Goal: Information Seeking & Learning: Learn about a topic

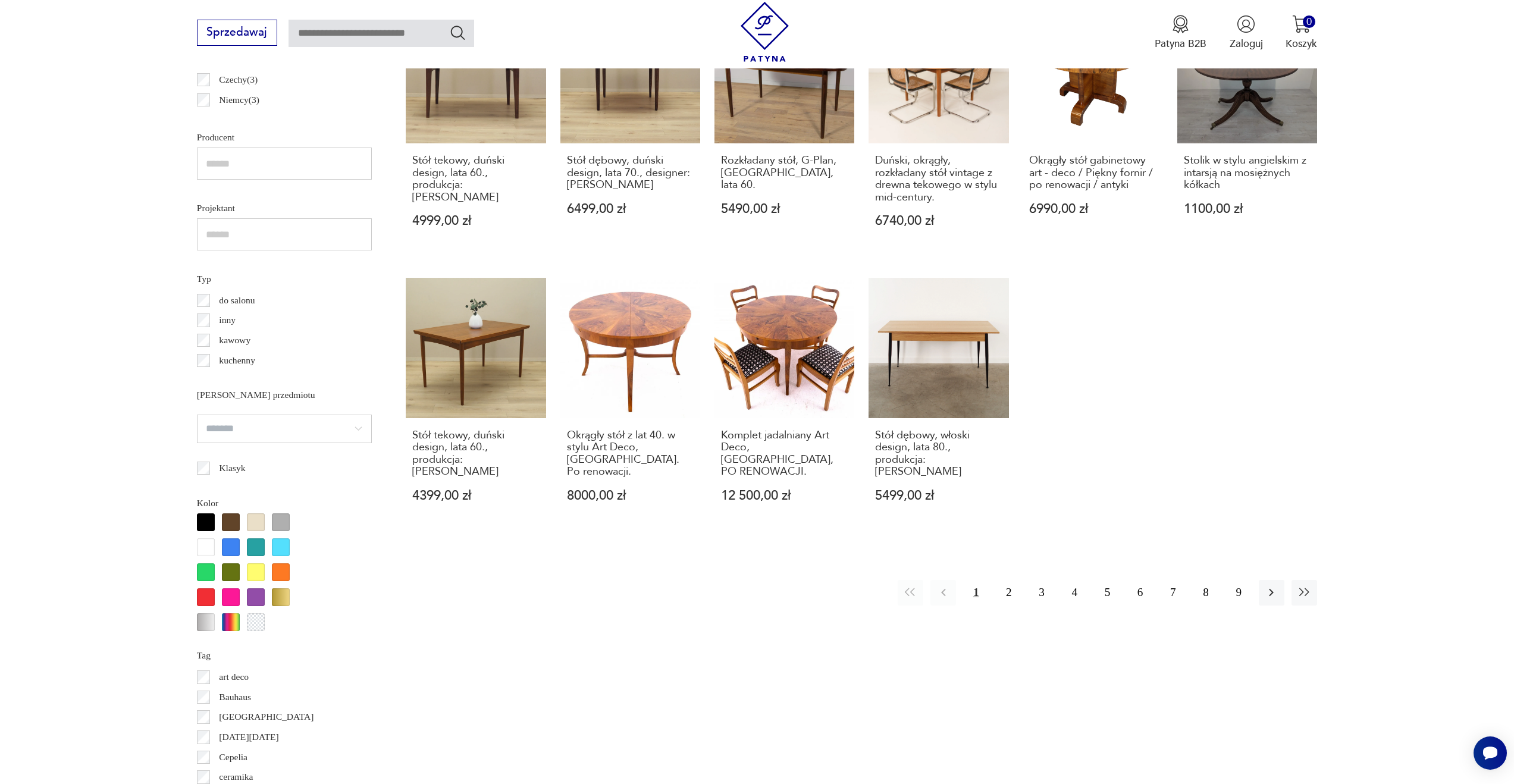
scroll to position [862, 0]
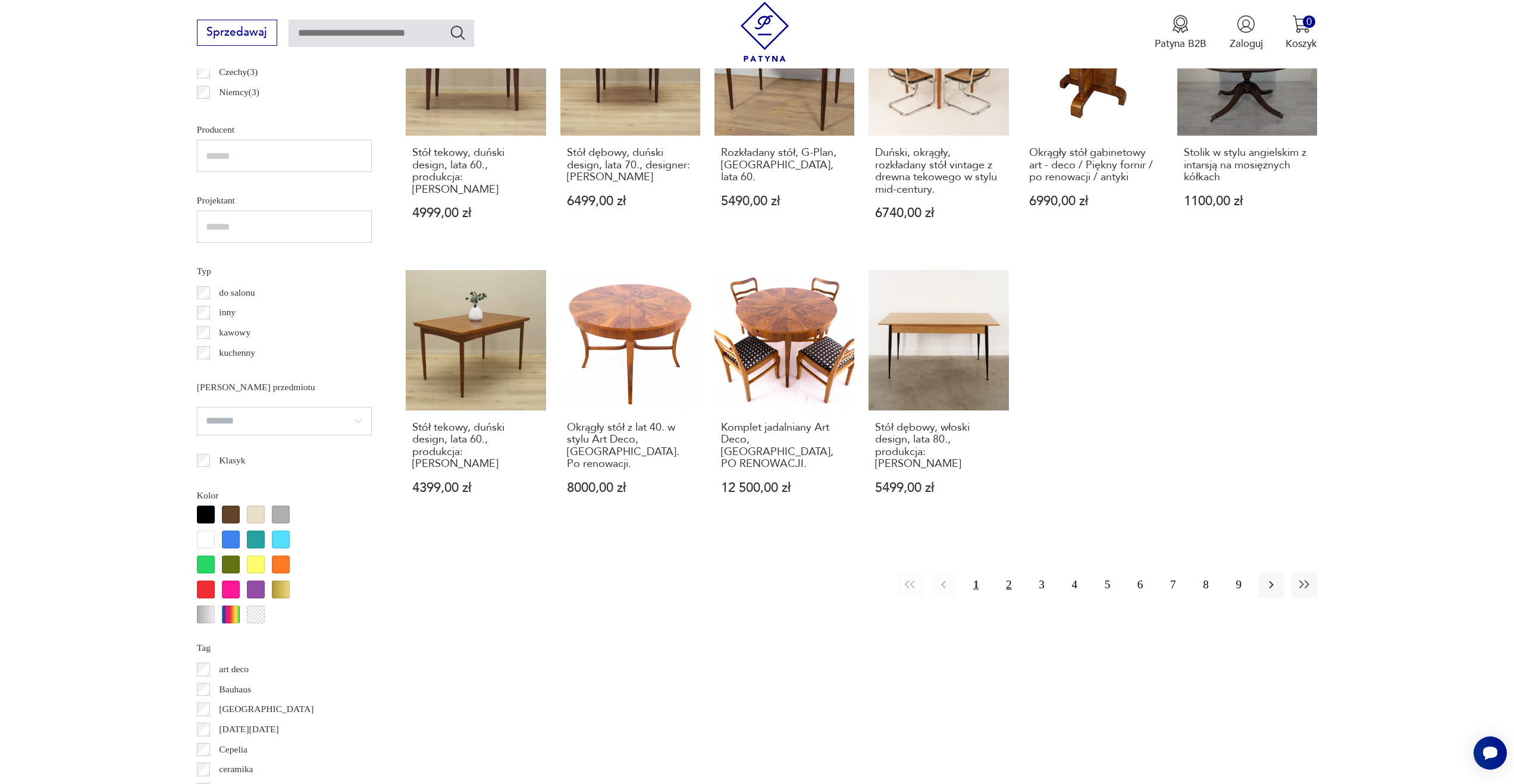
click at [1003, 573] on button "2" at bounding box center [1009, 585] width 26 height 26
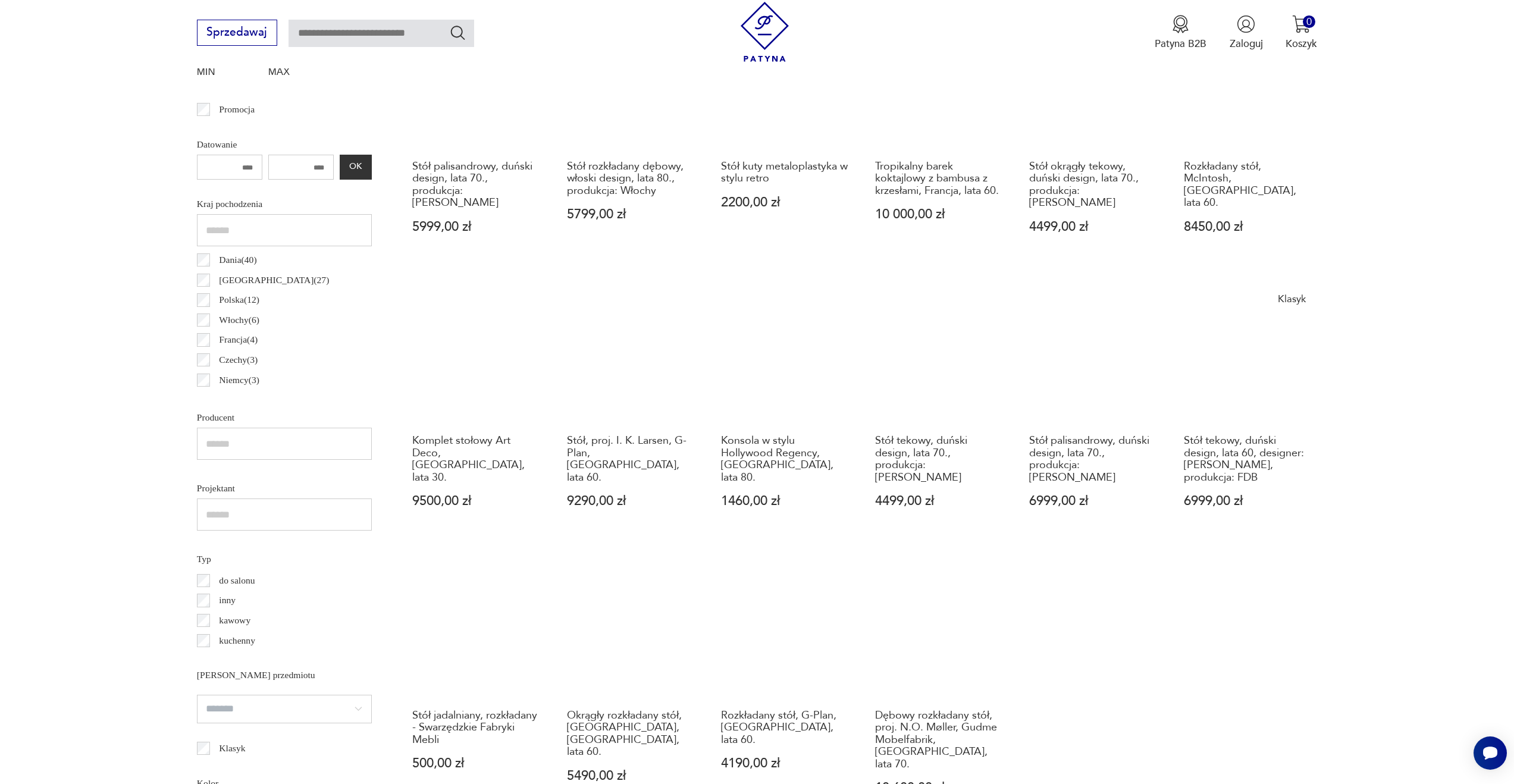
scroll to position [722, 0]
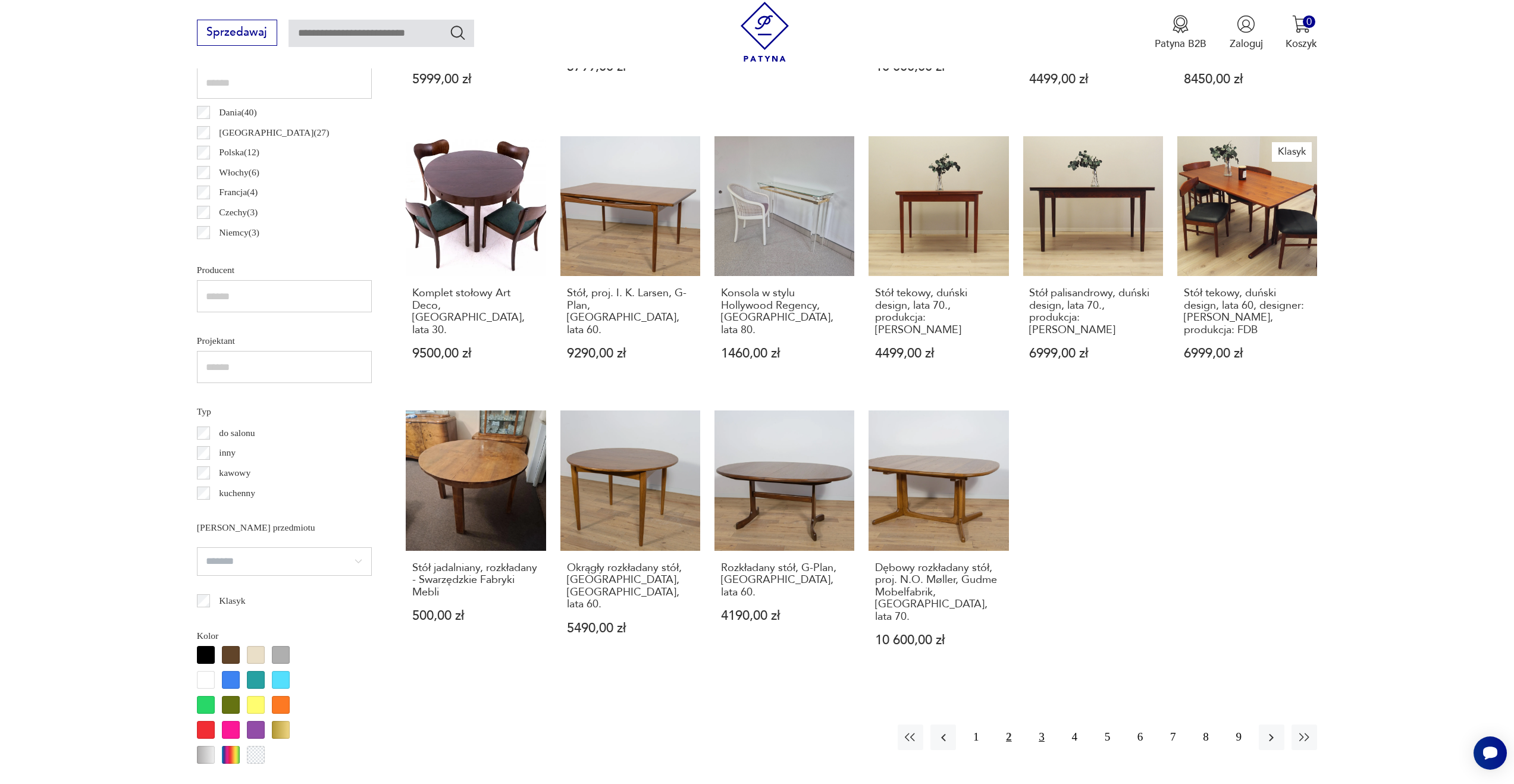
click at [1036, 725] on button "3" at bounding box center [1042, 738] width 26 height 26
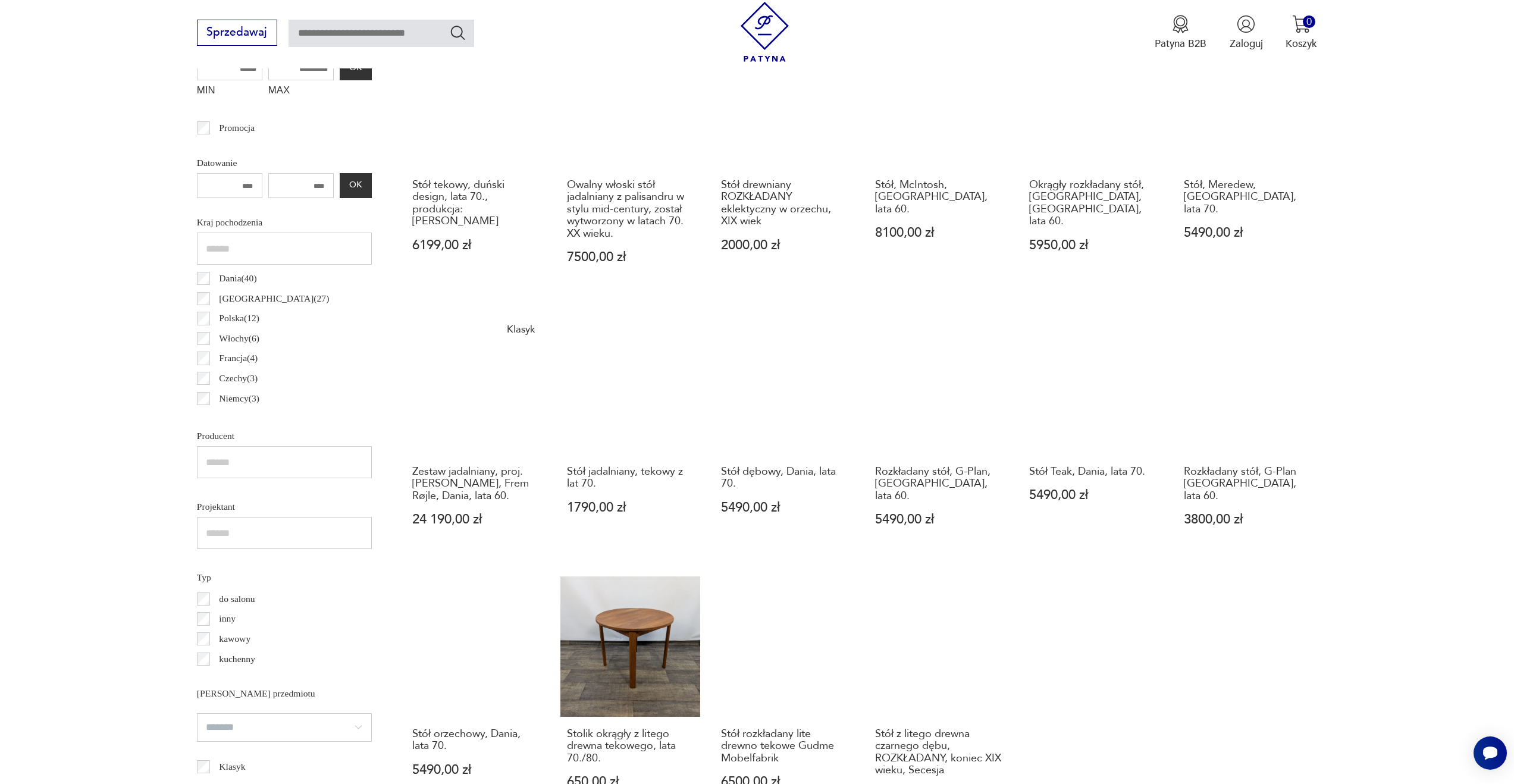
scroll to position [679, 0]
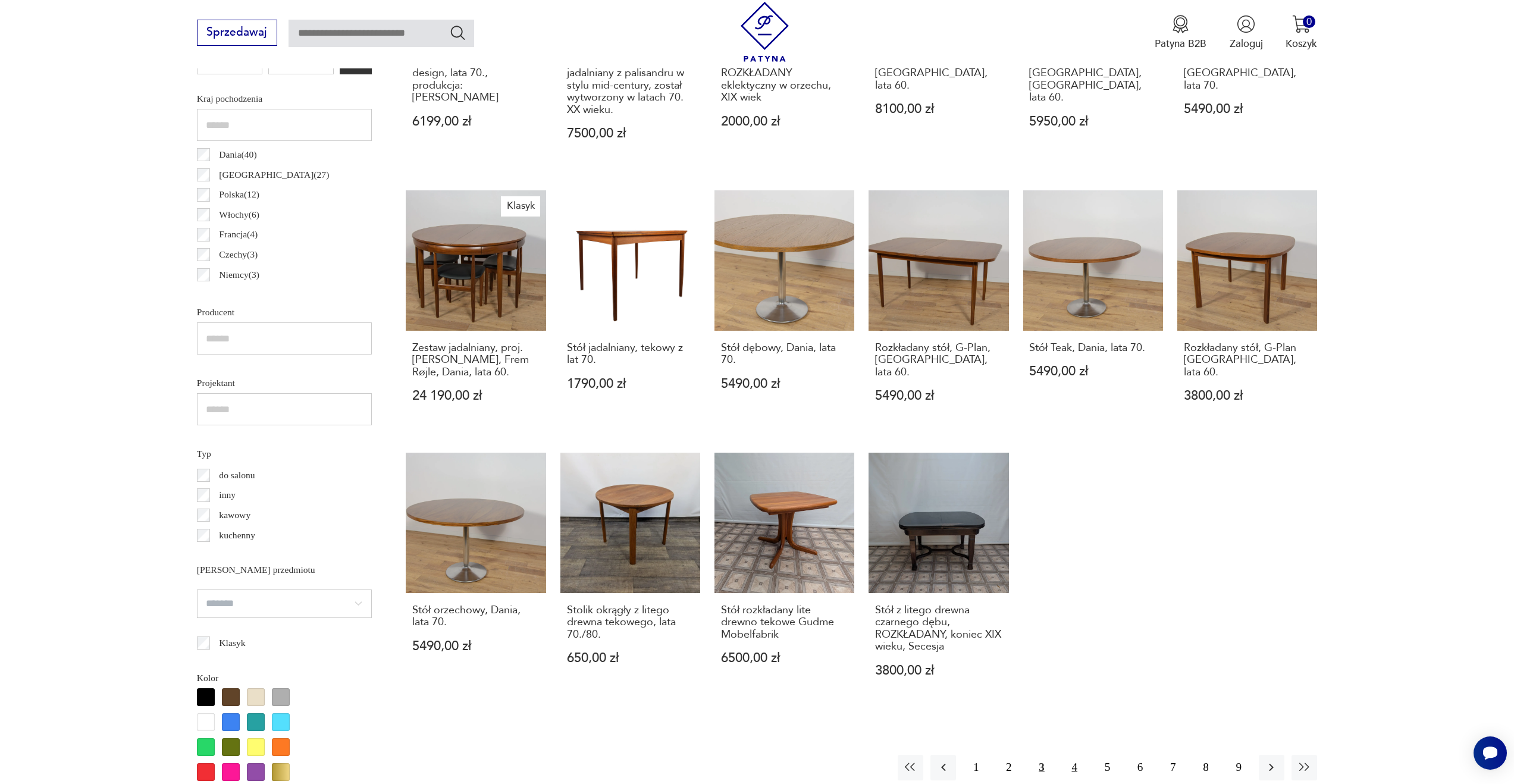
click at [1072, 762] on button "4" at bounding box center [1074, 768] width 26 height 26
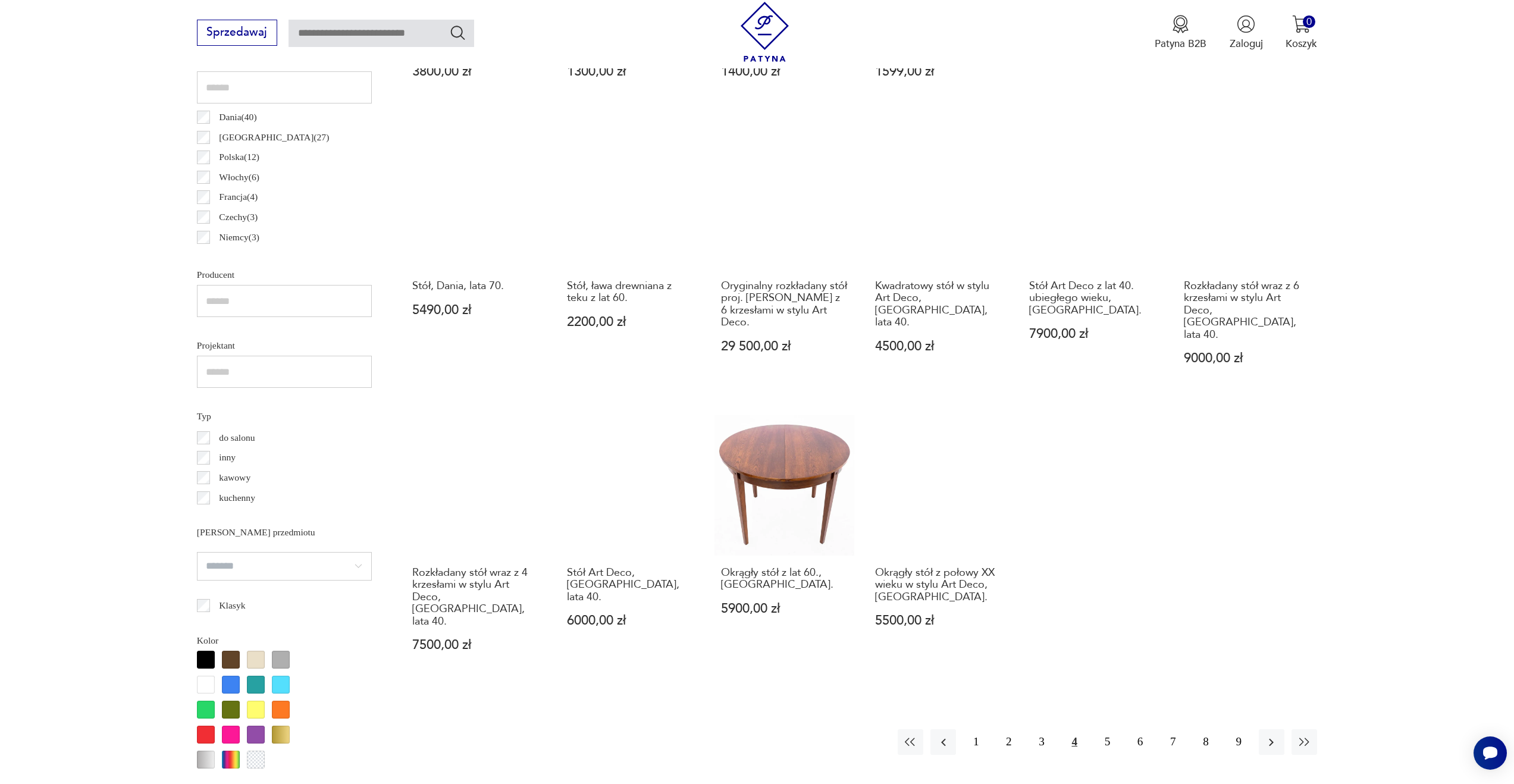
scroll to position [783, 0]
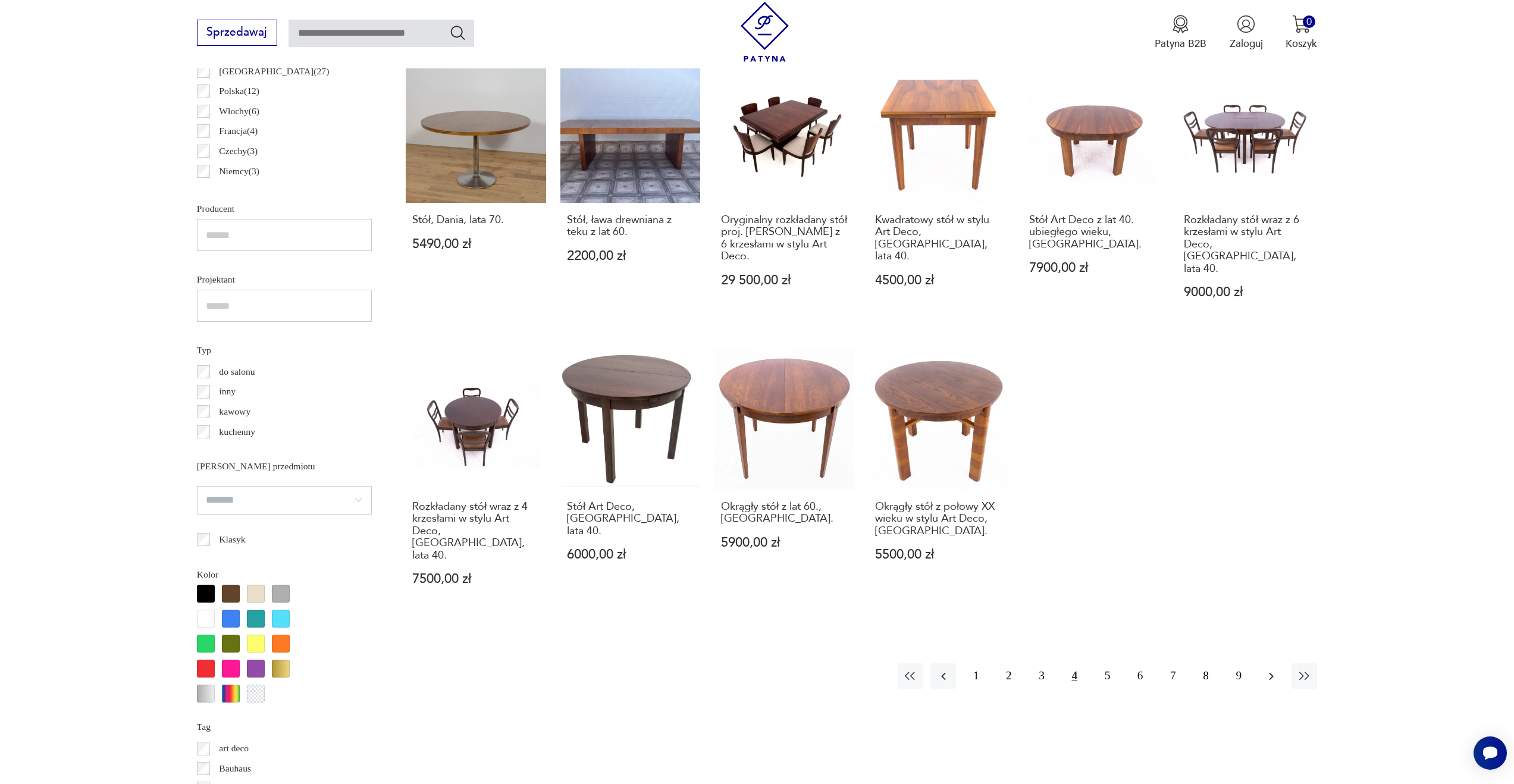
click at [1278, 663] on button "button" at bounding box center [1272, 676] width 26 height 26
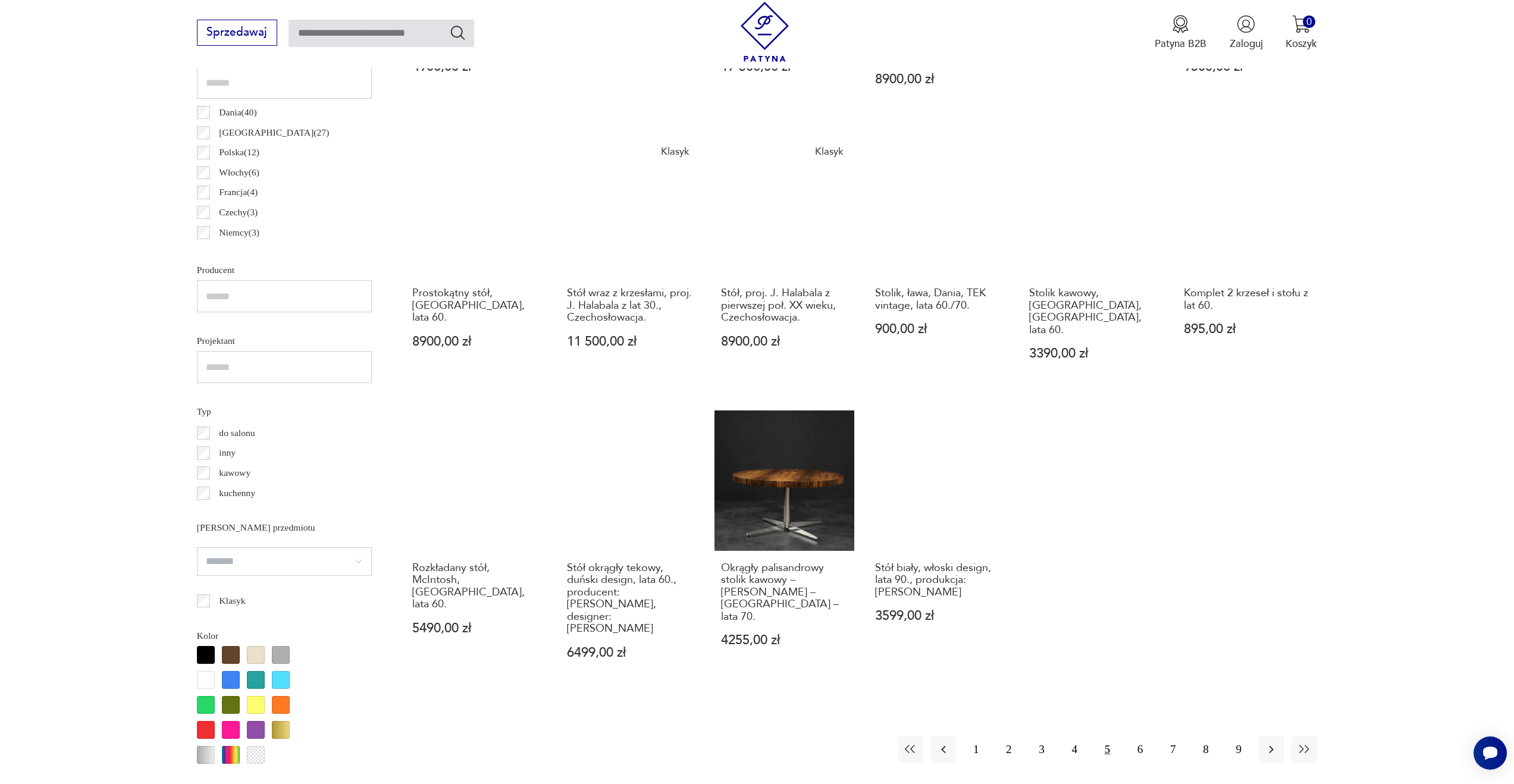
scroll to position [729, 0]
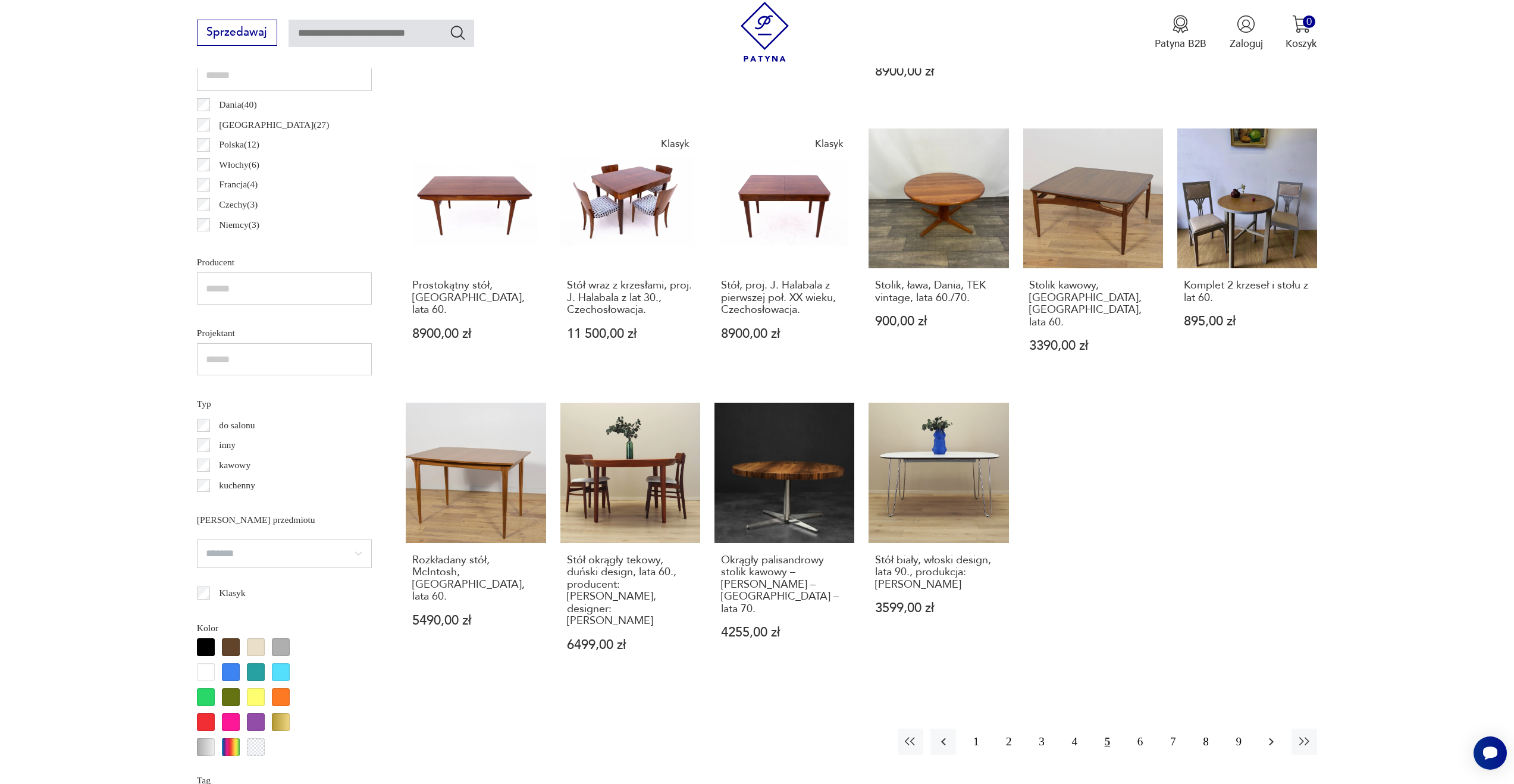
click at [1277, 735] on icon "button" at bounding box center [1271, 742] width 14 height 14
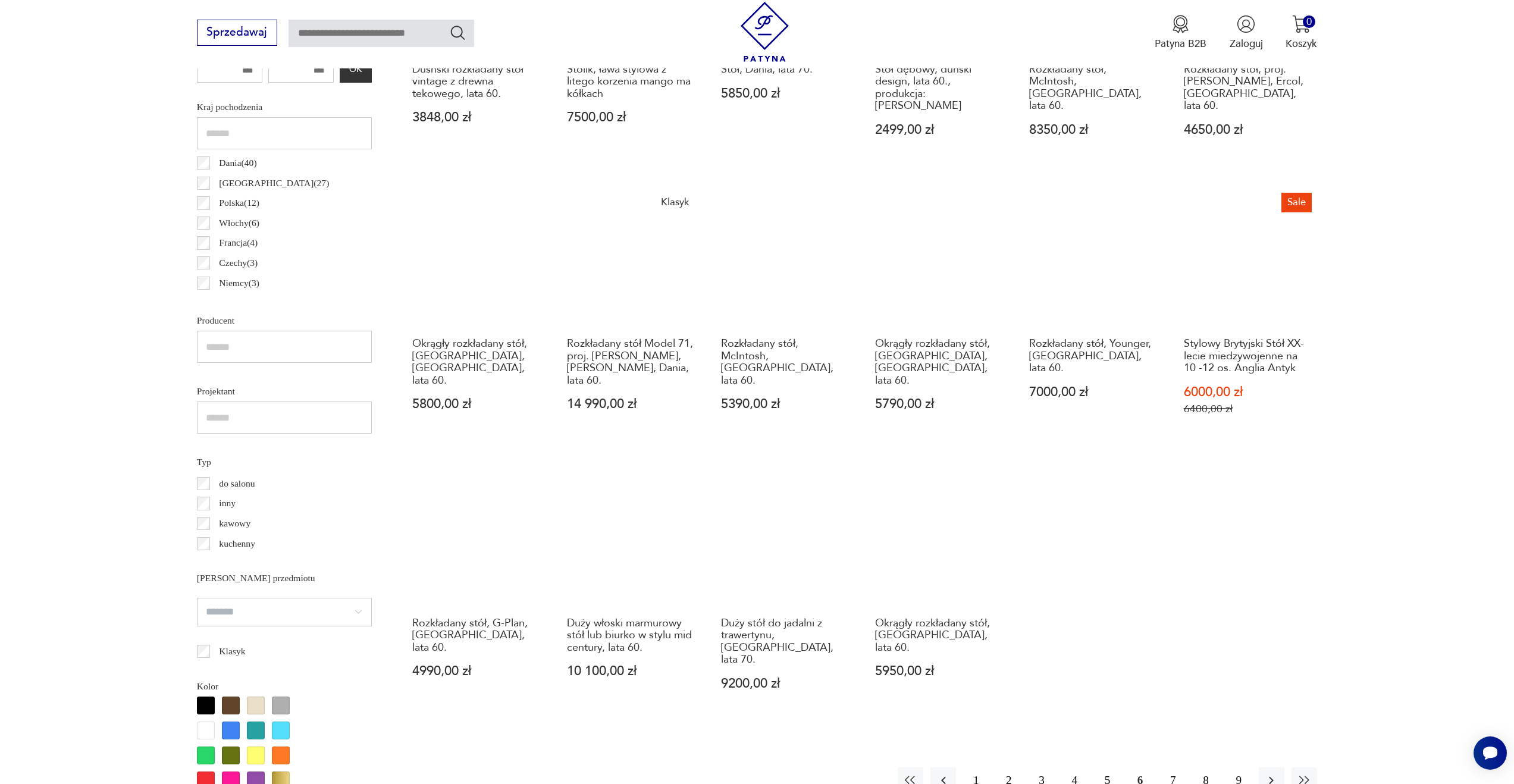
scroll to position [730, 0]
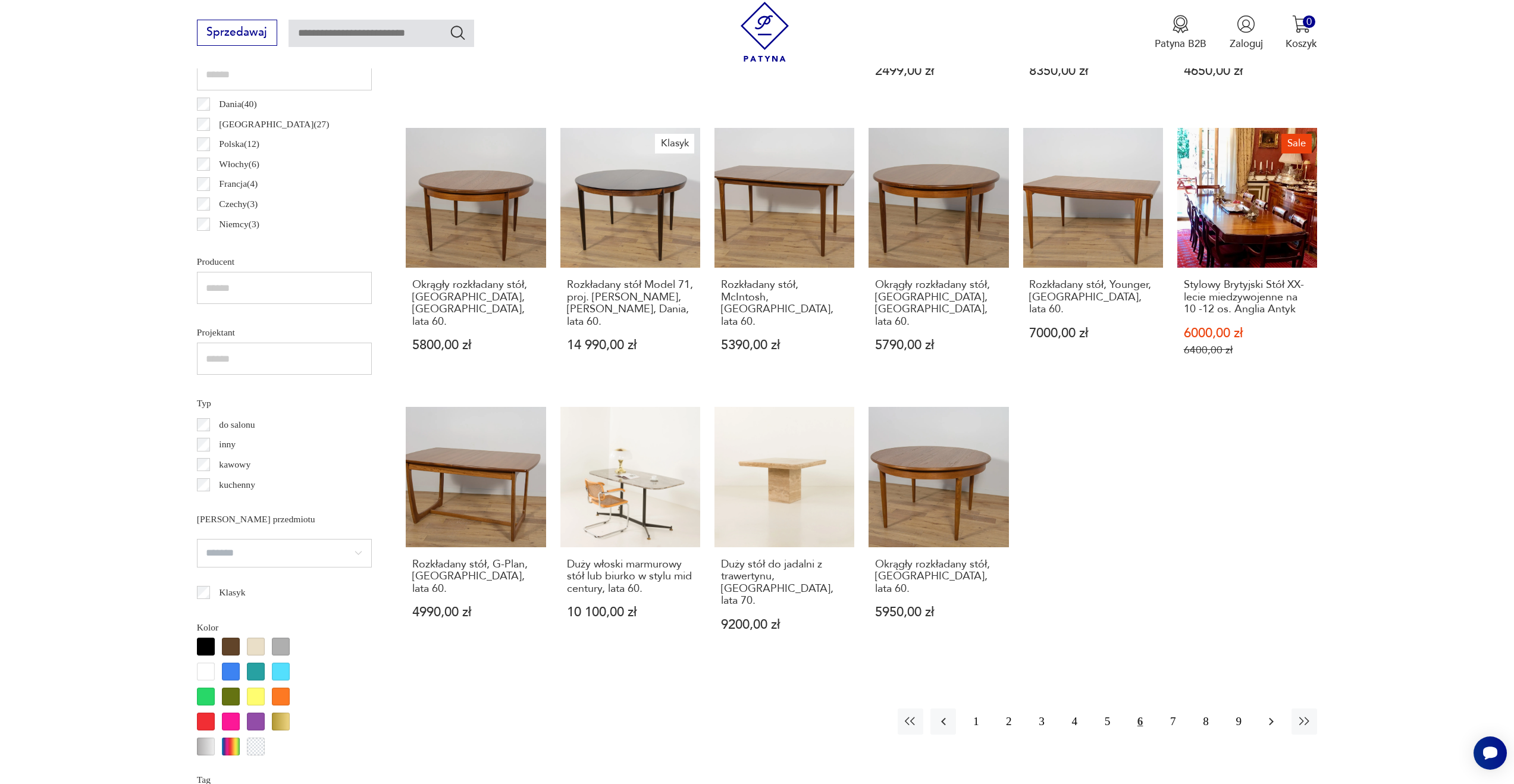
click at [1275, 715] on icon "button" at bounding box center [1271, 722] width 14 height 14
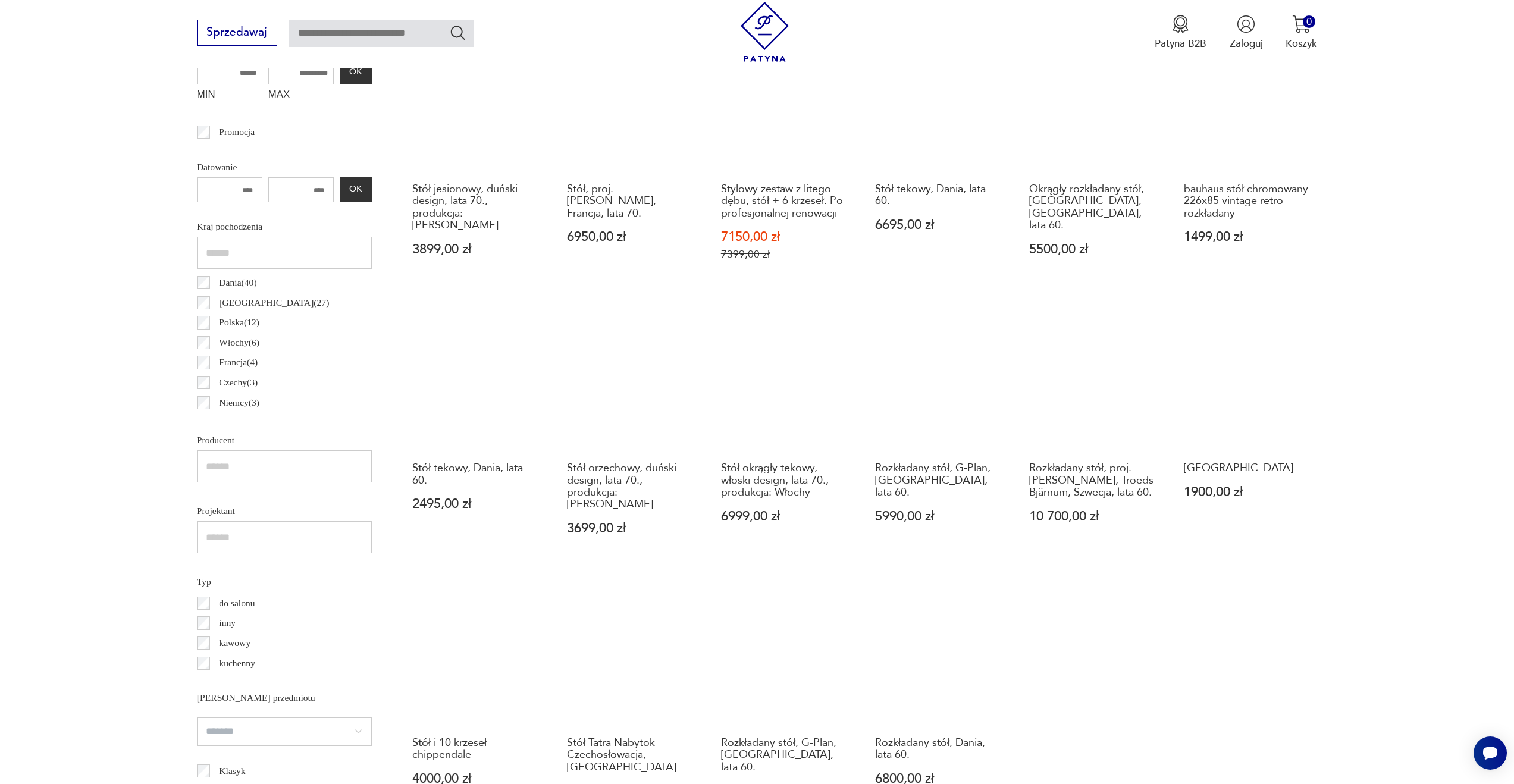
scroll to position [684, 0]
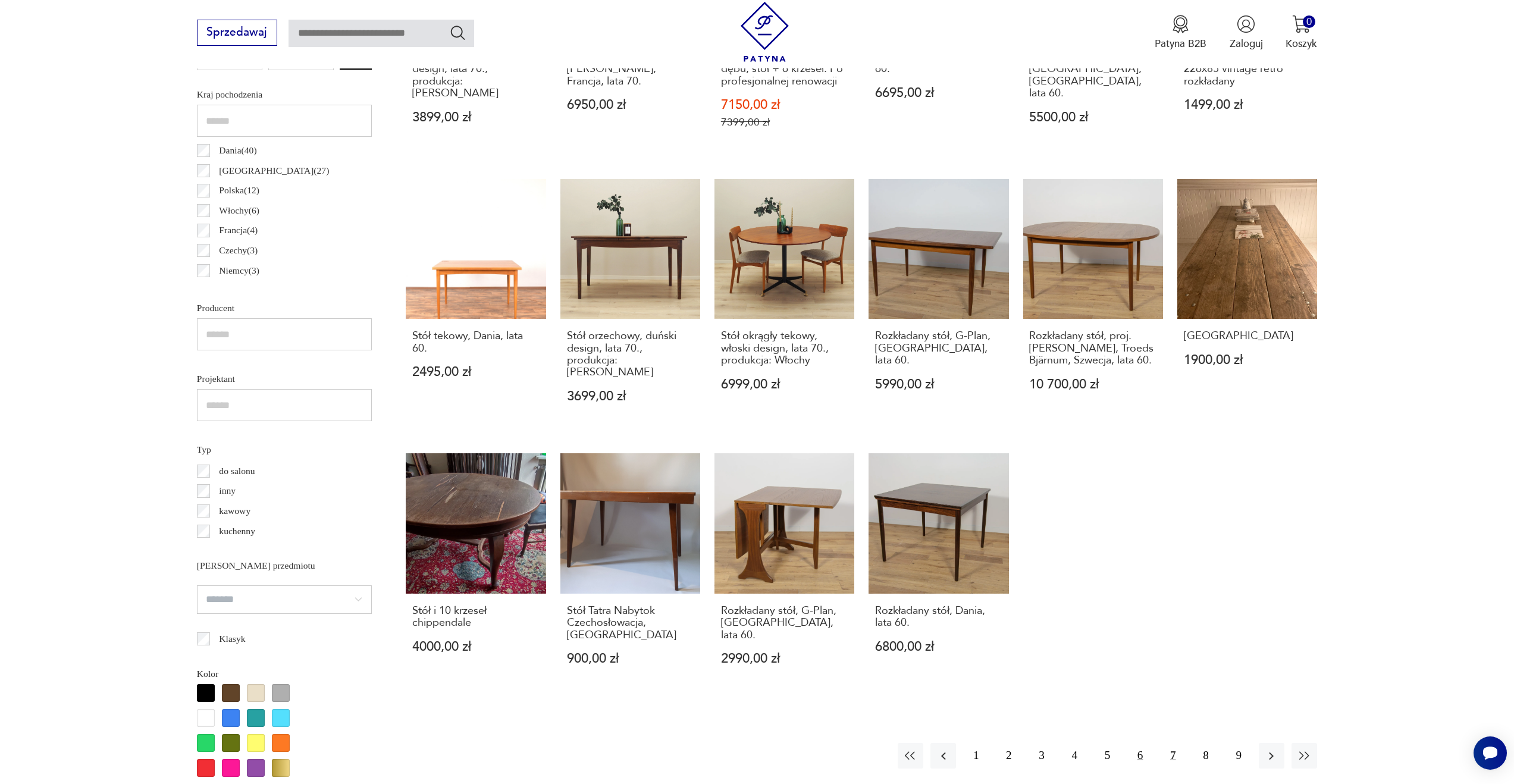
click at [1140, 743] on button "6" at bounding box center [1140, 756] width 26 height 26
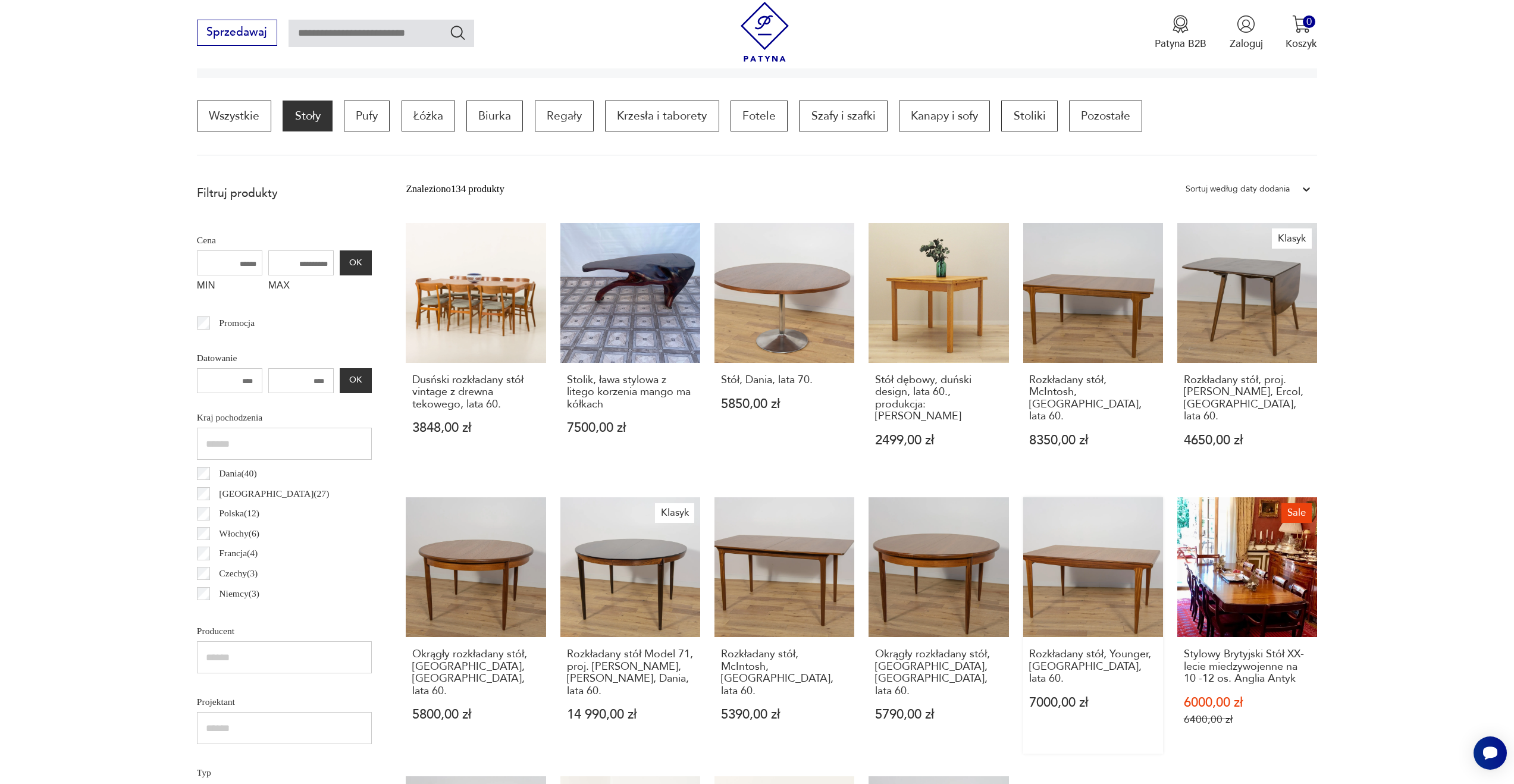
scroll to position [469, 0]
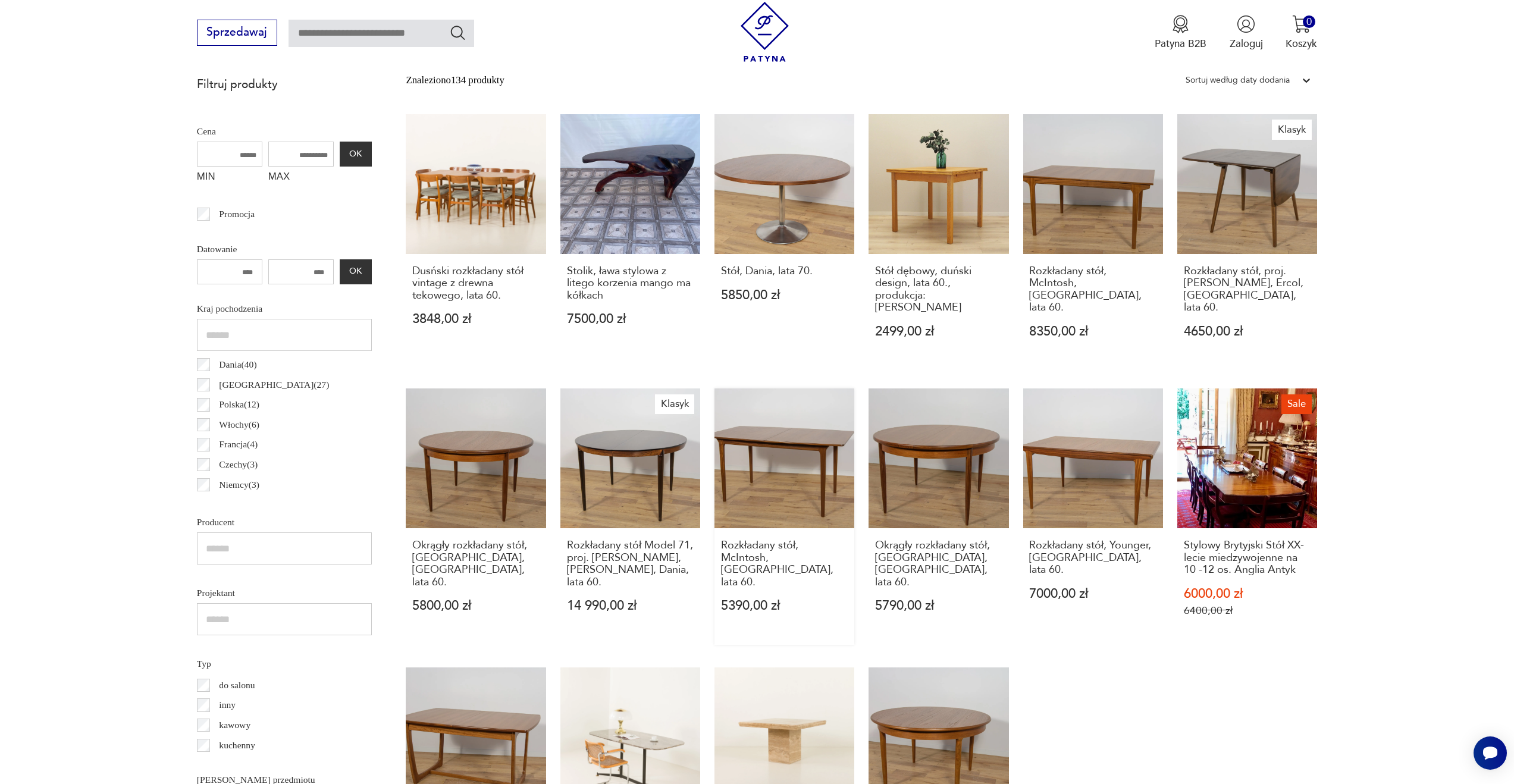
click at [788, 452] on link "Rozkładany stół, McIntosh, Wielka Brytania, lata 60. 5390,00 zł" at bounding box center [785, 516] width 140 height 256
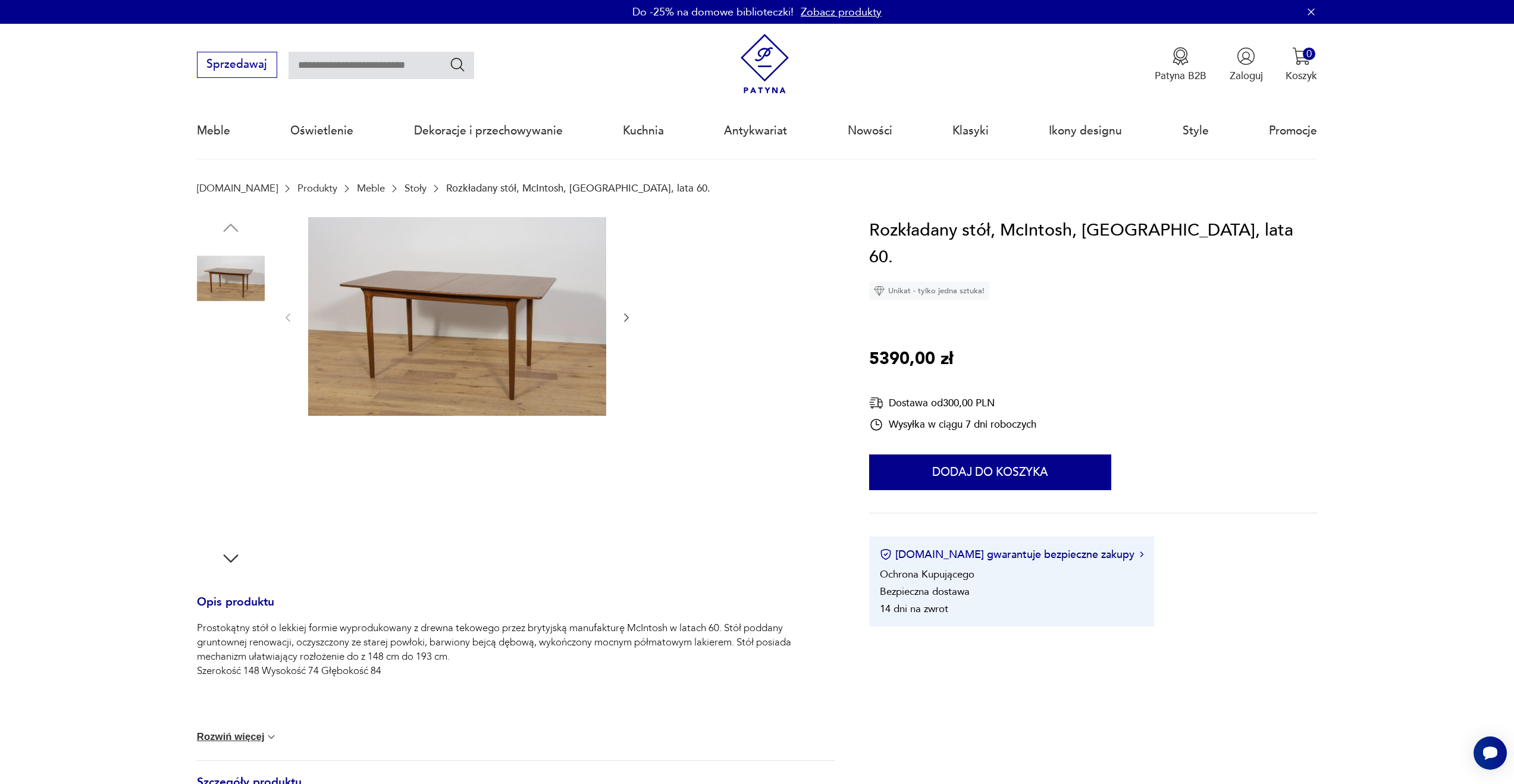
click at [399, 308] on img at bounding box center [458, 316] width 298 height 199
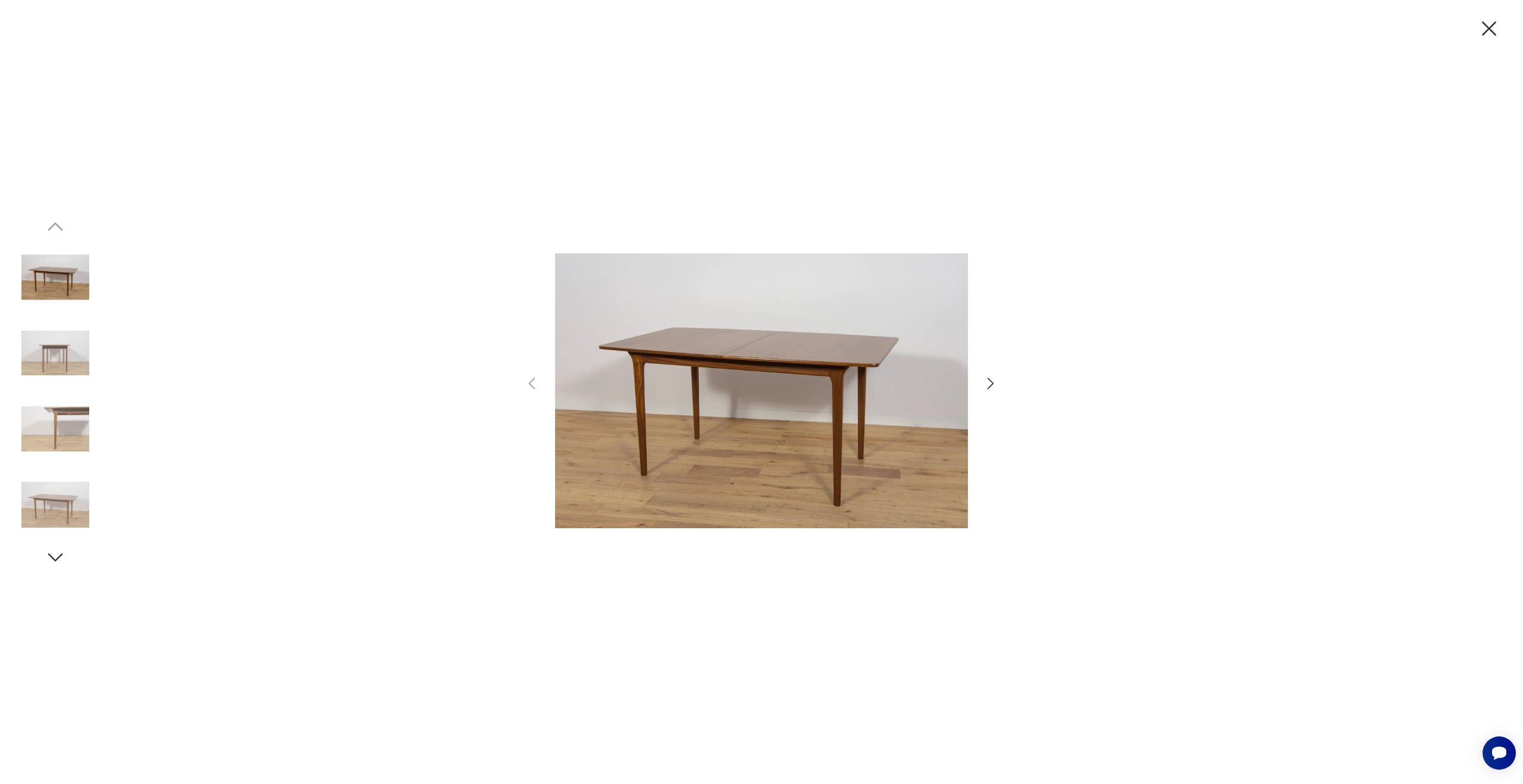
click at [989, 379] on icon "button" at bounding box center [991, 384] width 6 height 12
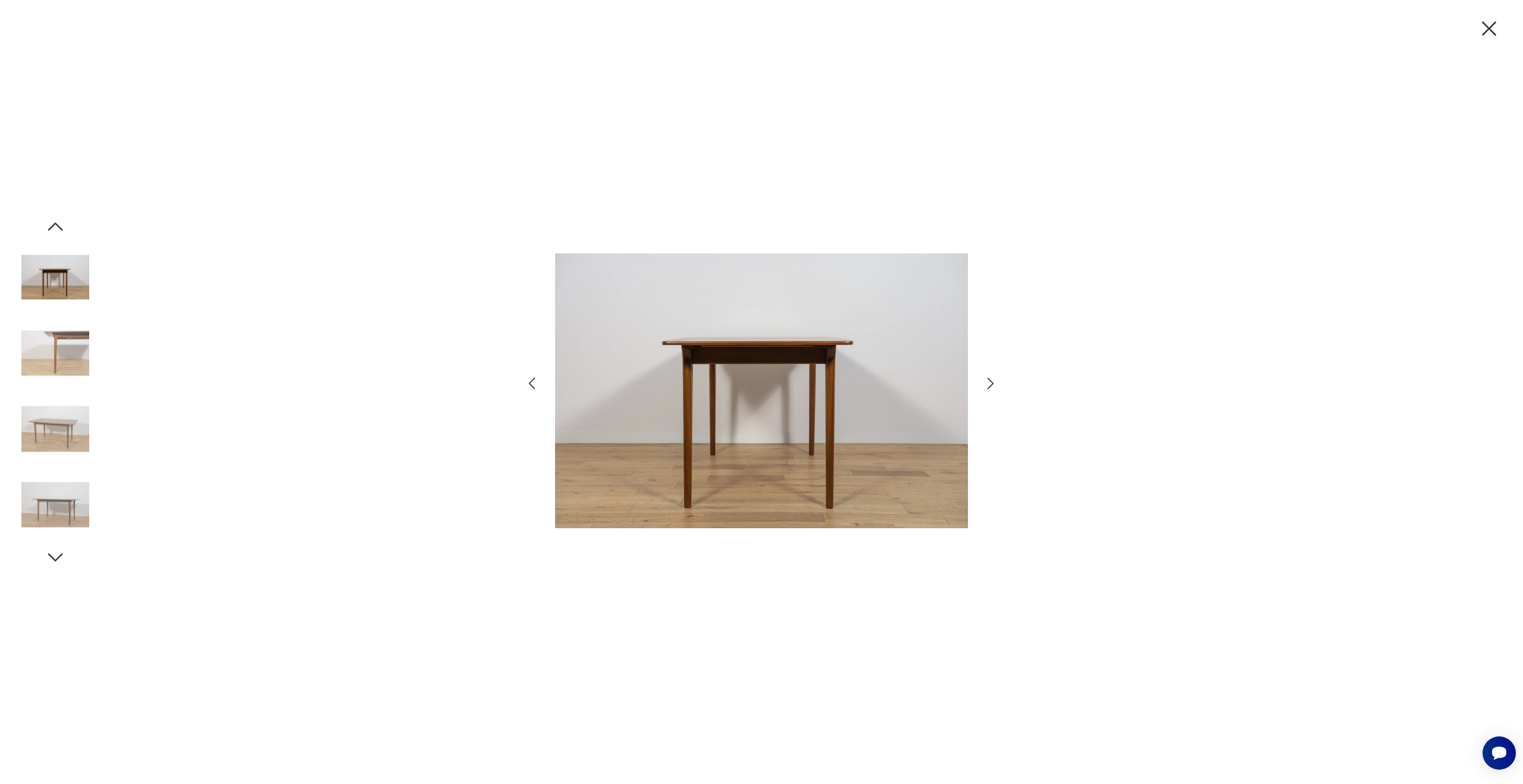
click at [989, 379] on icon "button" at bounding box center [991, 384] width 6 height 12
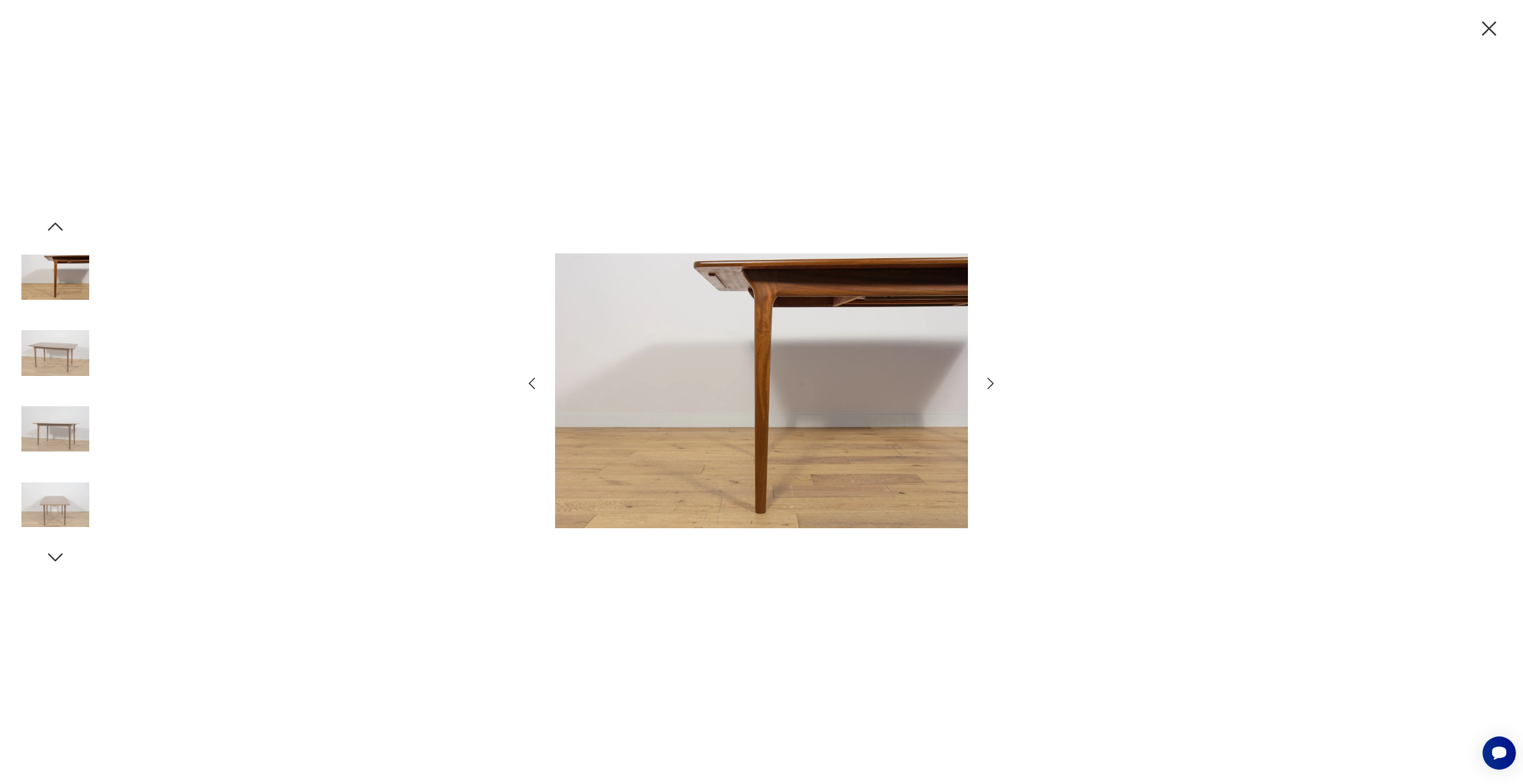
click at [989, 379] on icon "button" at bounding box center [991, 384] width 6 height 12
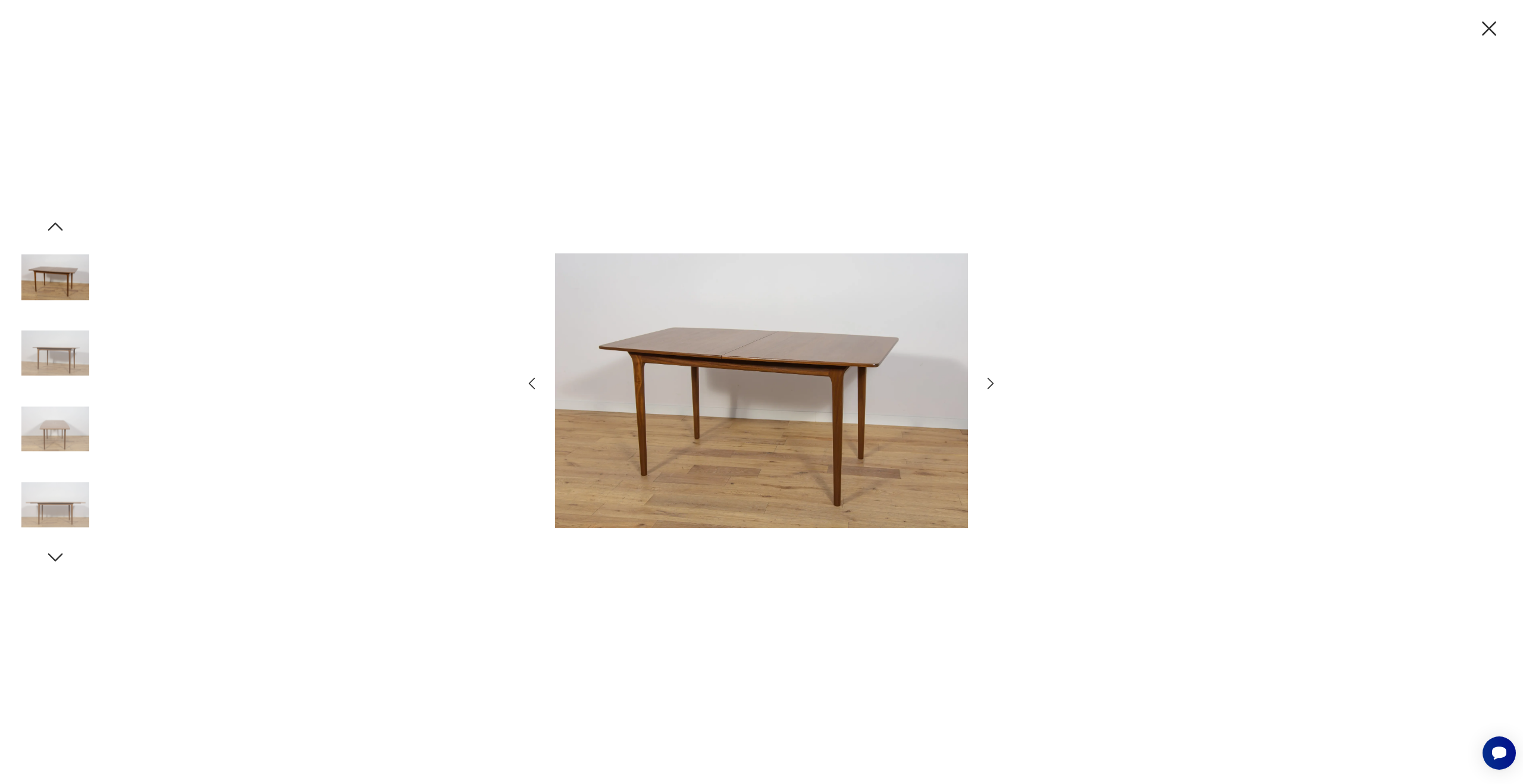
click at [989, 379] on icon "button" at bounding box center [991, 384] width 6 height 12
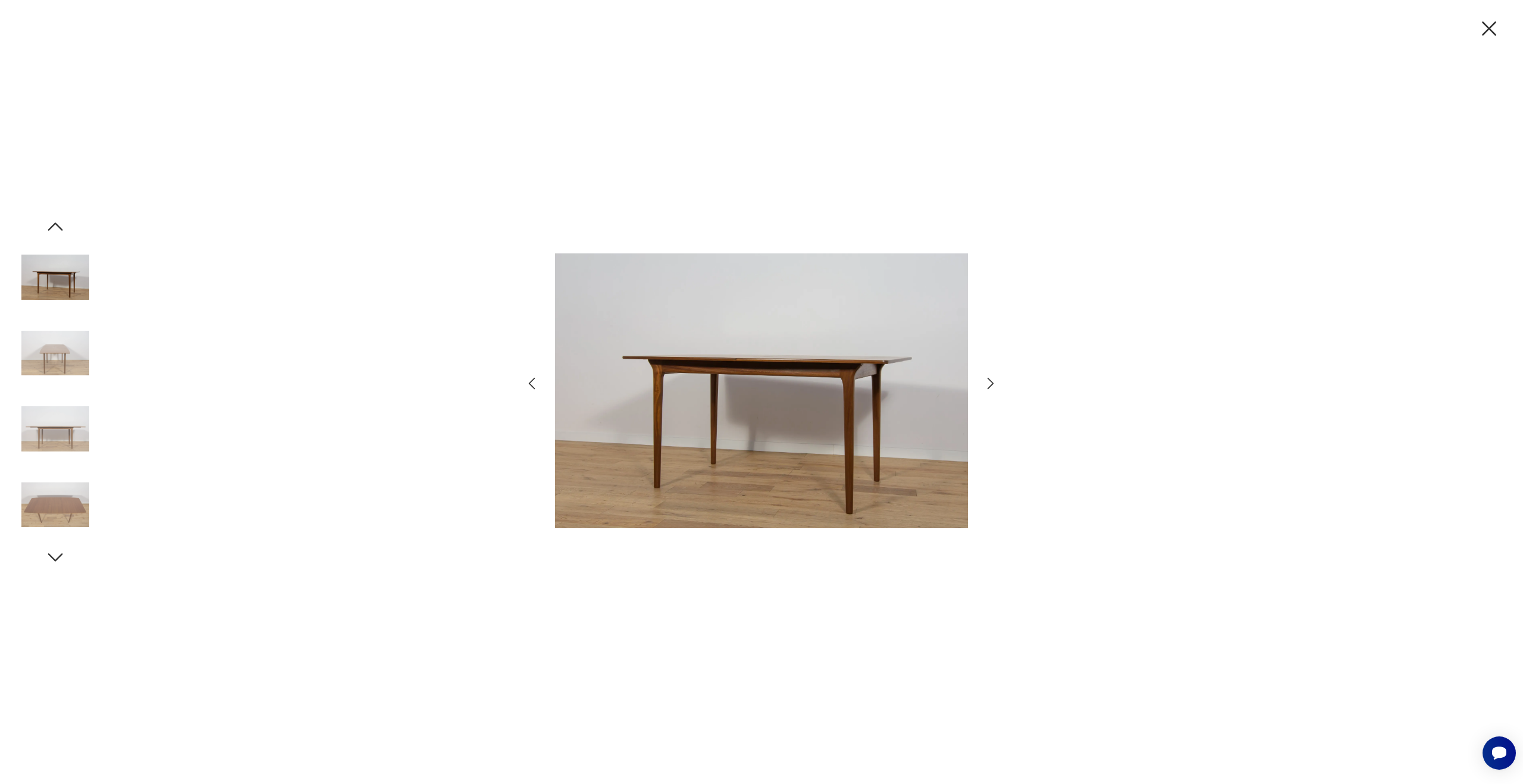
click at [989, 379] on icon "button" at bounding box center [991, 384] width 6 height 12
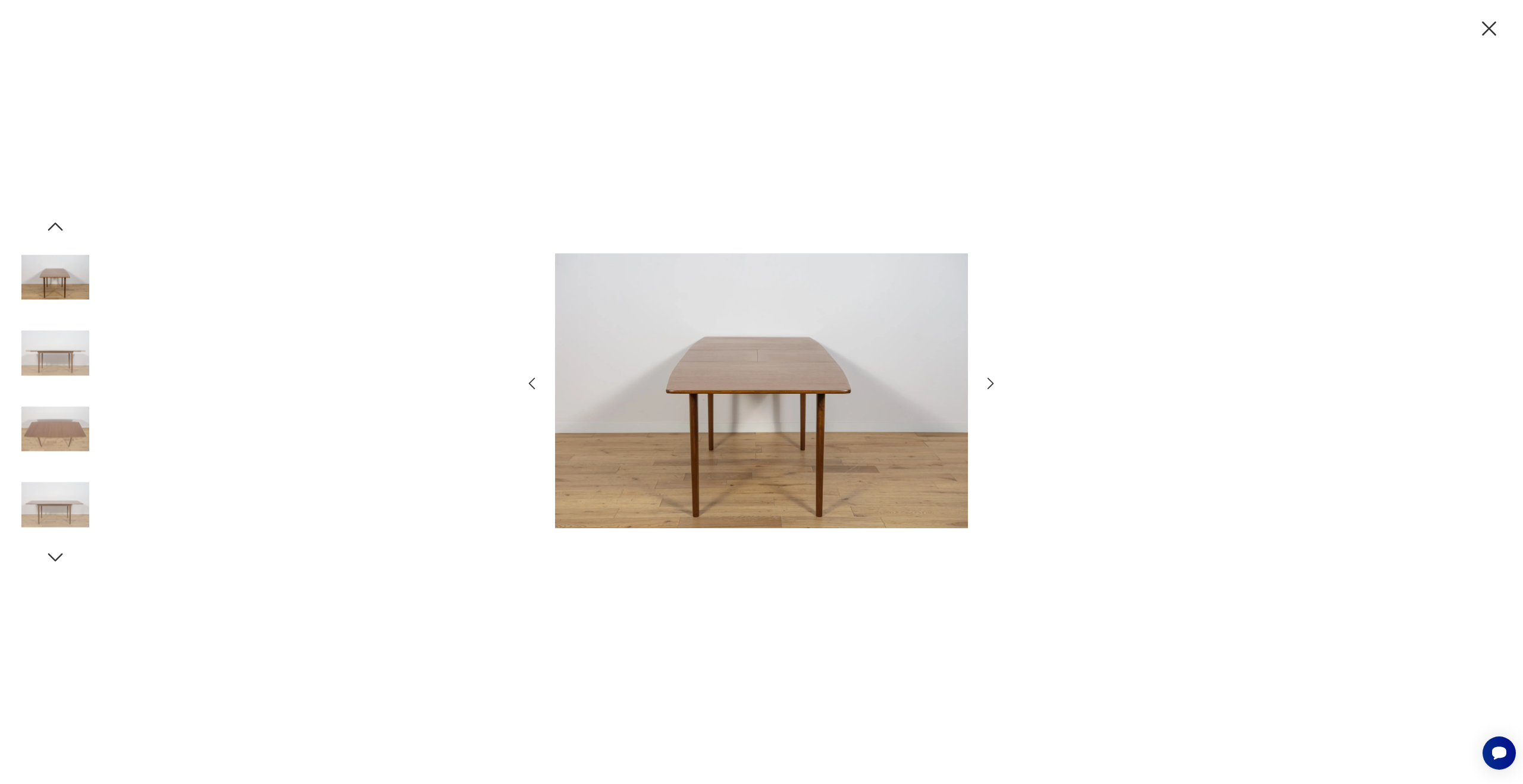
click at [989, 379] on icon "button" at bounding box center [991, 384] width 6 height 12
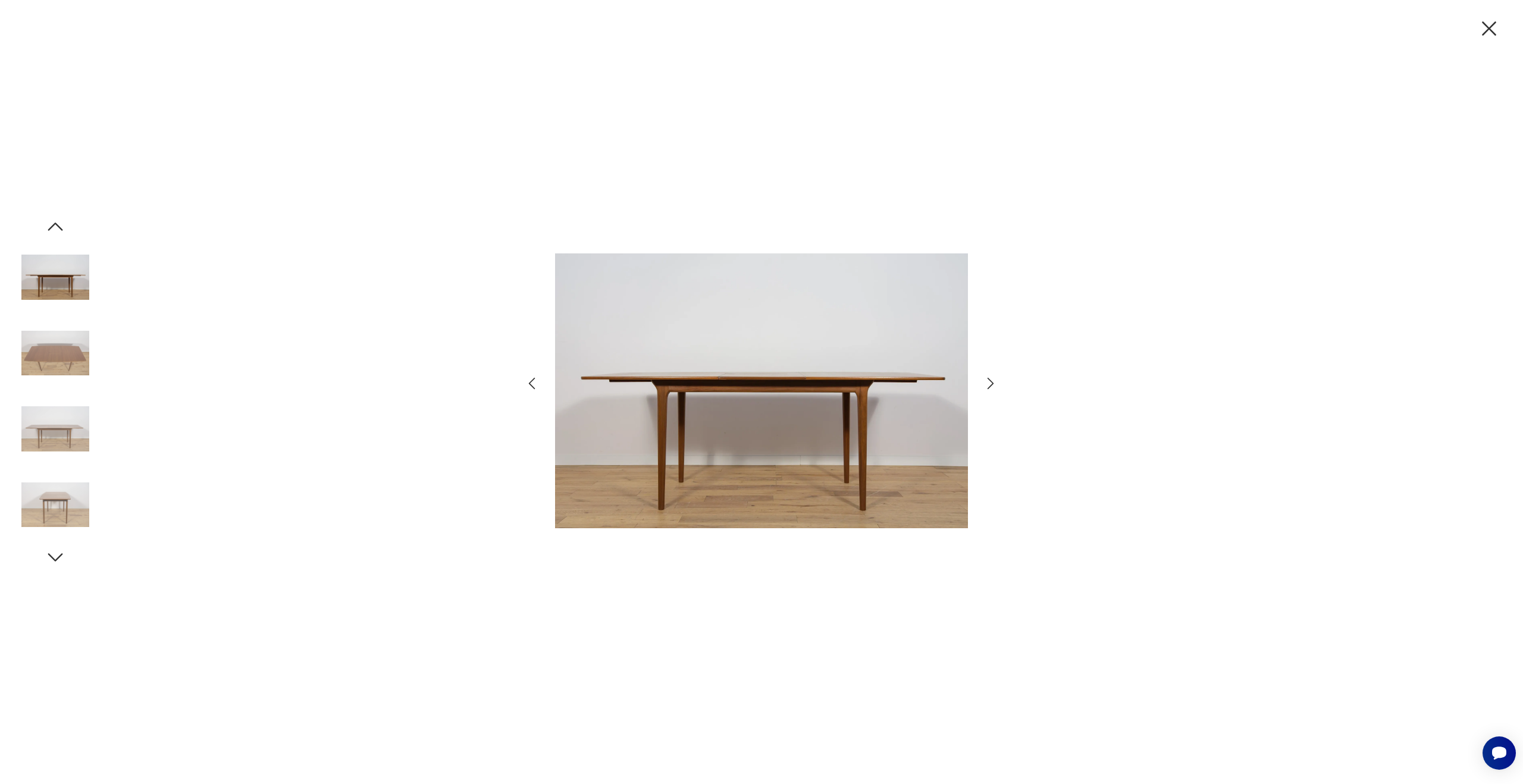
click at [989, 379] on icon "button" at bounding box center [991, 384] width 6 height 12
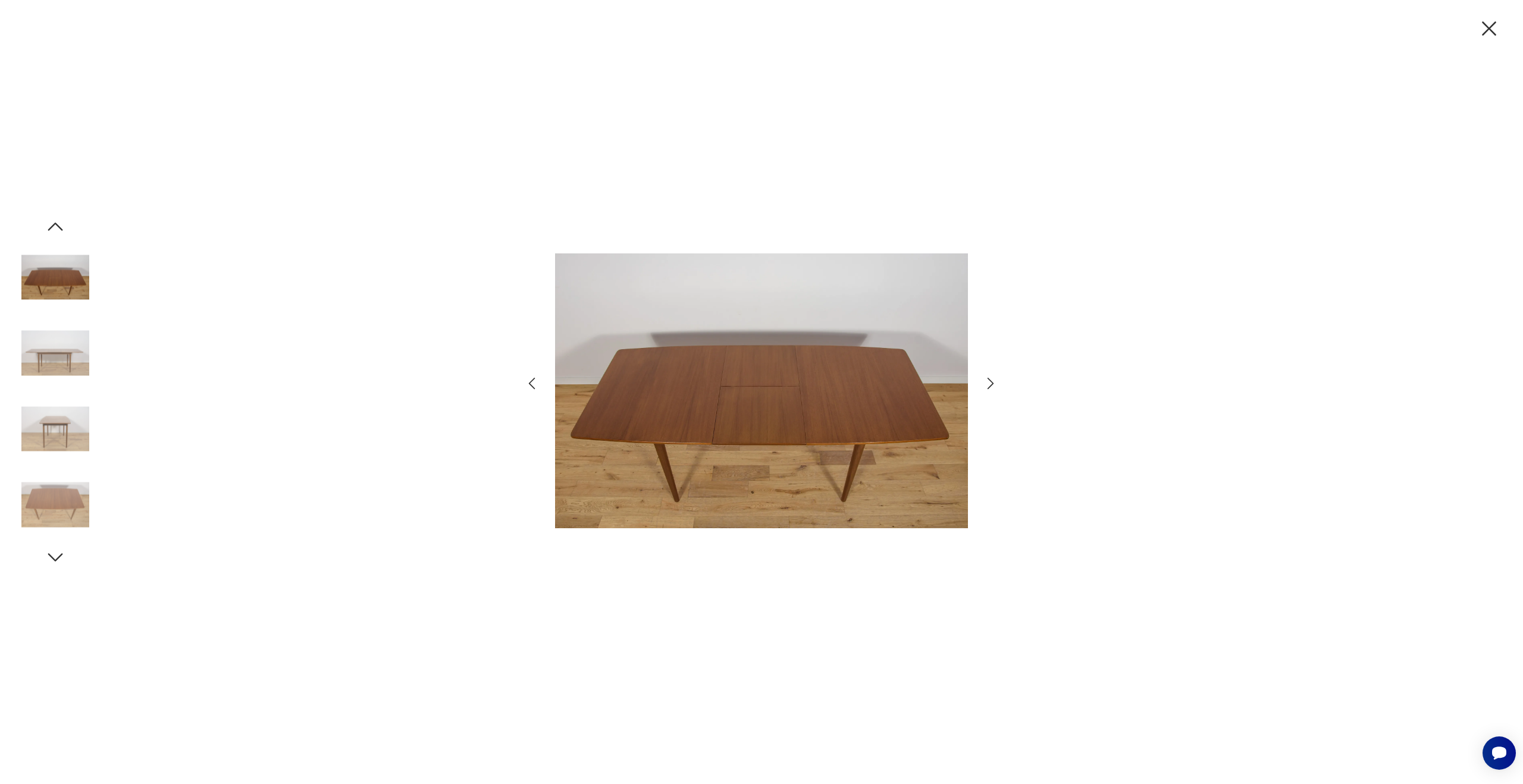
click at [989, 379] on icon "button" at bounding box center [991, 384] width 6 height 12
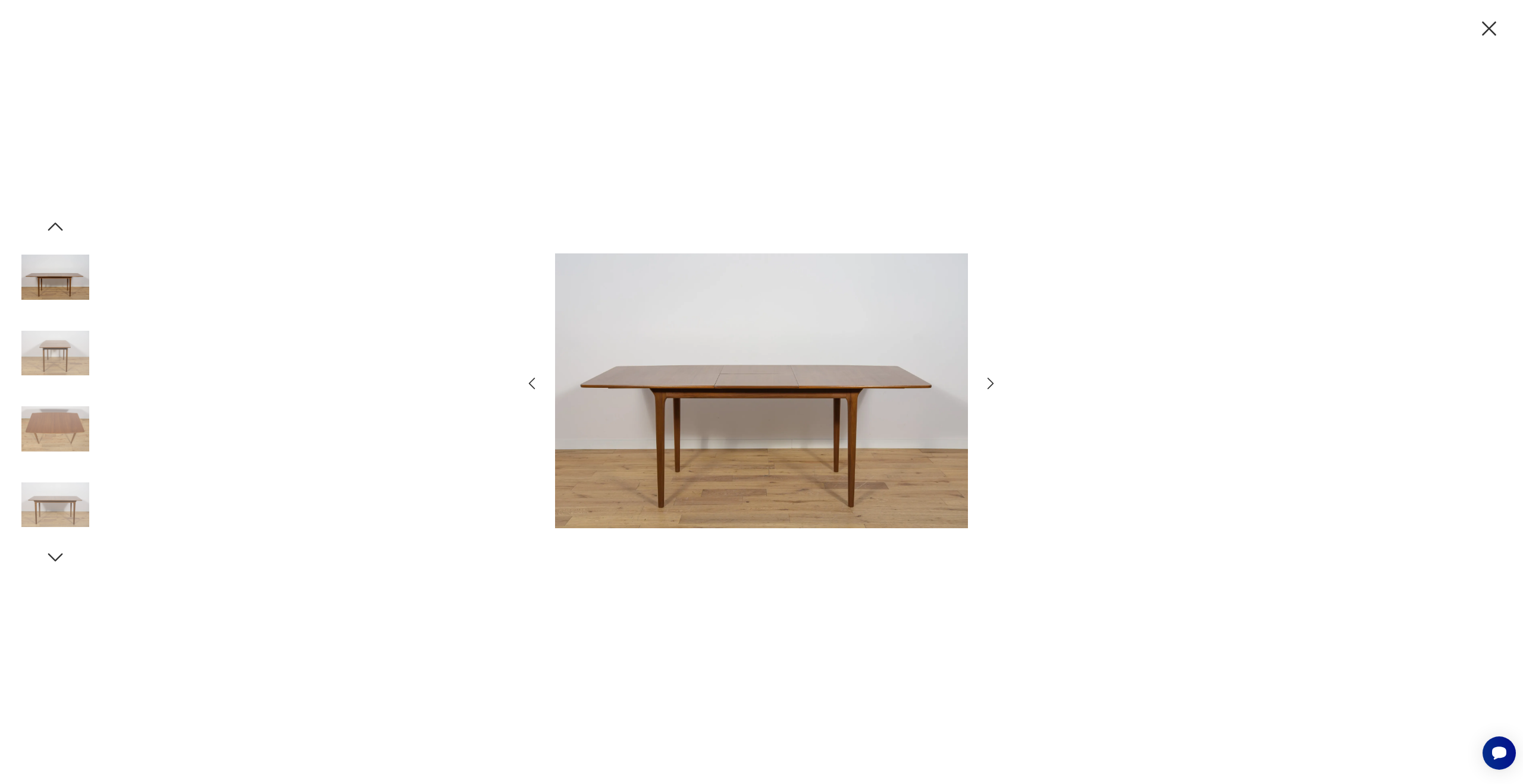
click at [989, 379] on icon "button" at bounding box center [991, 384] width 6 height 12
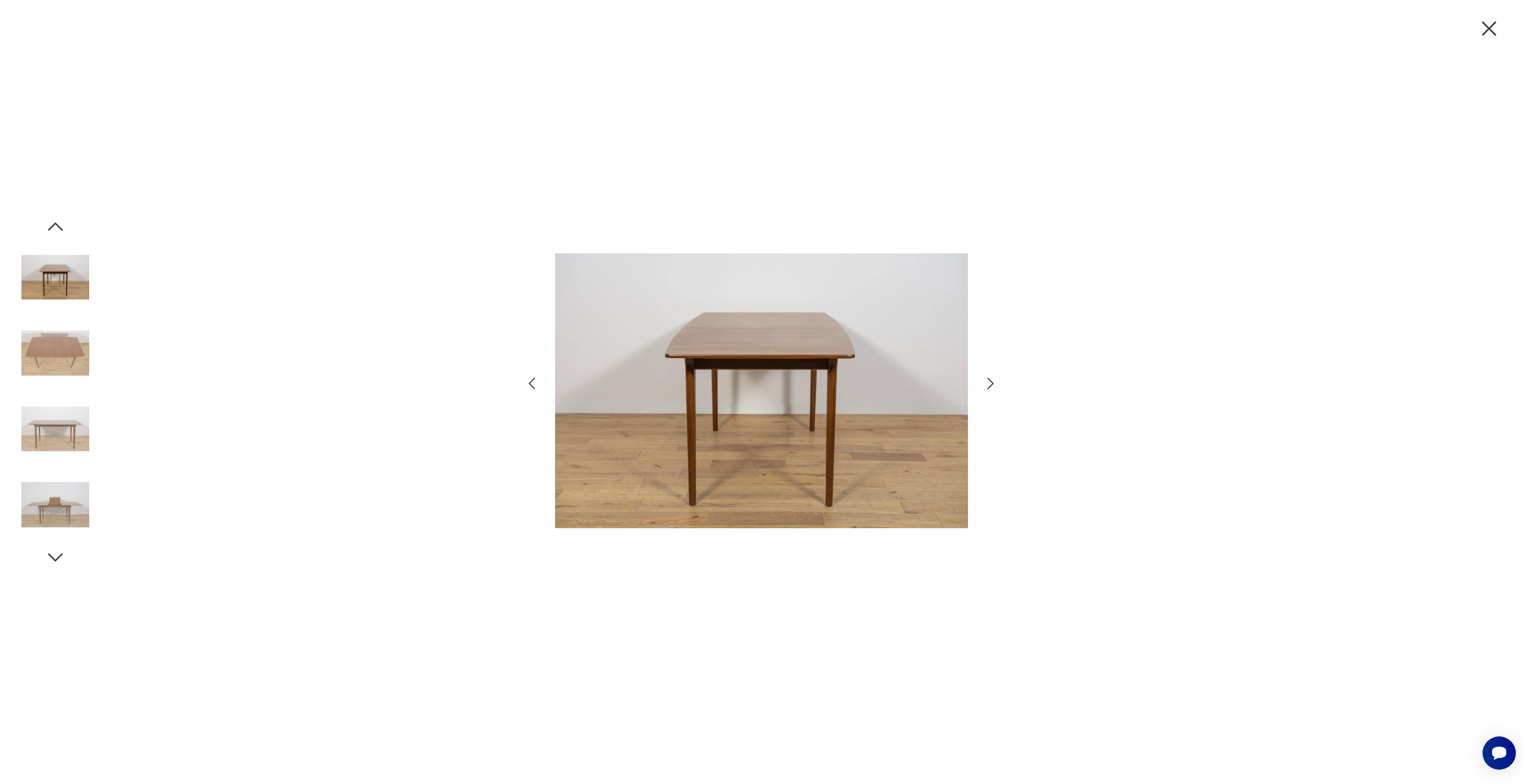
click at [1486, 33] on icon "button" at bounding box center [1489, 28] width 25 height 25
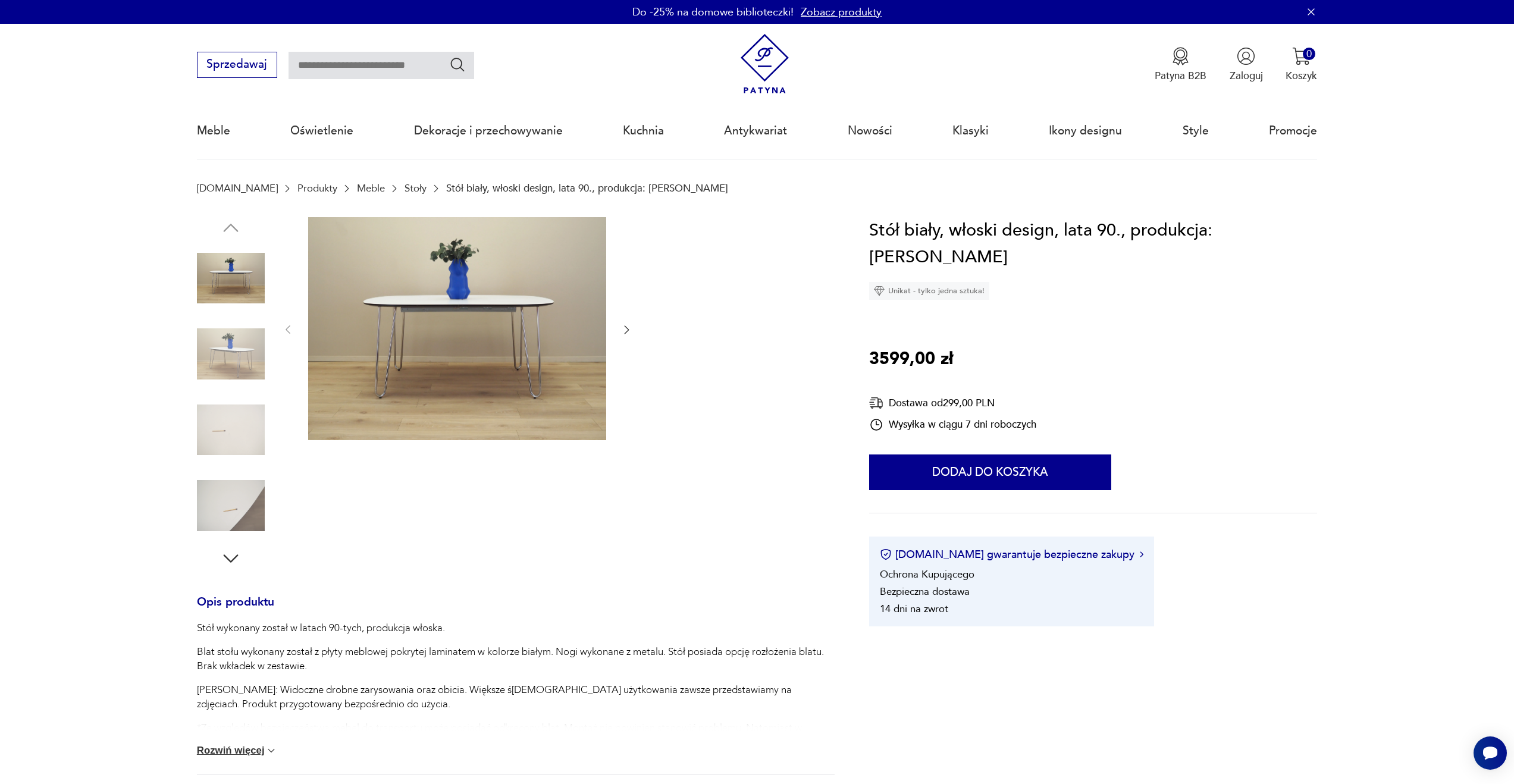
click at [467, 319] on img at bounding box center [458, 329] width 298 height 224
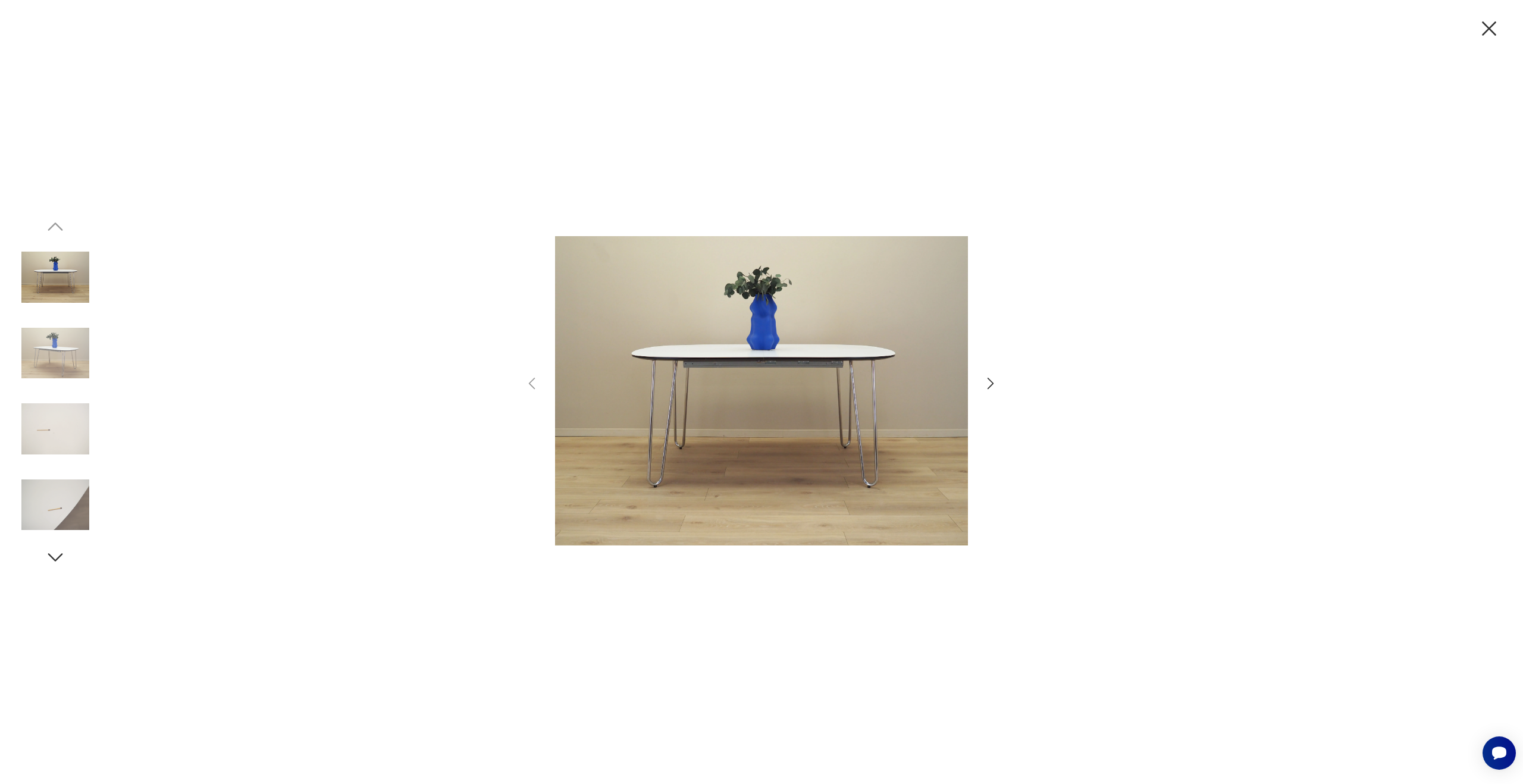
click at [995, 382] on icon "button" at bounding box center [990, 383] width 17 height 17
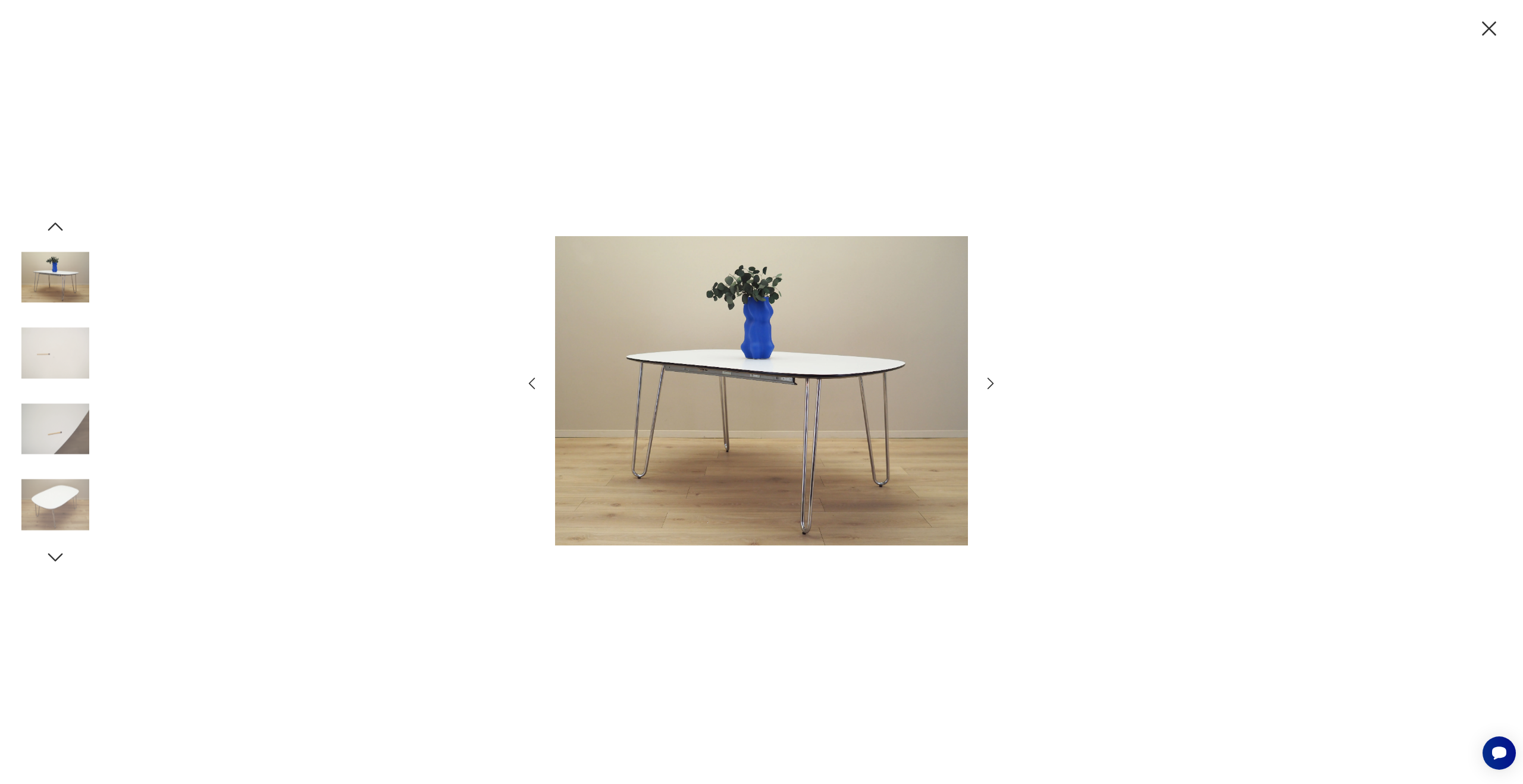
click at [995, 382] on icon "button" at bounding box center [990, 383] width 17 height 17
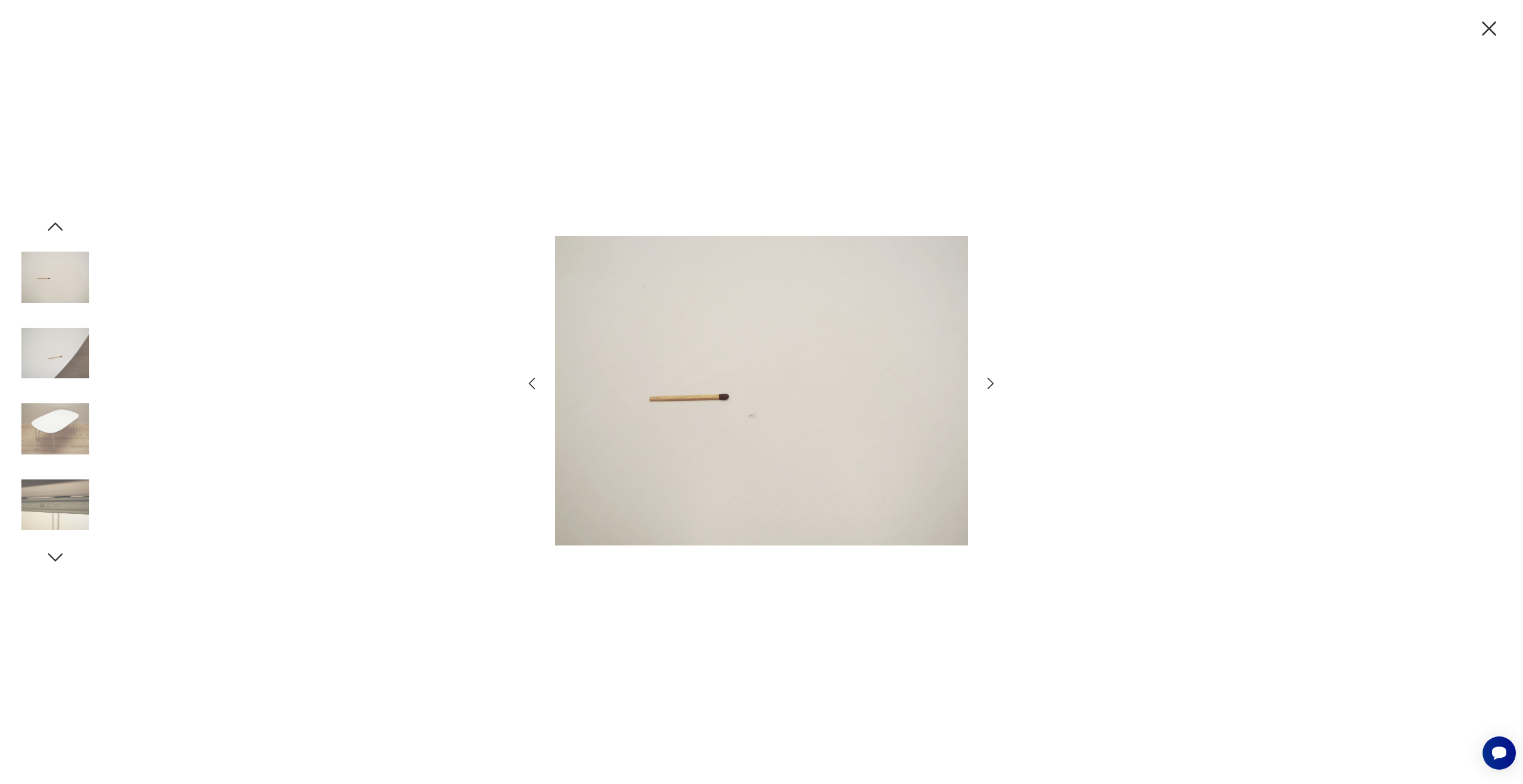
click at [995, 382] on icon "button" at bounding box center [990, 383] width 17 height 17
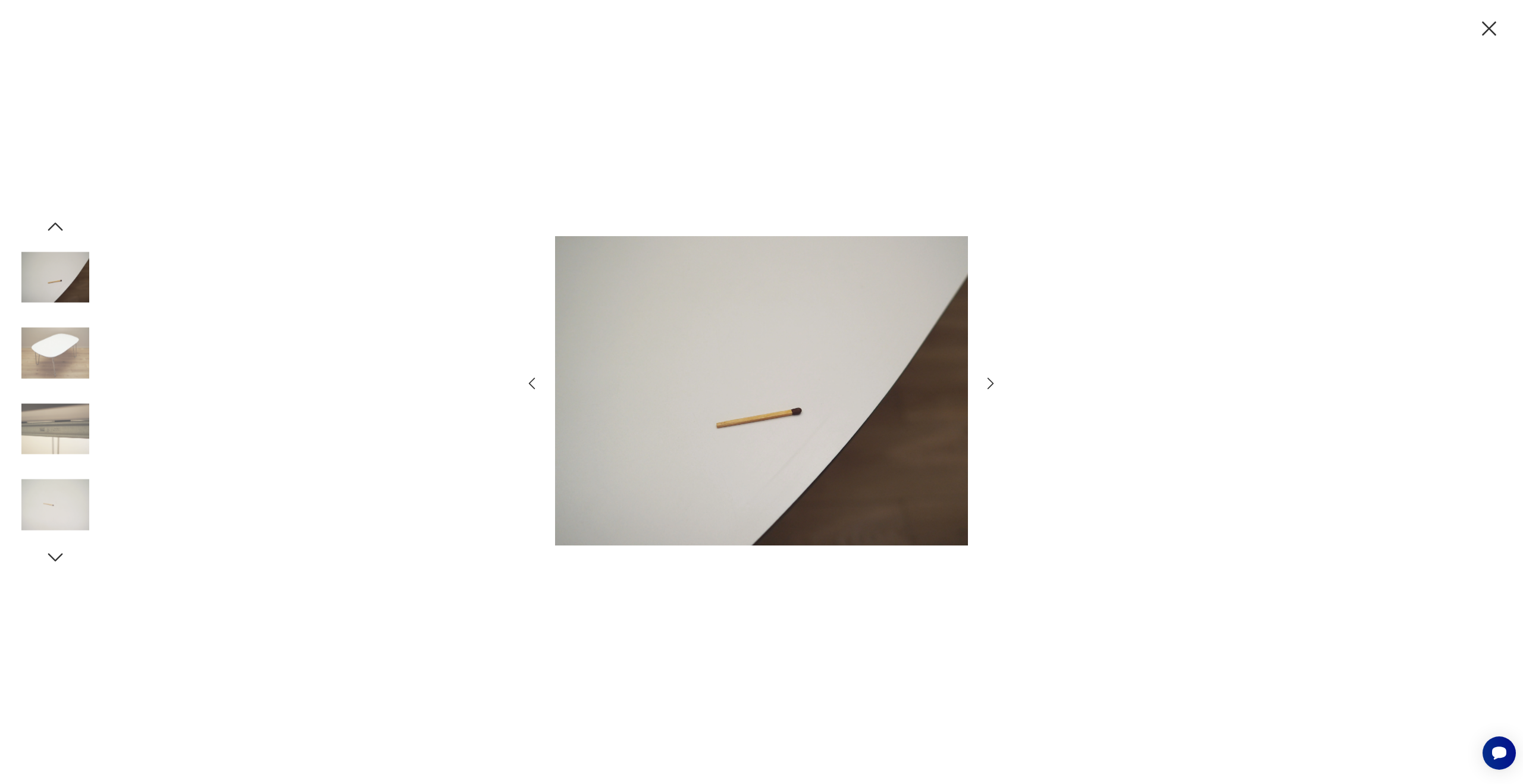
click at [526, 380] on icon "button" at bounding box center [532, 383] width 17 height 17
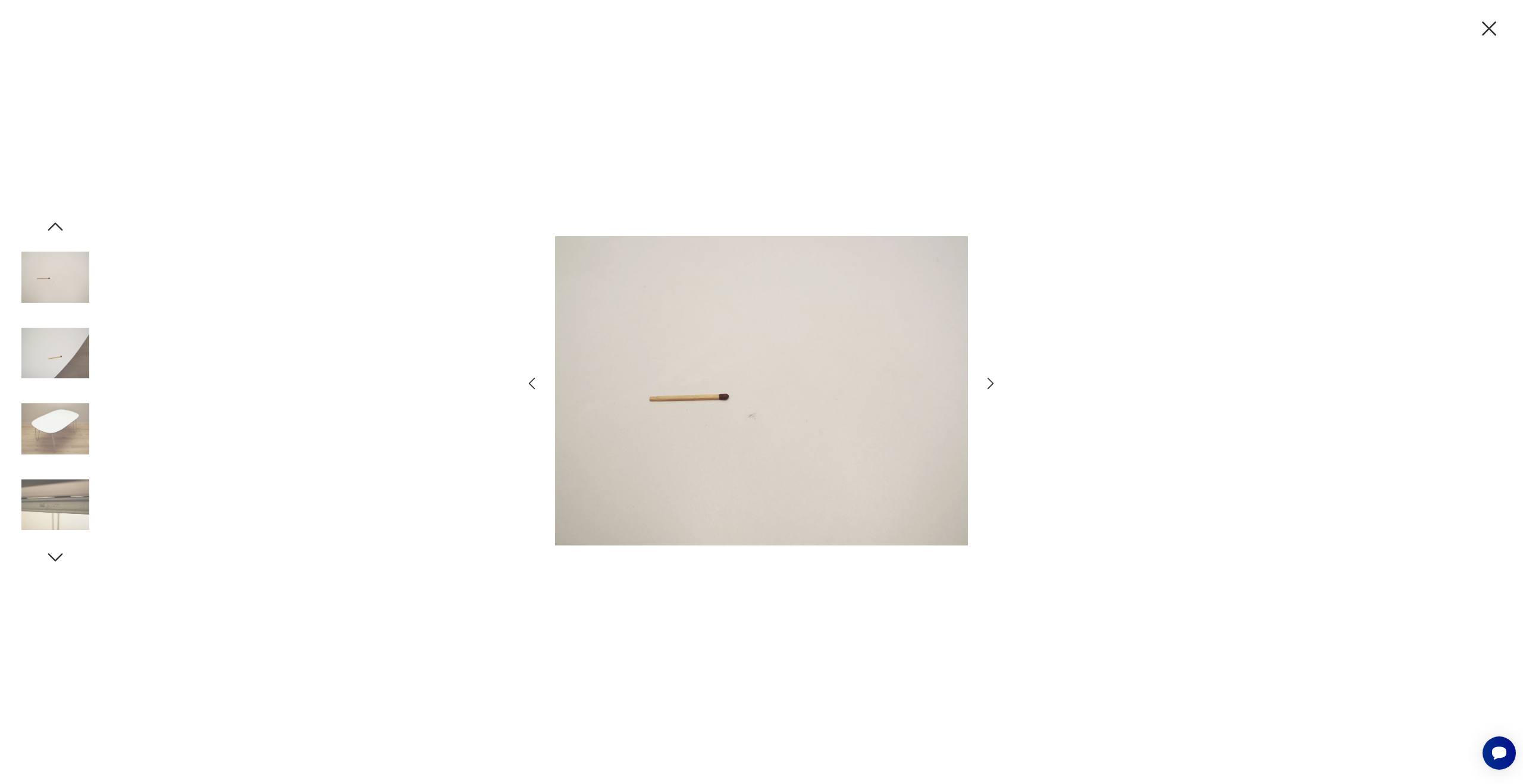
click at [984, 386] on icon "button" at bounding box center [990, 383] width 17 height 17
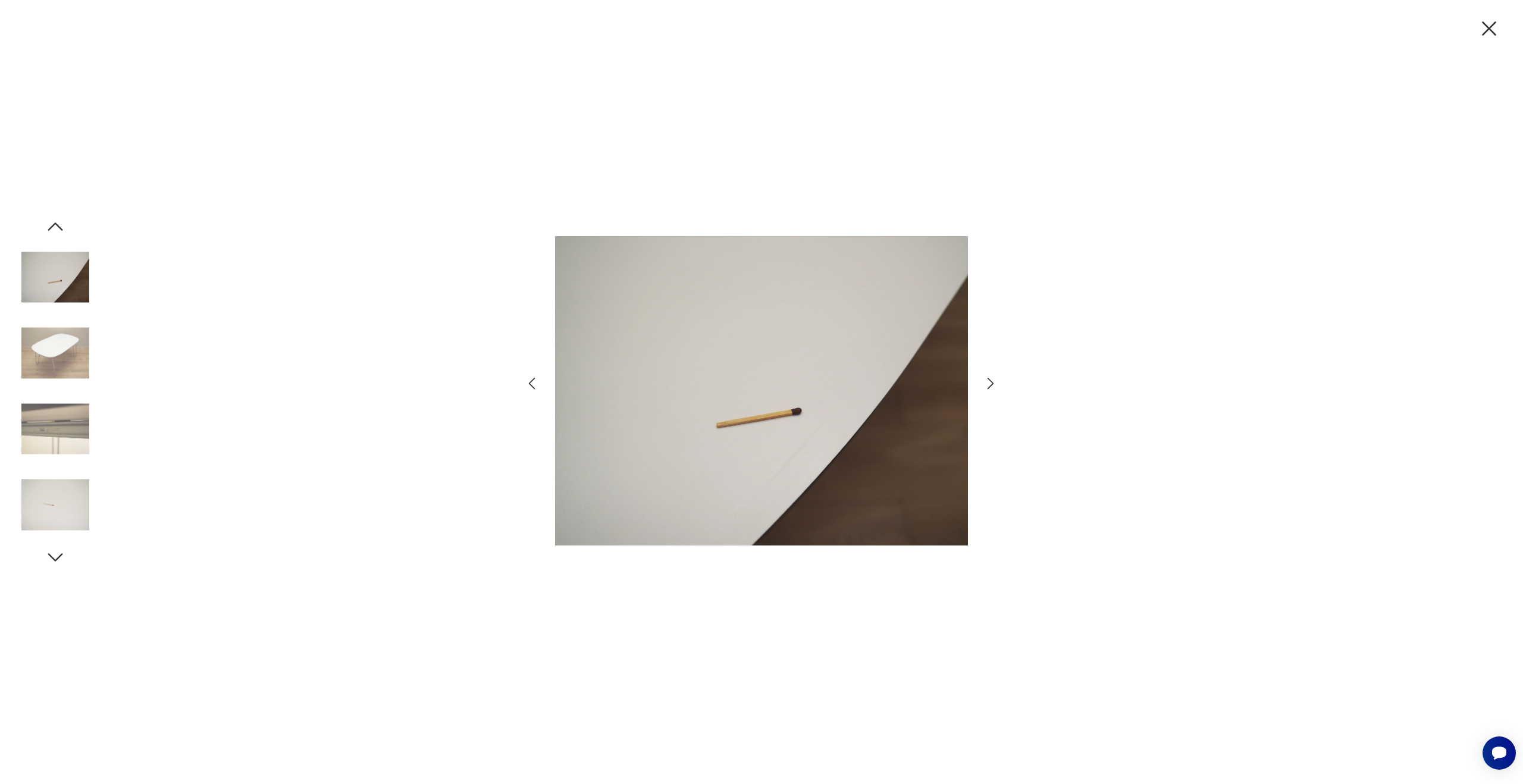
click at [984, 386] on icon "button" at bounding box center [990, 383] width 17 height 17
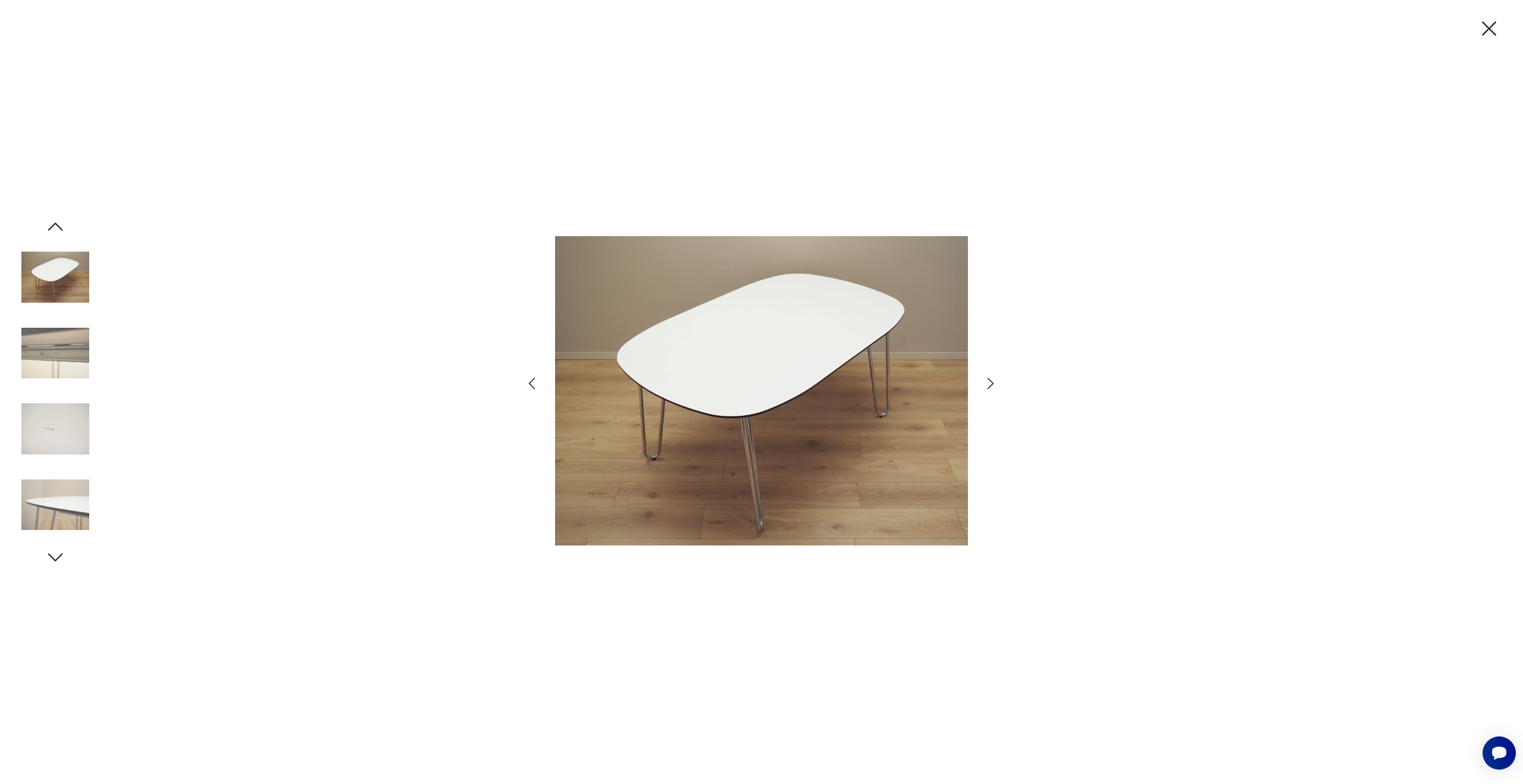
drag, startPoint x: 524, startPoint y: 382, endPoint x: 532, endPoint y: 383, distance: 8.1
click at [524, 382] on icon "button" at bounding box center [532, 383] width 17 height 17
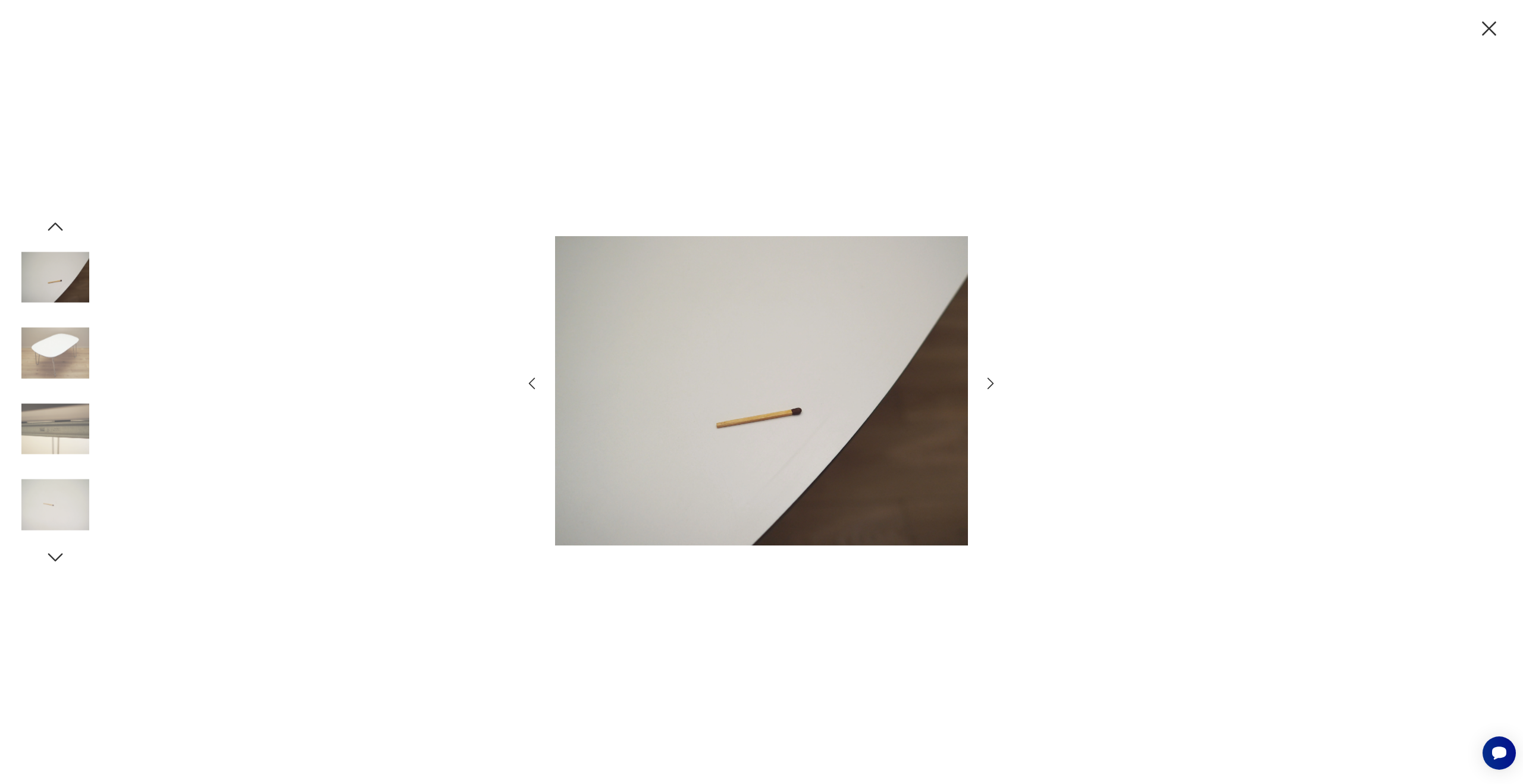
click at [988, 381] on icon "button" at bounding box center [990, 383] width 17 height 17
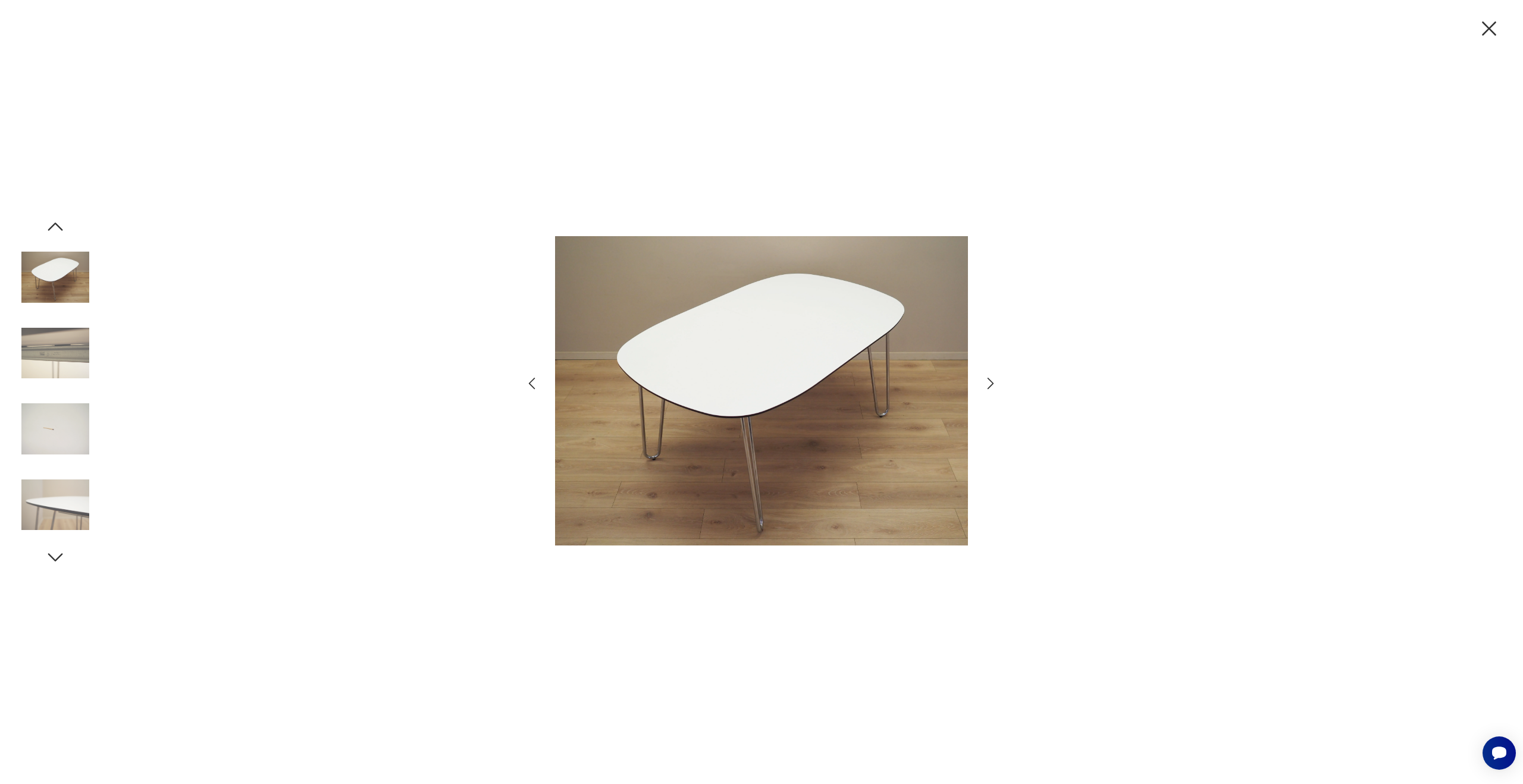
click at [988, 380] on icon "button" at bounding box center [990, 383] width 17 height 17
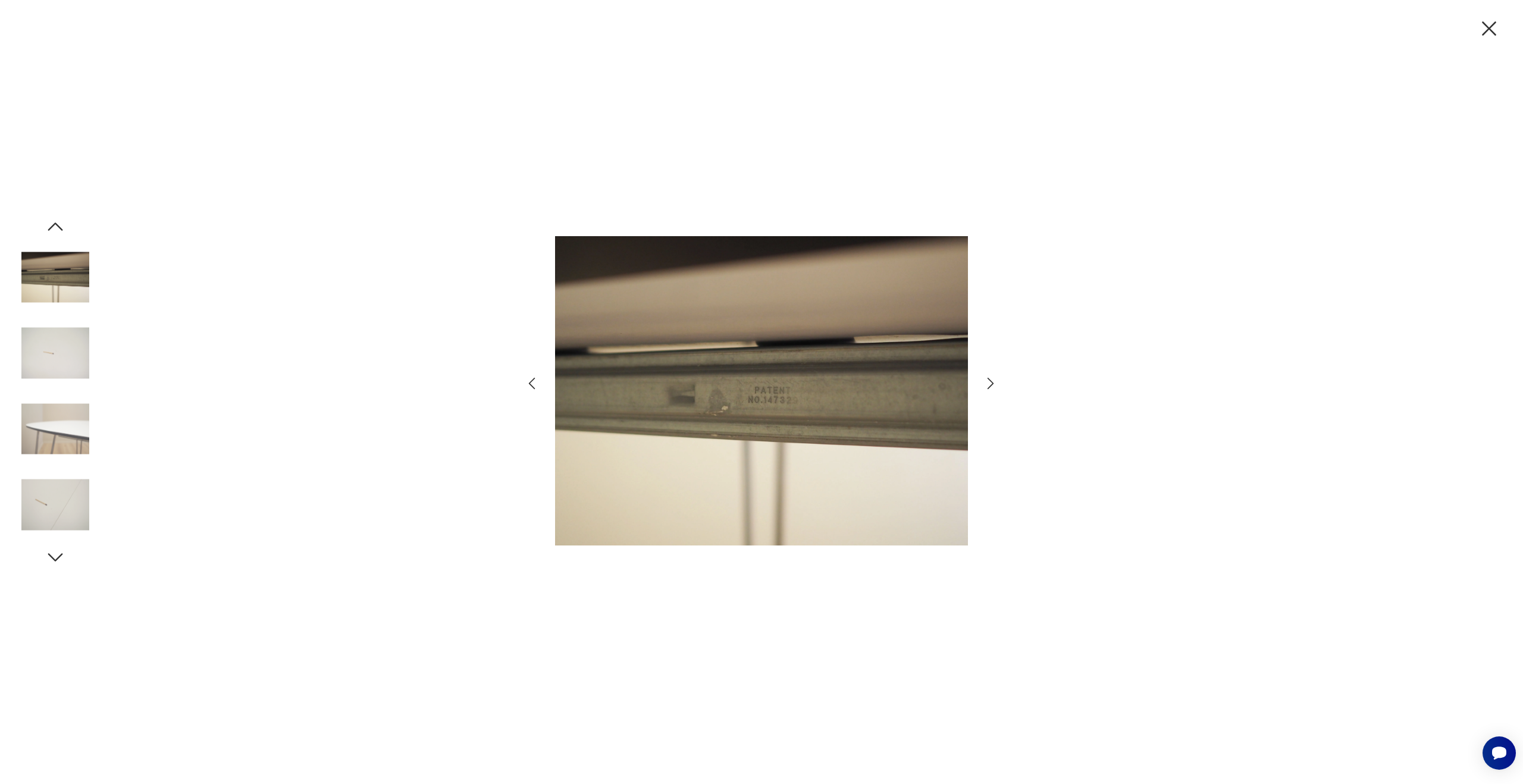
click at [988, 380] on icon "button" at bounding box center [990, 383] width 17 height 17
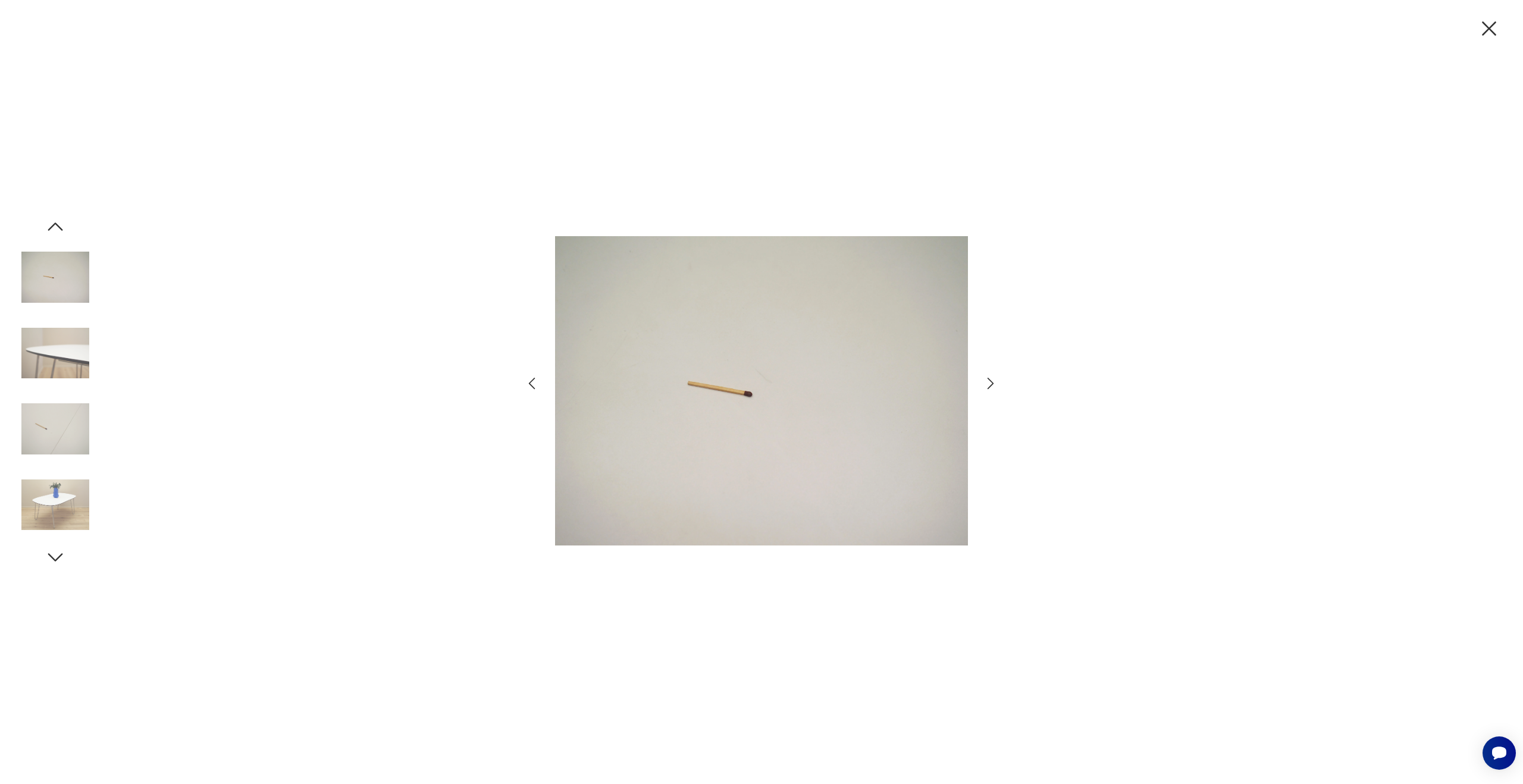
click at [988, 380] on icon "button" at bounding box center [990, 383] width 17 height 17
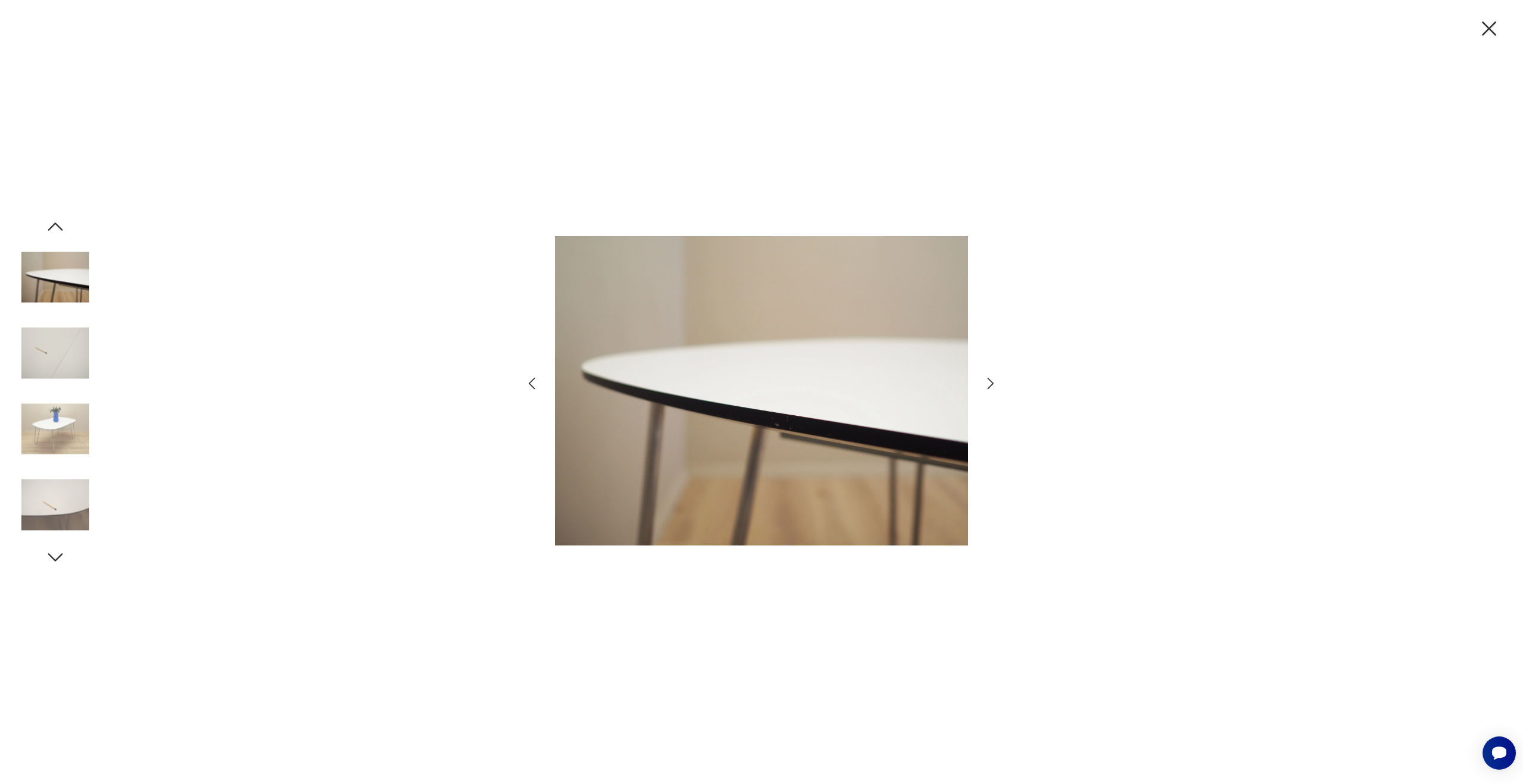
click at [988, 380] on icon "button" at bounding box center [990, 383] width 17 height 17
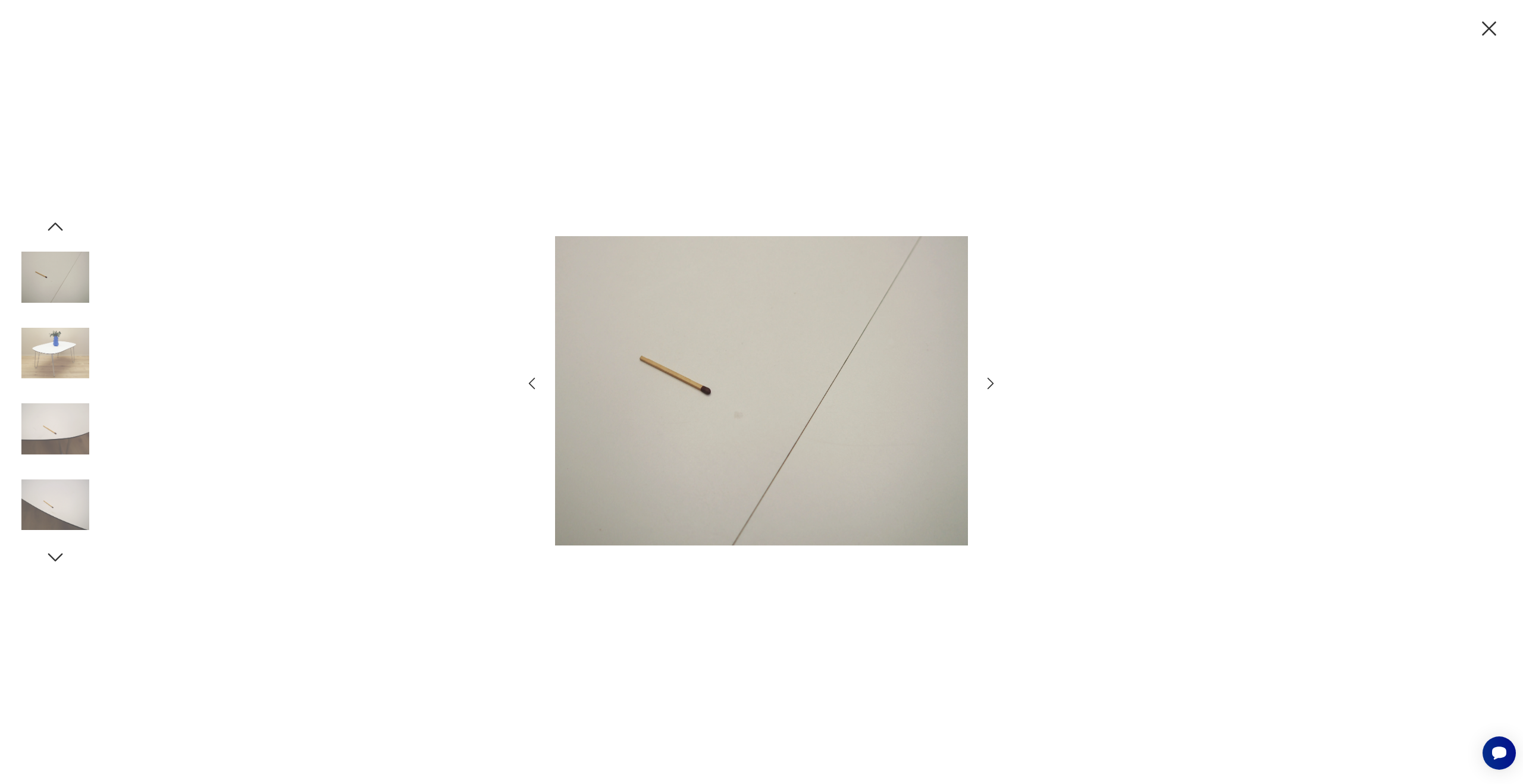
click at [988, 380] on icon "button" at bounding box center [990, 383] width 17 height 17
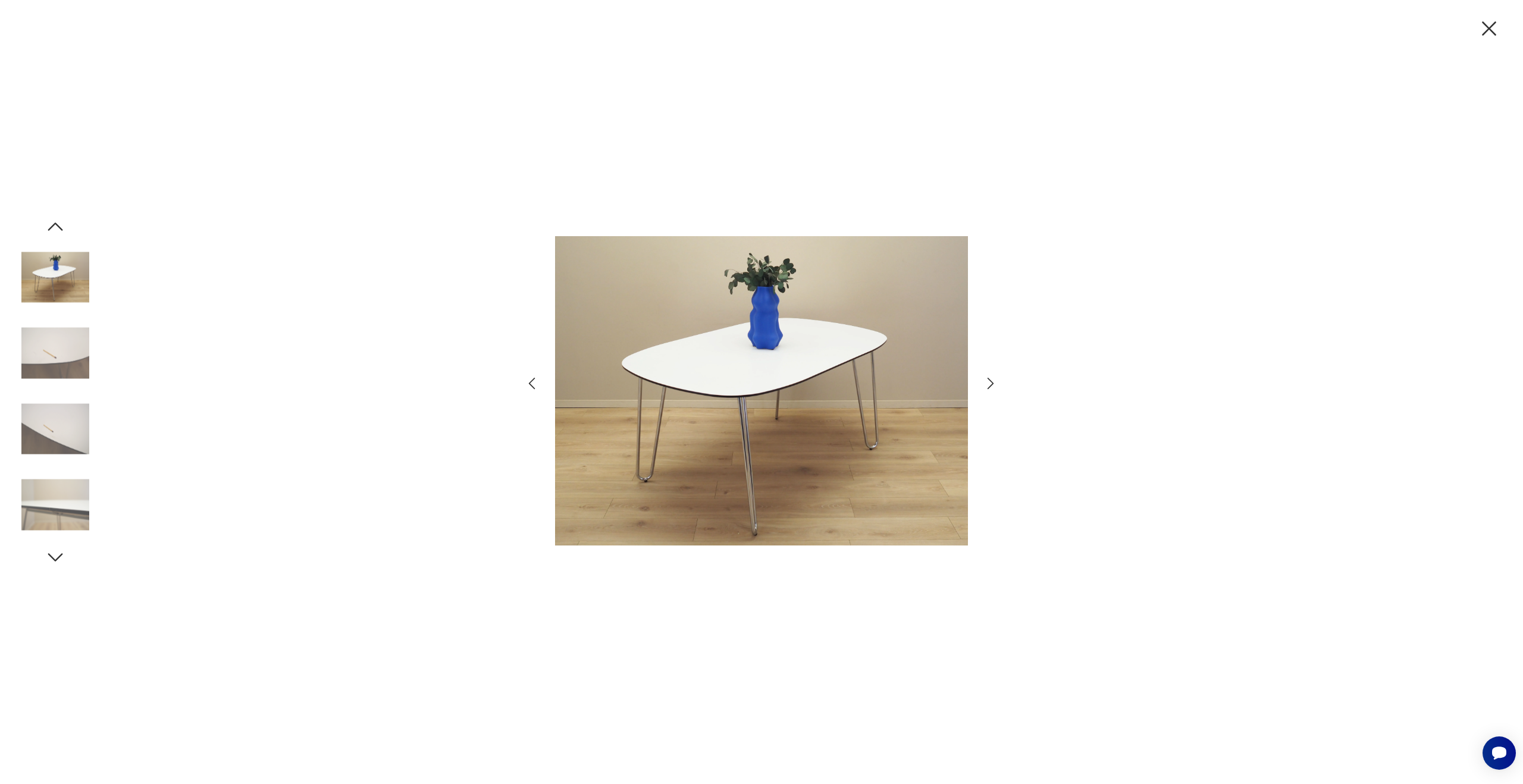
click at [988, 380] on icon "button" at bounding box center [990, 383] width 17 height 17
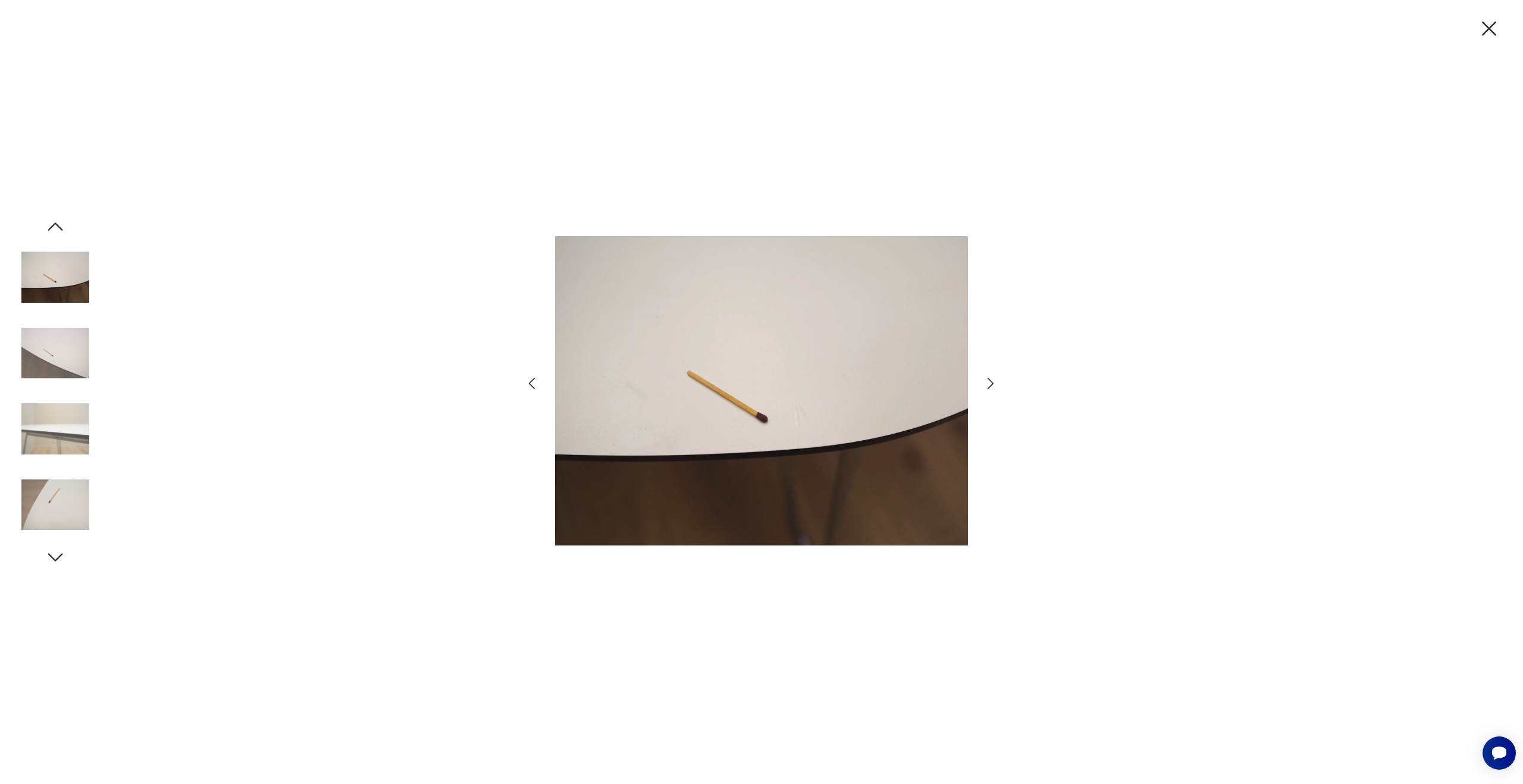
click at [988, 380] on icon "button" at bounding box center [990, 383] width 17 height 17
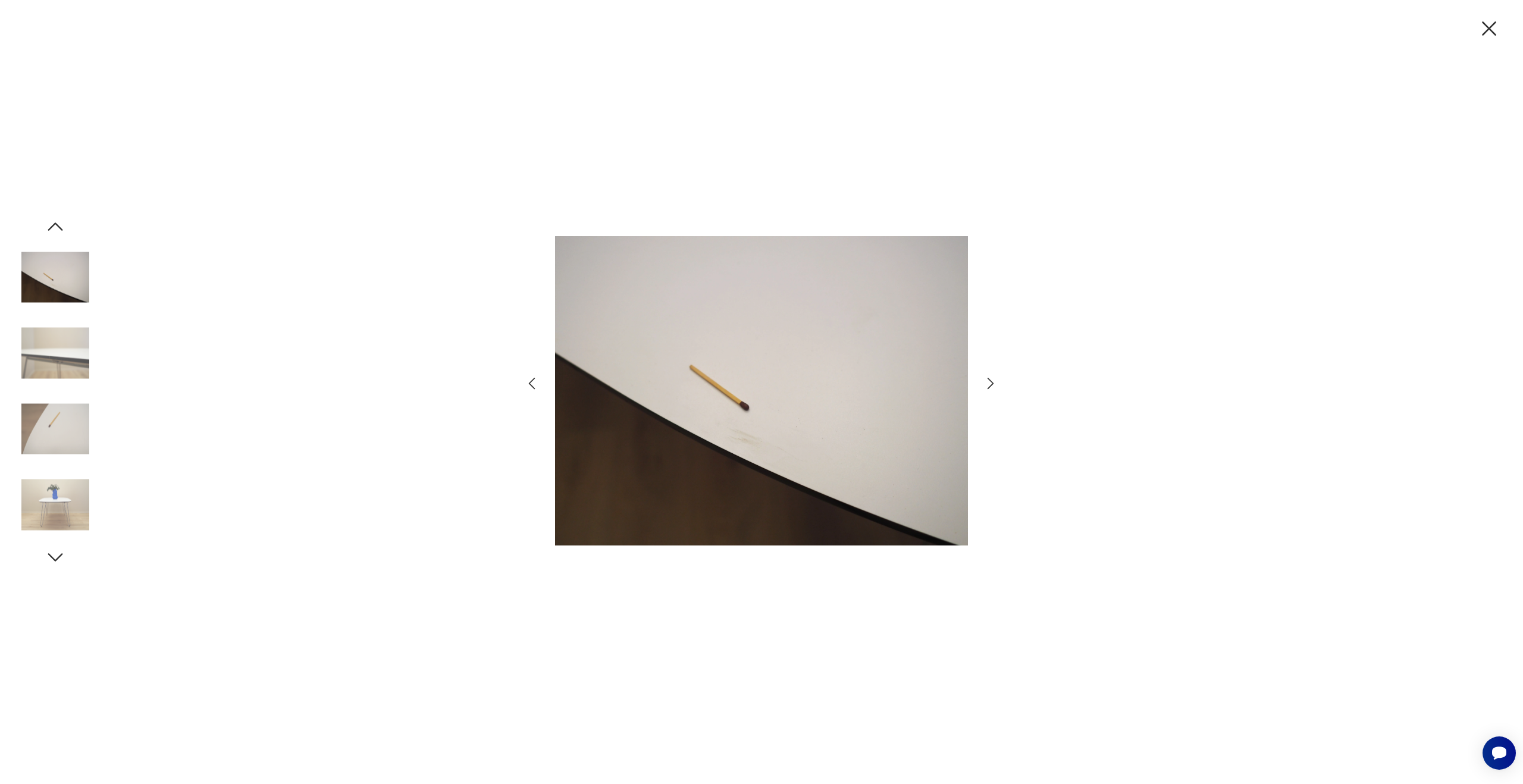
click at [988, 380] on icon "button" at bounding box center [990, 383] width 17 height 17
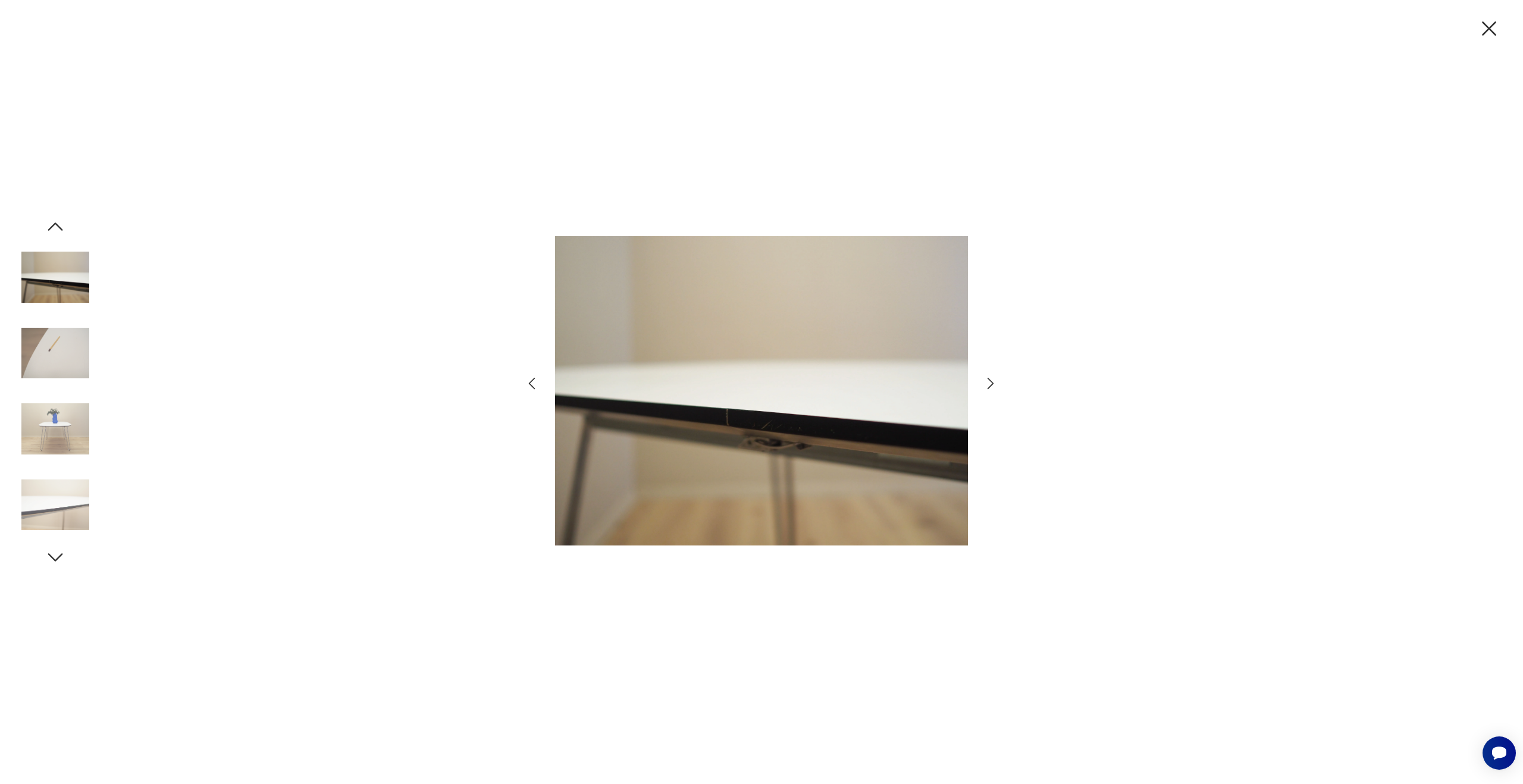
click at [988, 380] on icon "button" at bounding box center [990, 383] width 17 height 17
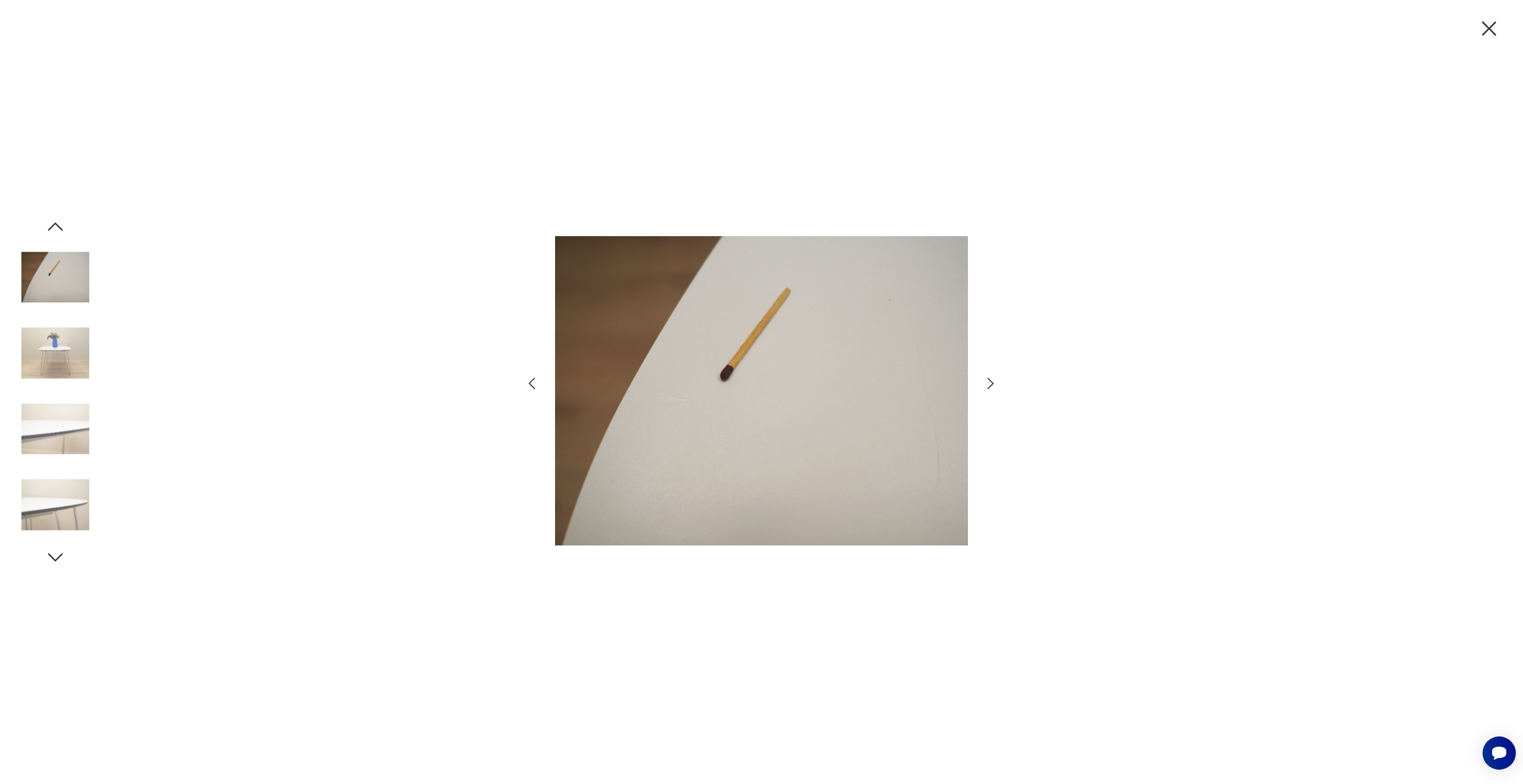
click at [988, 380] on icon "button" at bounding box center [990, 383] width 17 height 17
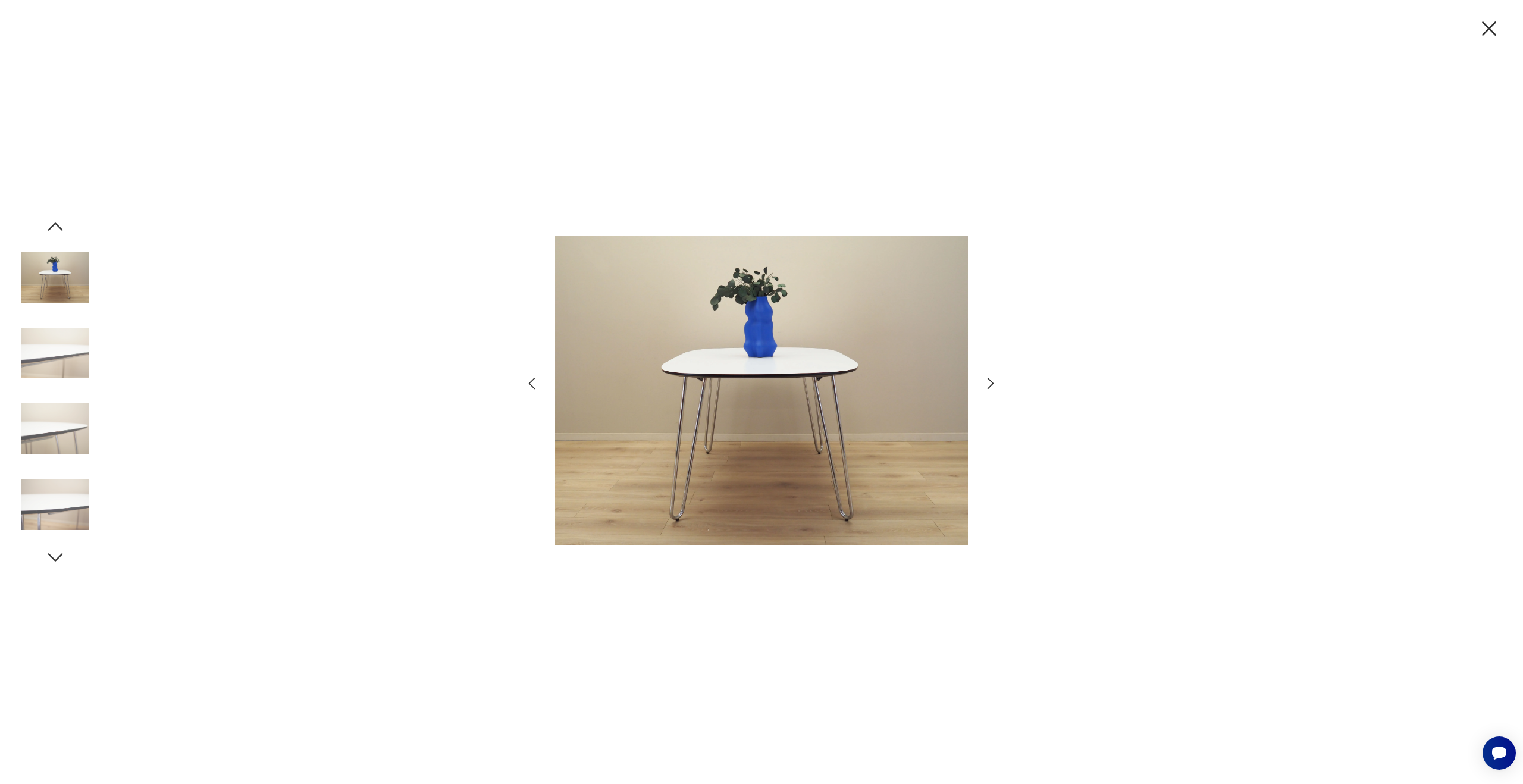
click at [988, 380] on icon "button" at bounding box center [990, 383] width 17 height 17
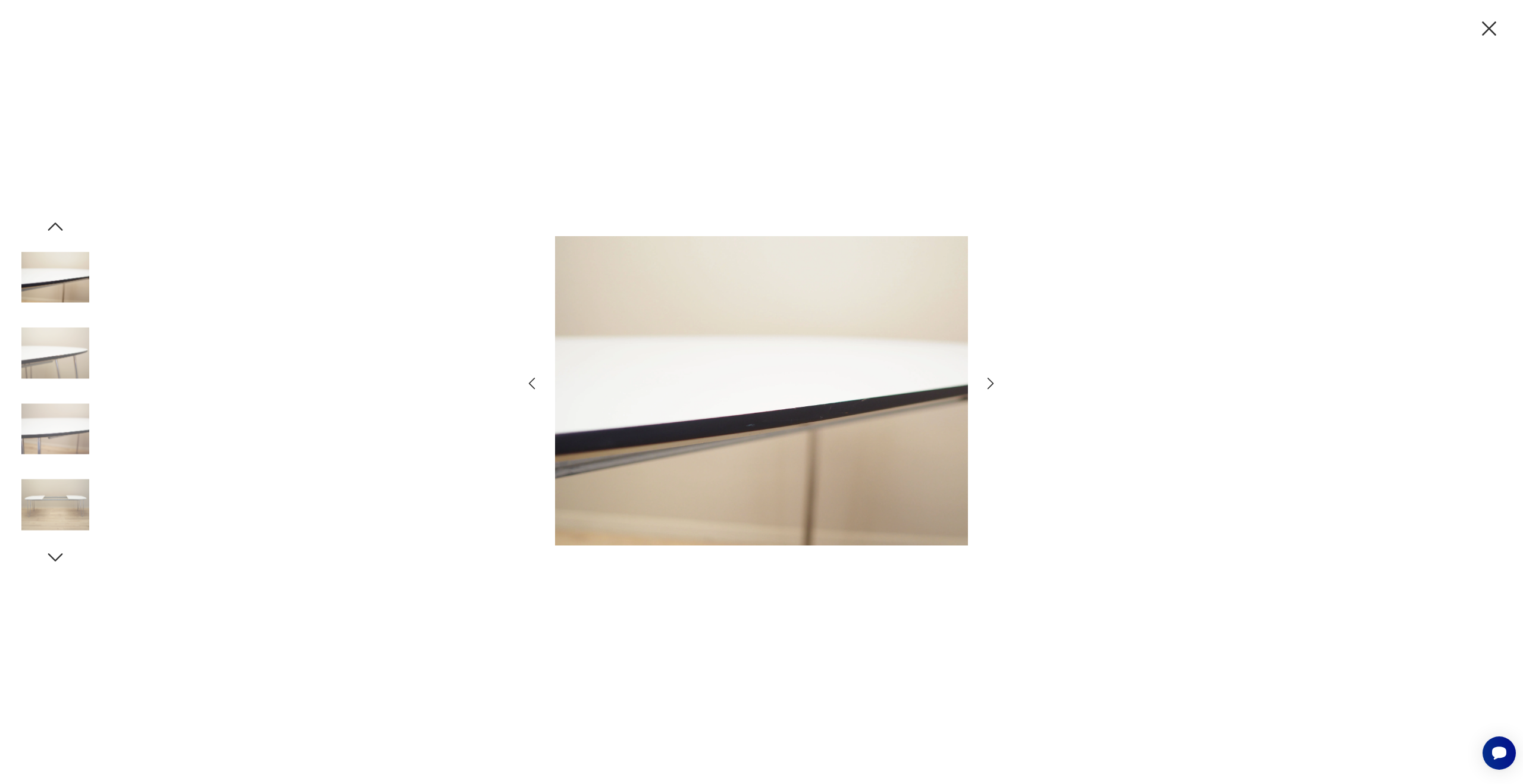
click at [988, 380] on icon "button" at bounding box center [990, 383] width 17 height 17
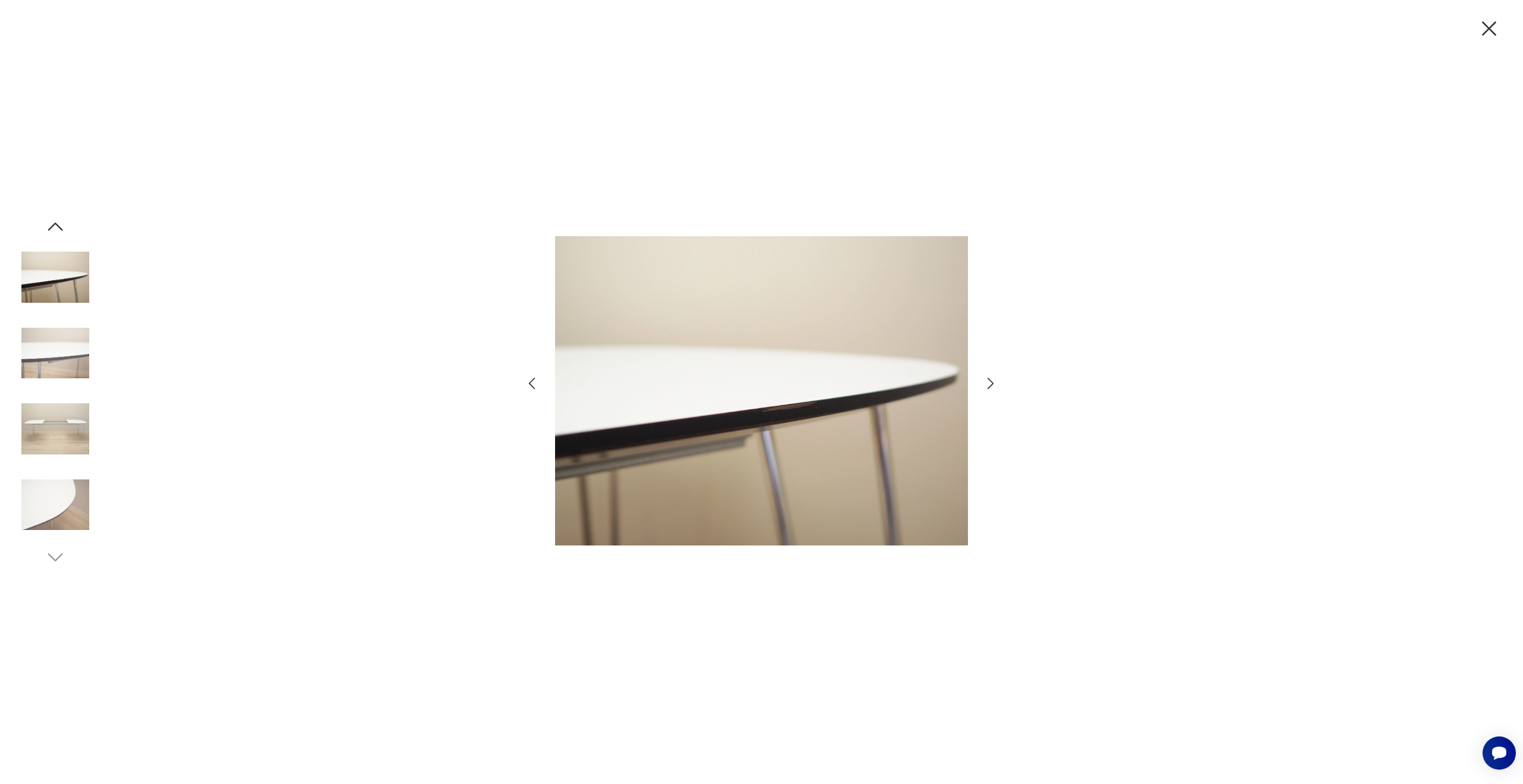
click at [988, 380] on icon "button" at bounding box center [990, 383] width 17 height 17
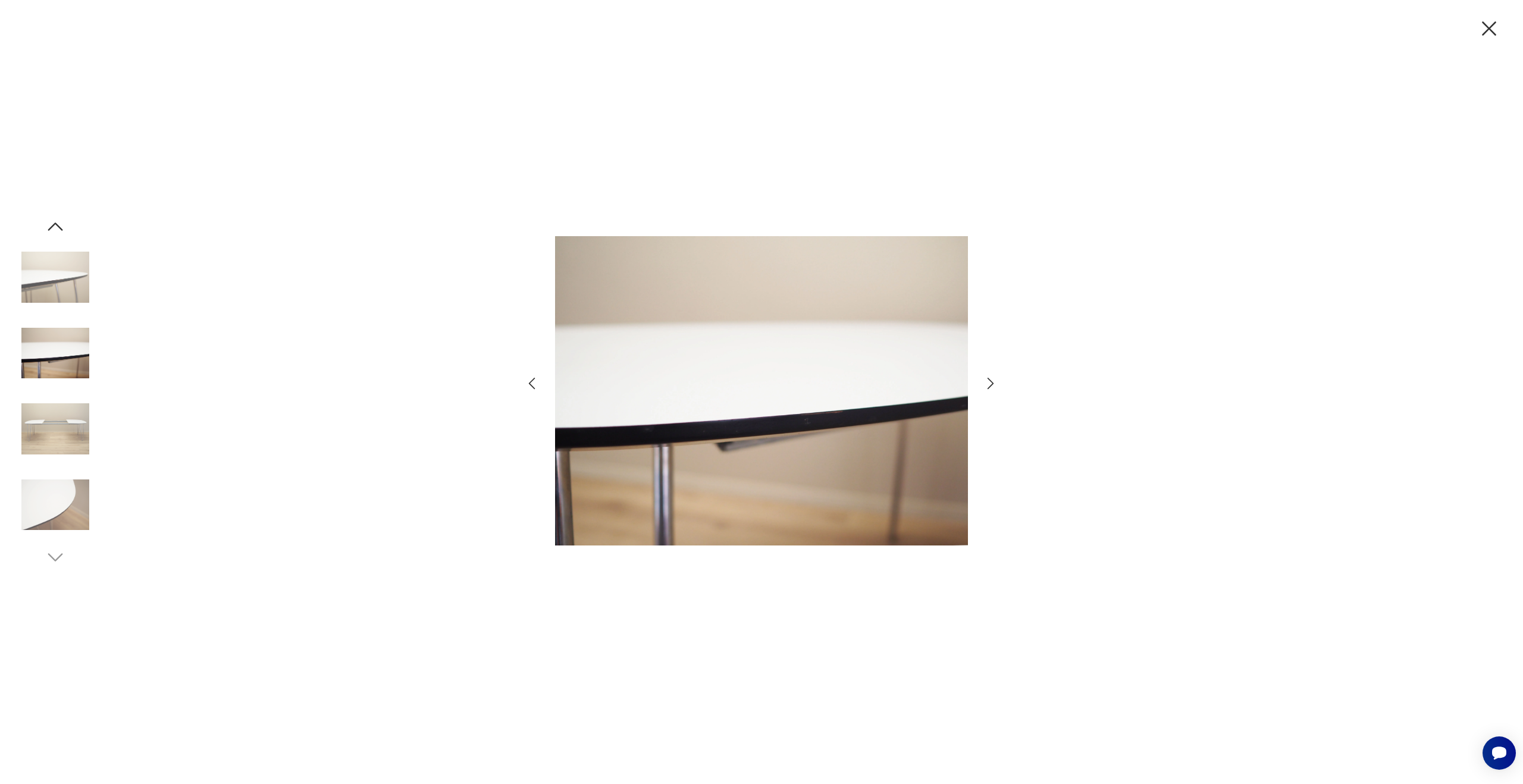
click at [988, 380] on icon "button" at bounding box center [990, 383] width 17 height 17
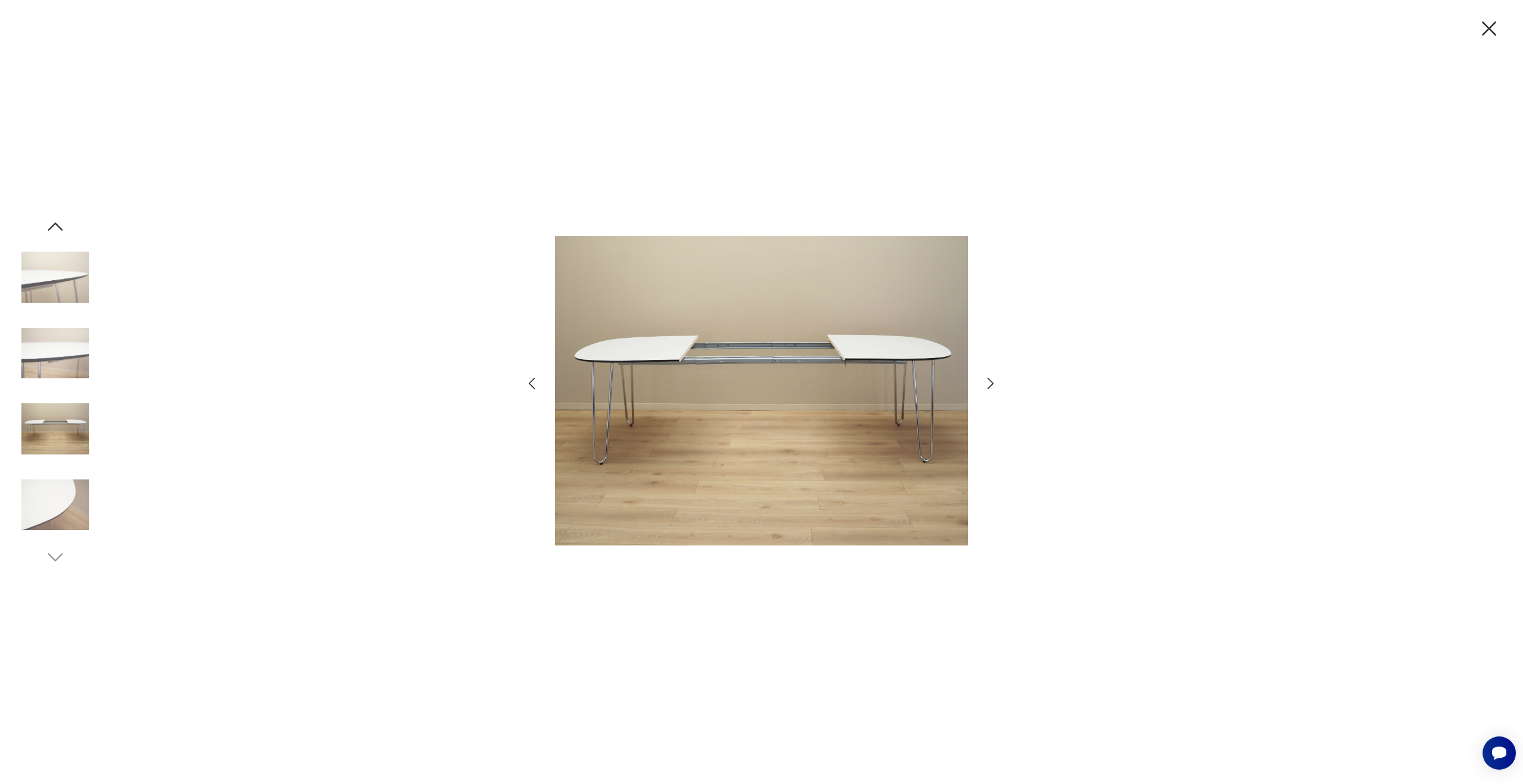
click at [988, 380] on icon "button" at bounding box center [990, 383] width 17 height 17
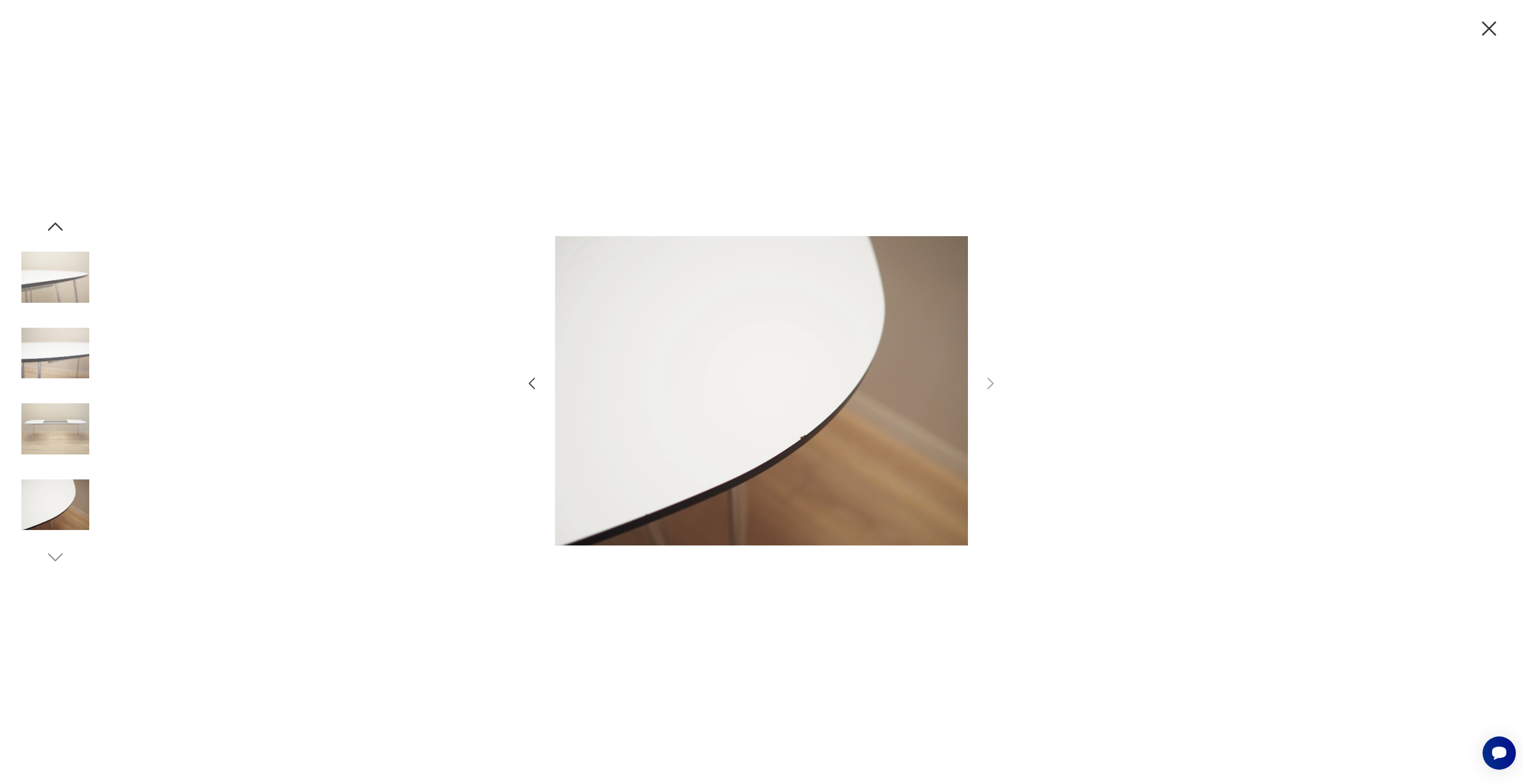
click at [1483, 33] on icon "button" at bounding box center [1489, 28] width 14 height 14
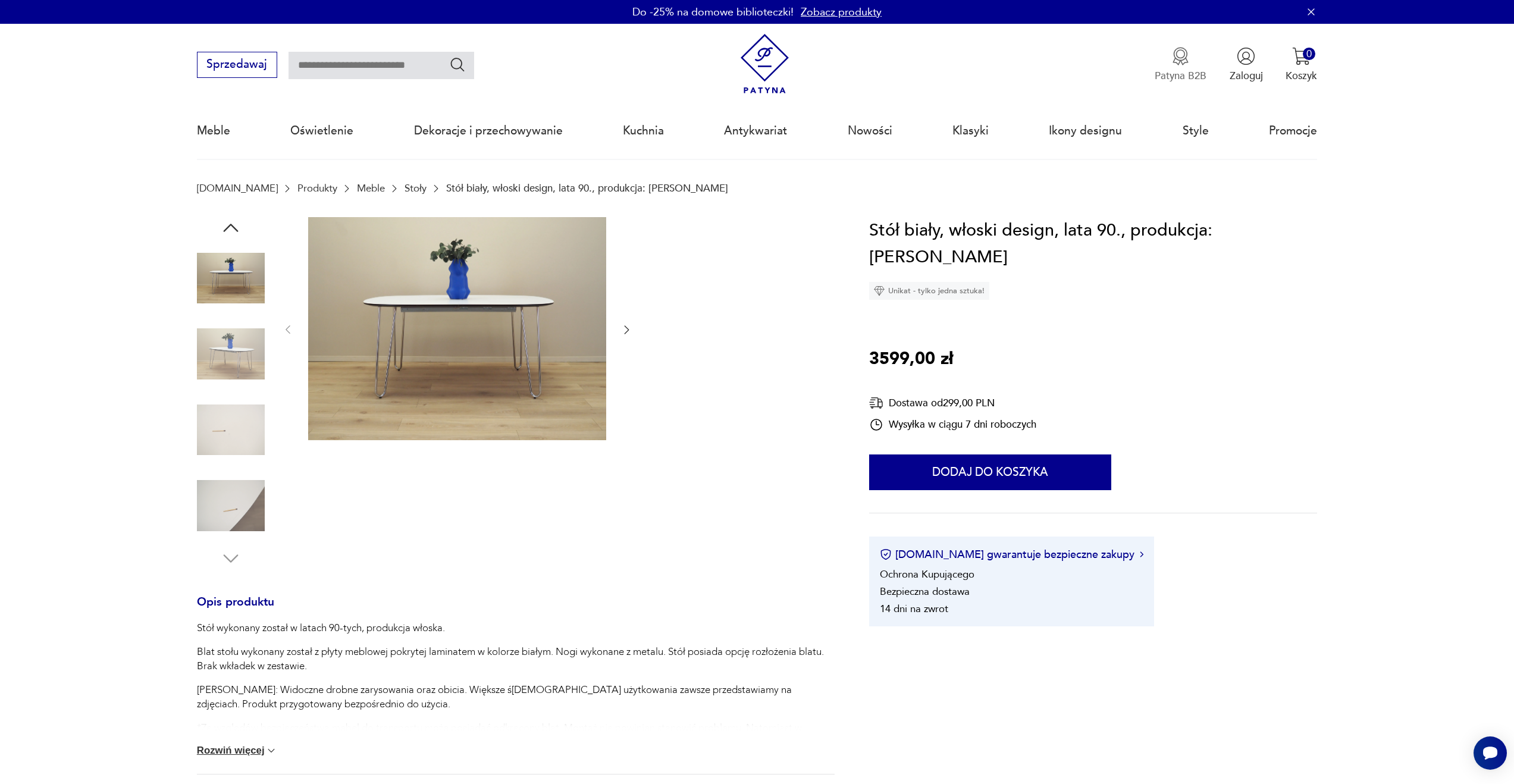
click at [1179, 62] on img "button" at bounding box center [1180, 56] width 19 height 19
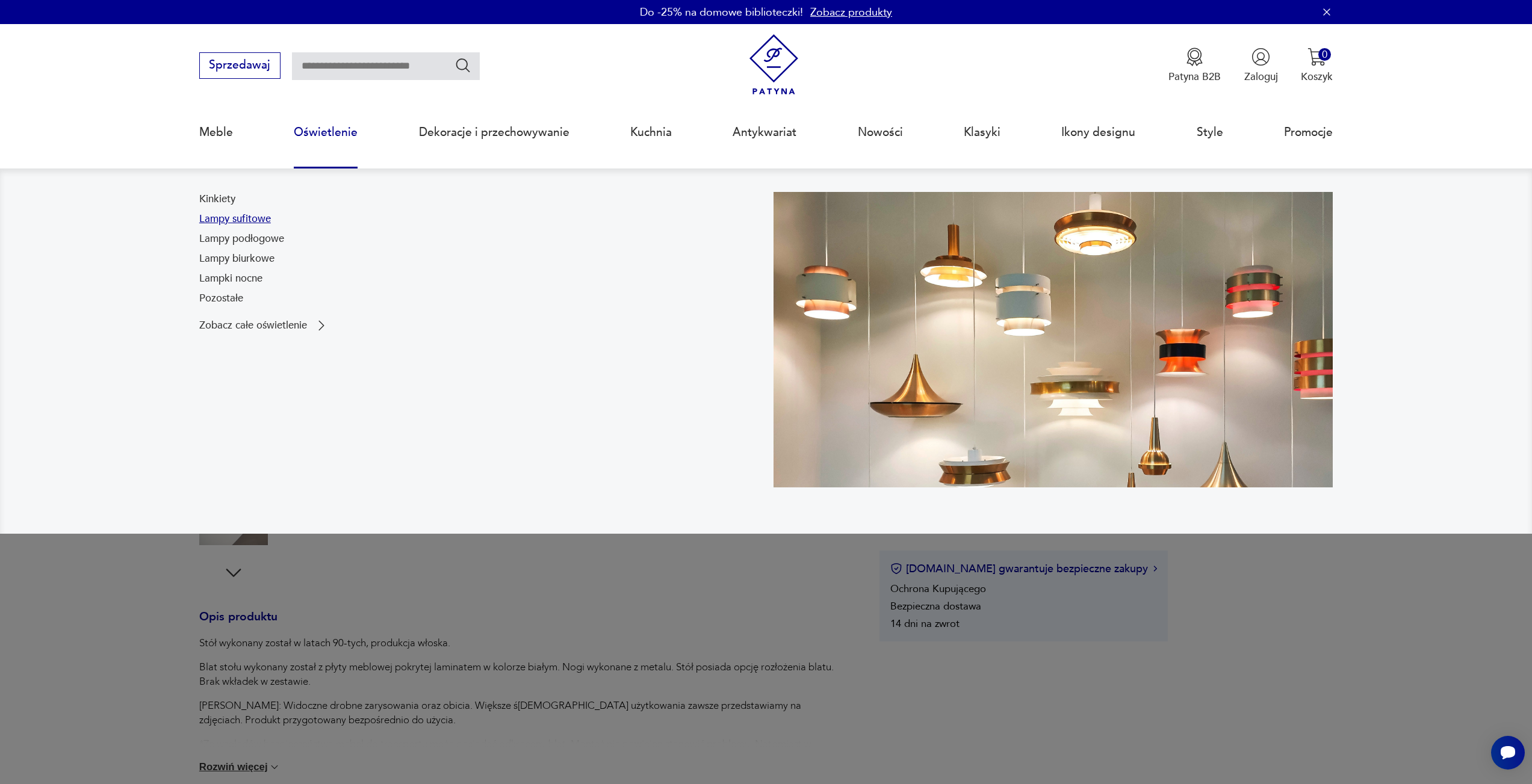
click at [228, 221] on link "Lampy sufitowe" at bounding box center [235, 219] width 72 height 14
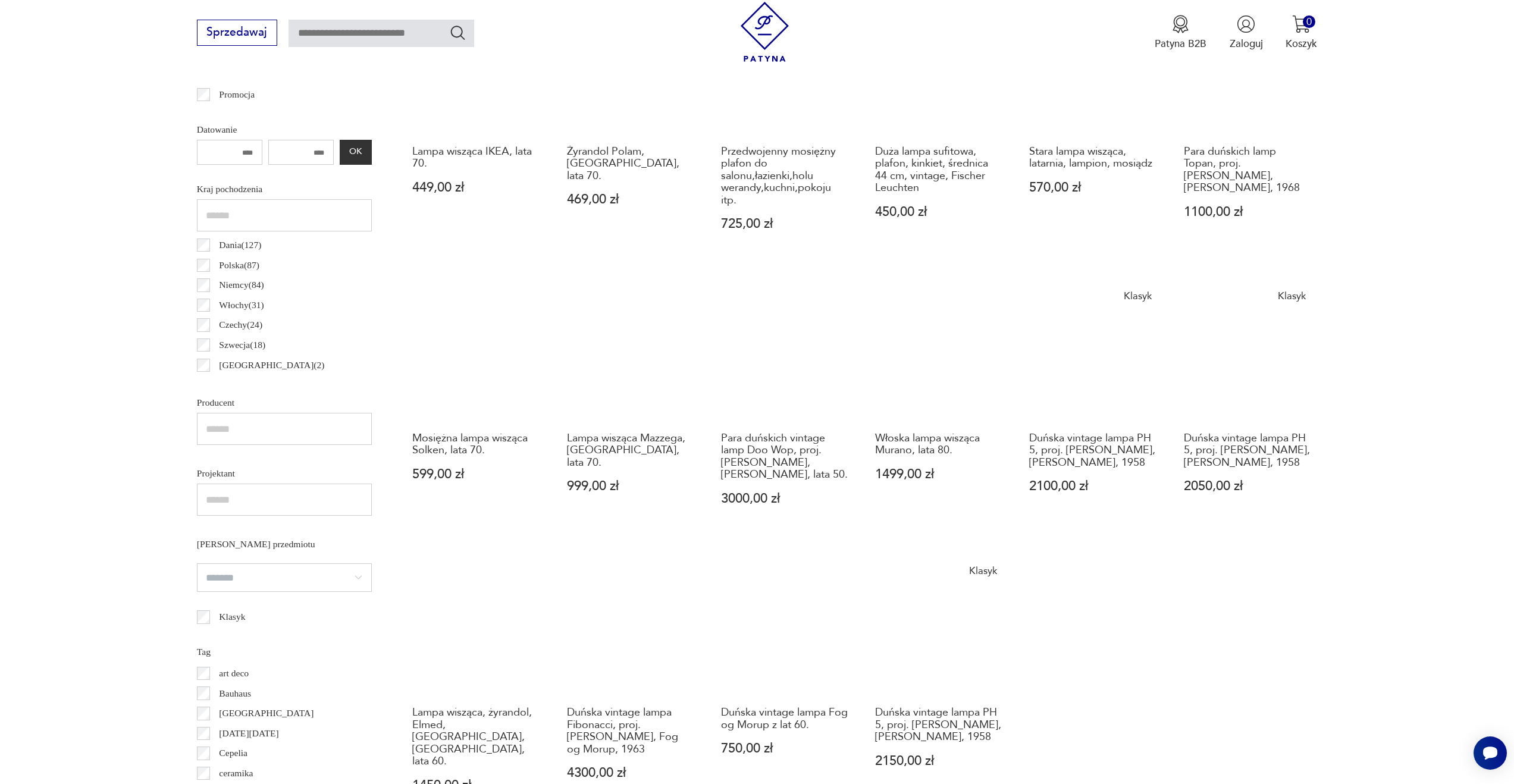
scroll to position [729, 0]
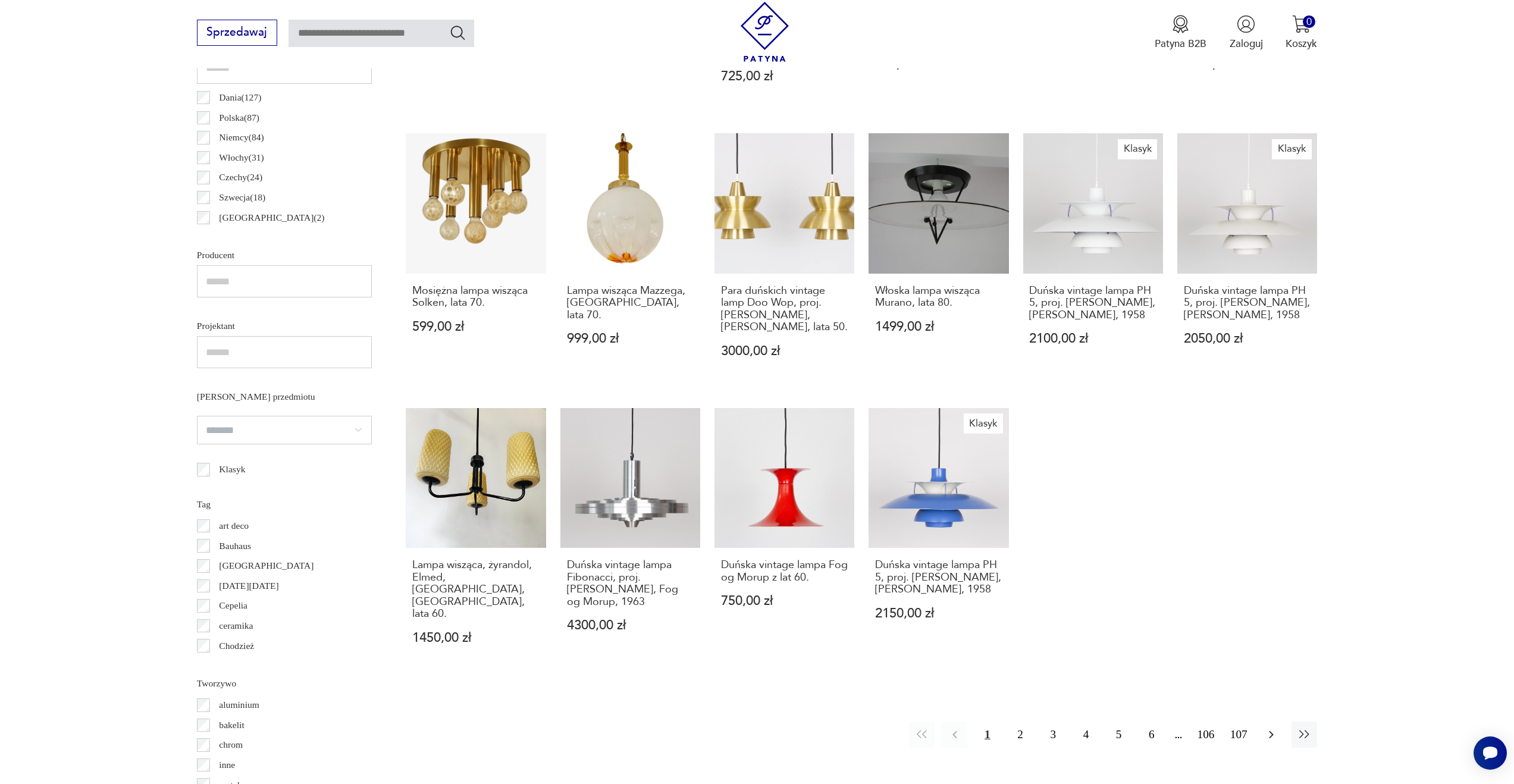
click at [1275, 727] on icon "button" at bounding box center [1271, 735] width 14 height 14
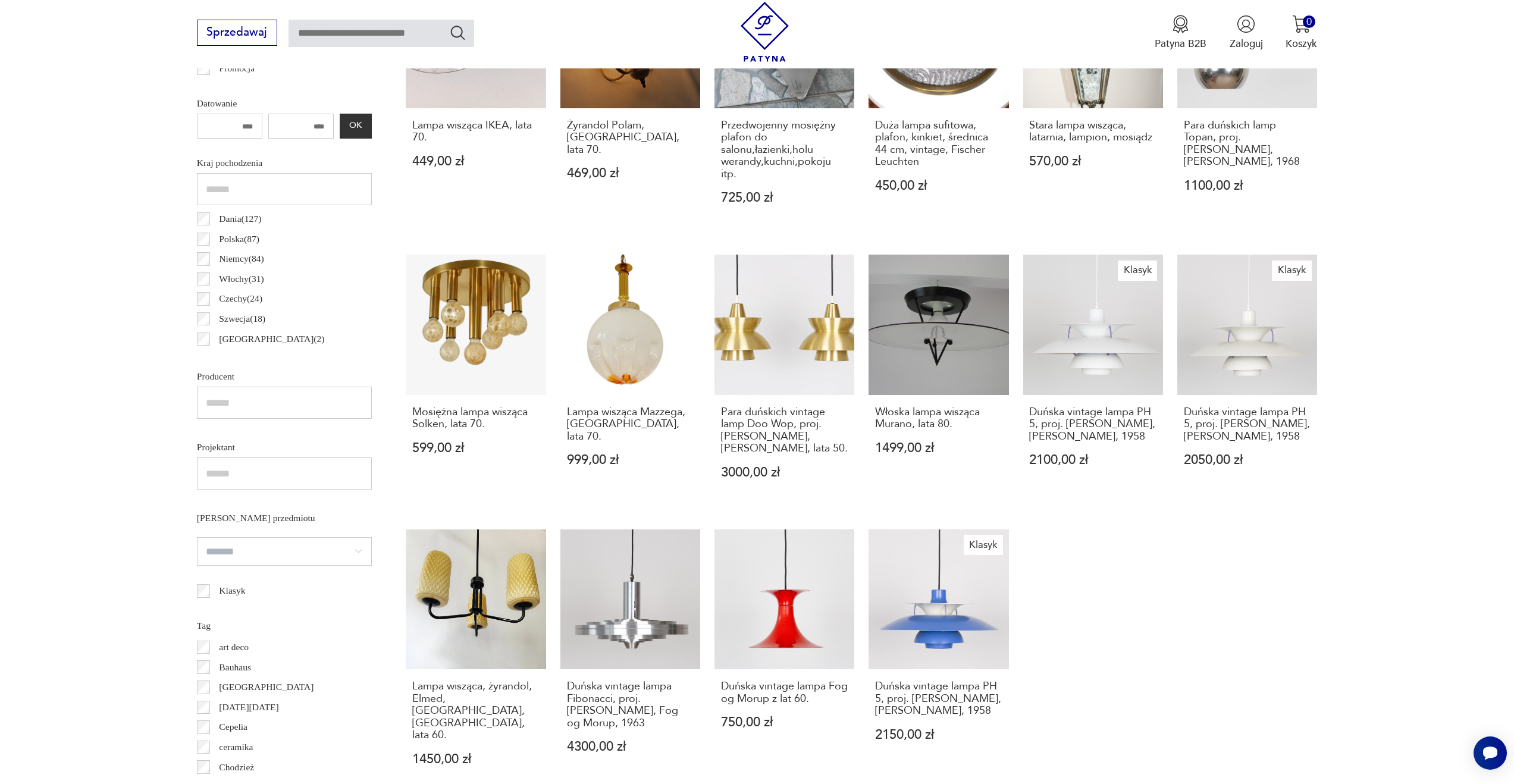
click at [1275, 720] on div "Znaleziono 1703 produkty Filtruj Sortuj według daty dodania Sortuj według daty …" at bounding box center [861, 463] width 911 height 1077
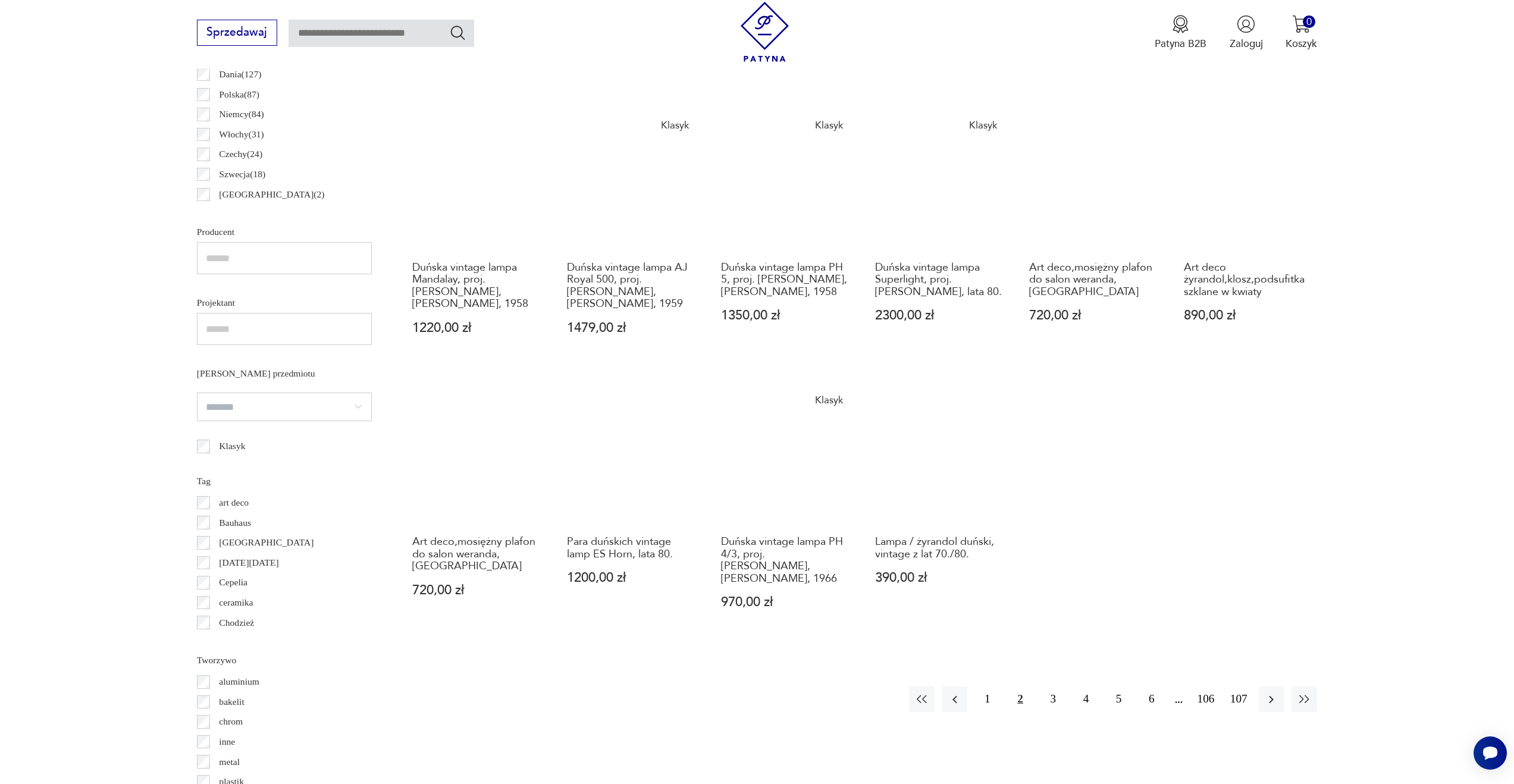
scroll to position [819, 0]
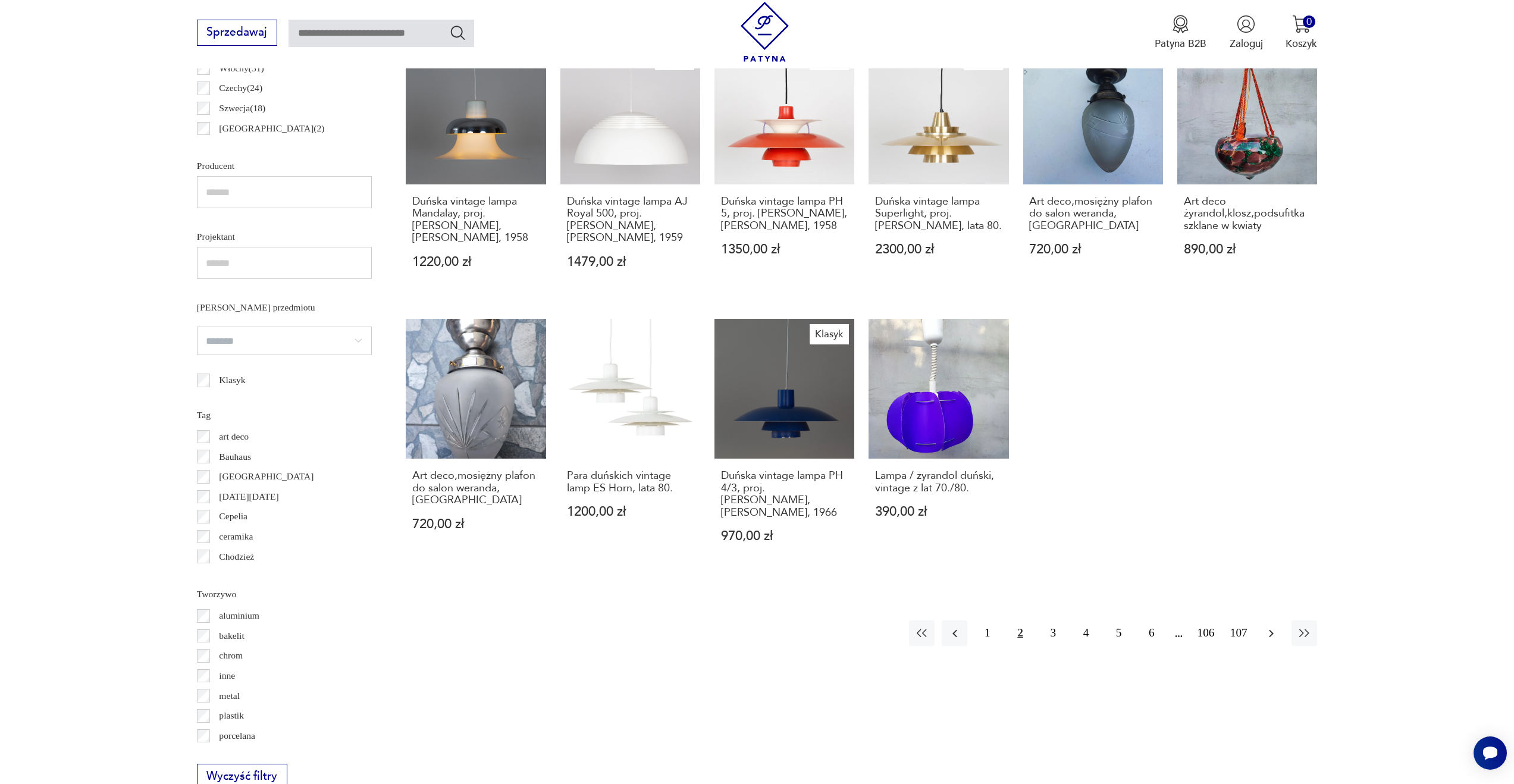
click at [1277, 627] on icon "button" at bounding box center [1271, 634] width 14 height 14
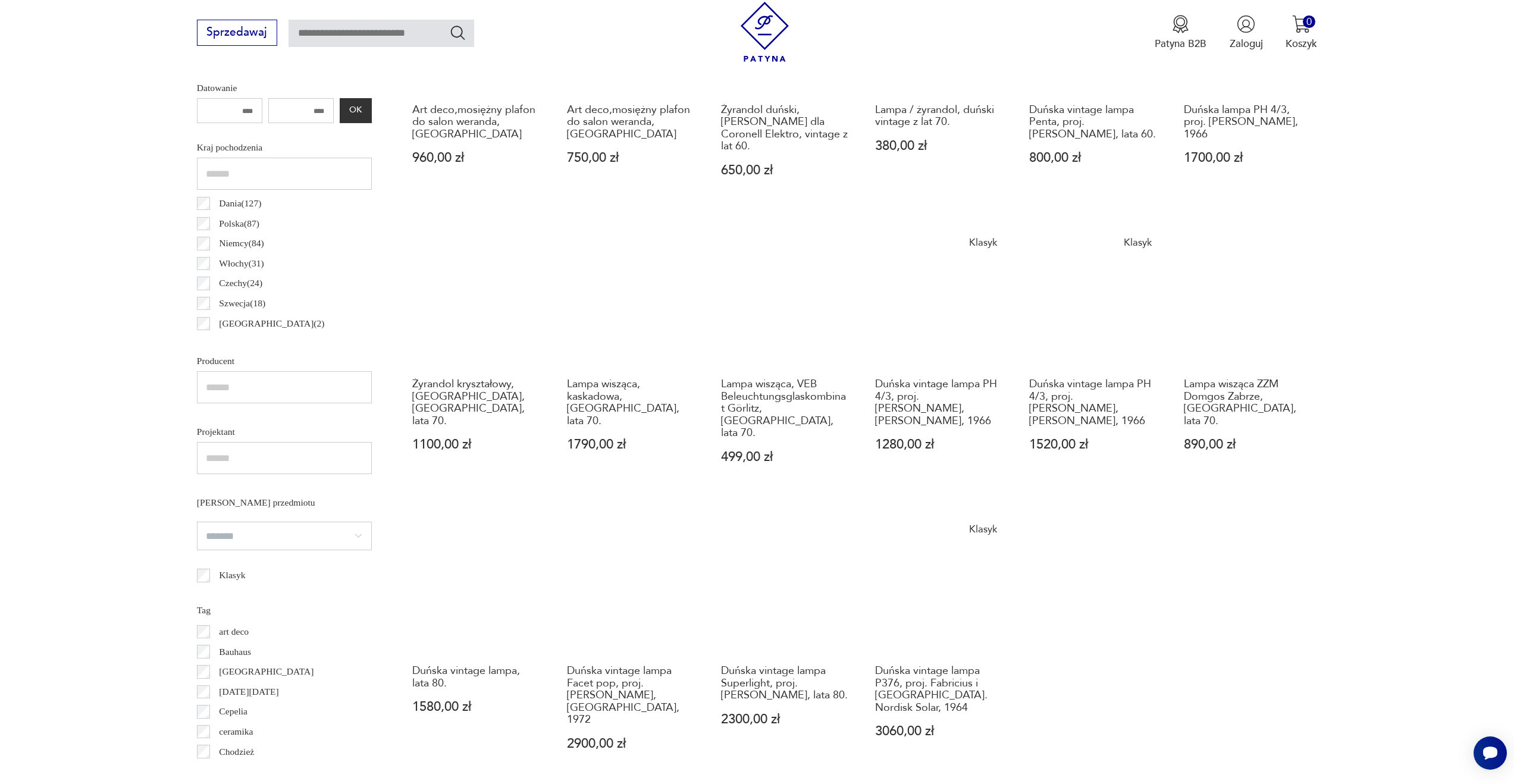
scroll to position [657, 0]
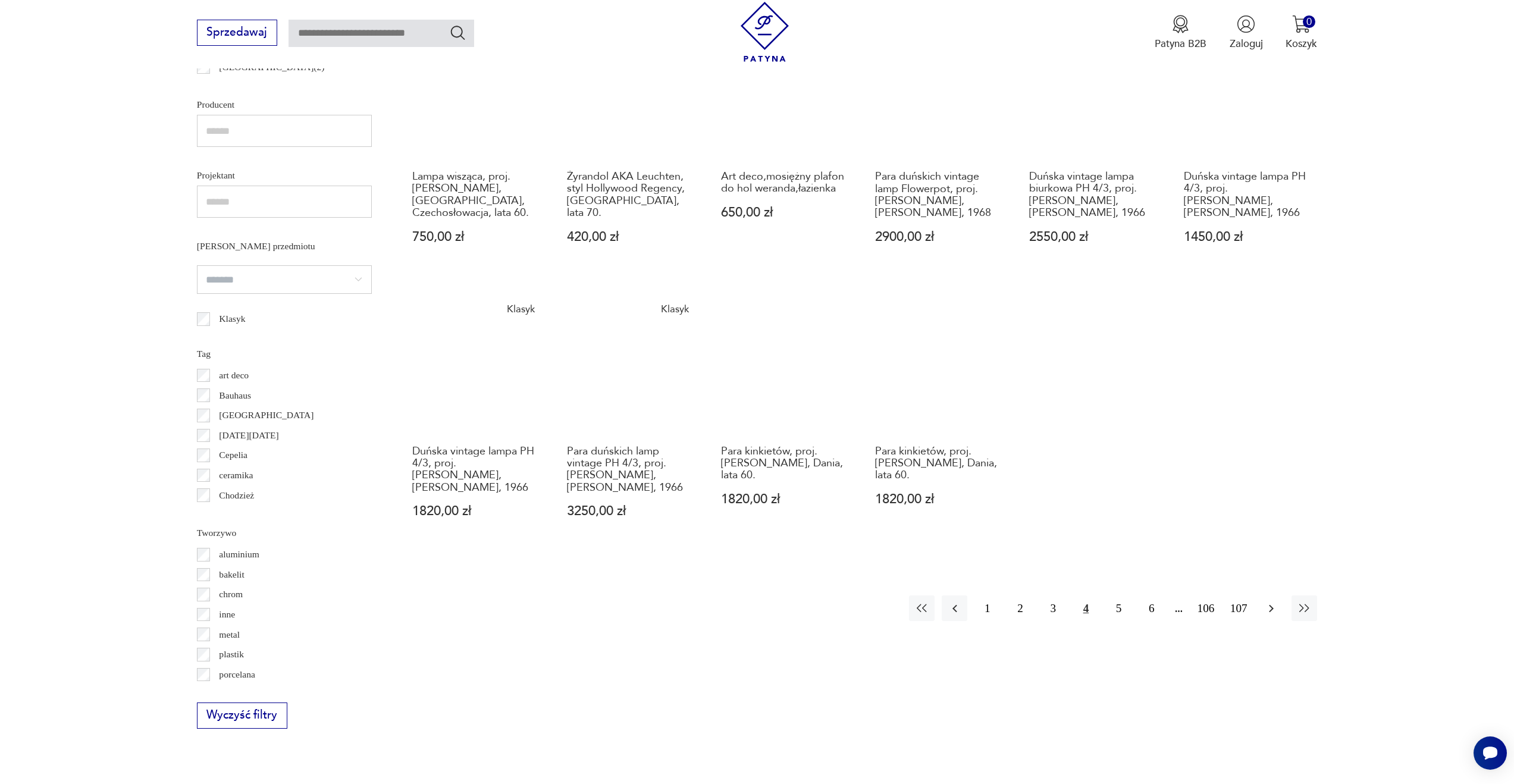
scroll to position [946, 0]
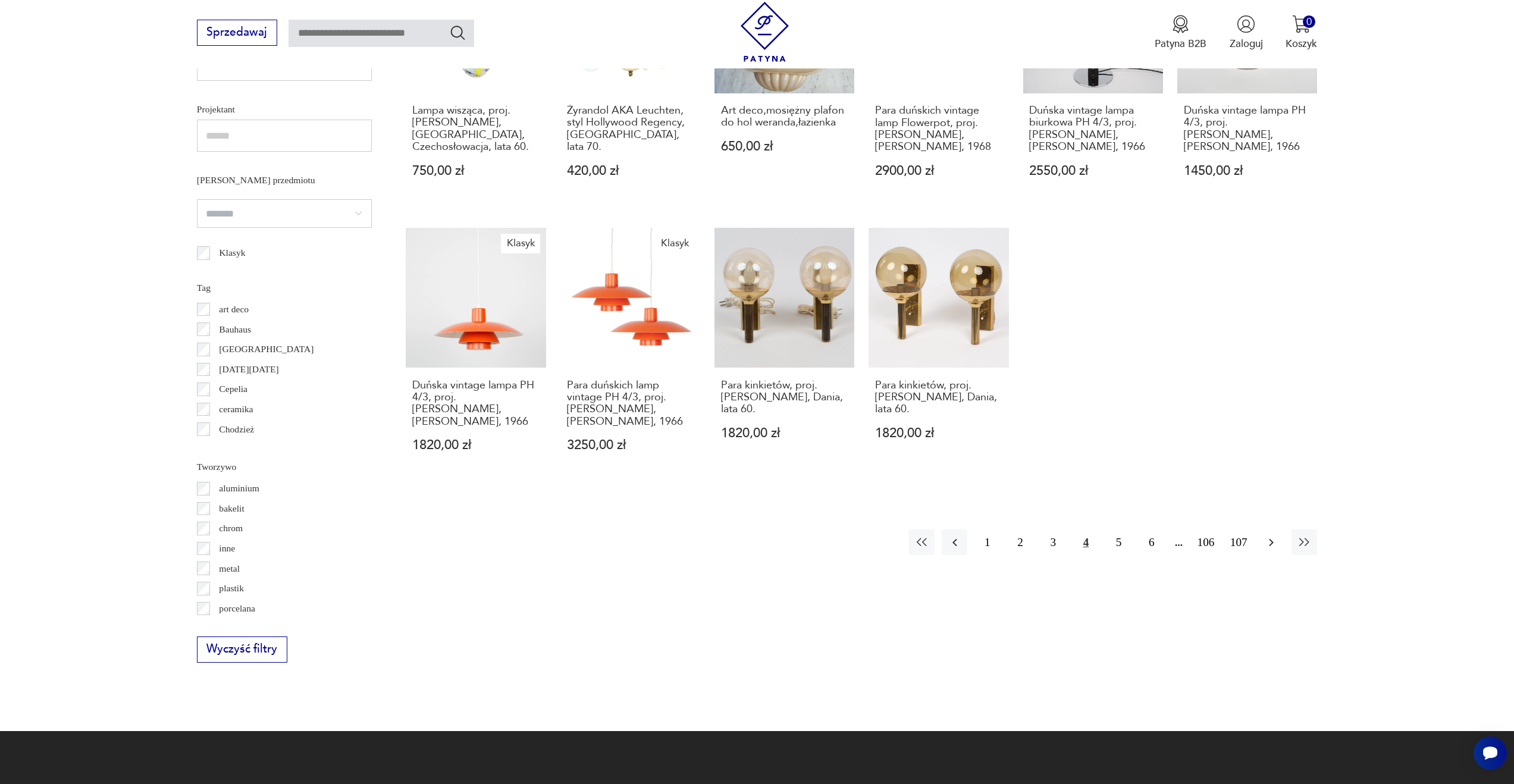
click at [1276, 535] on icon "button" at bounding box center [1271, 542] width 14 height 14
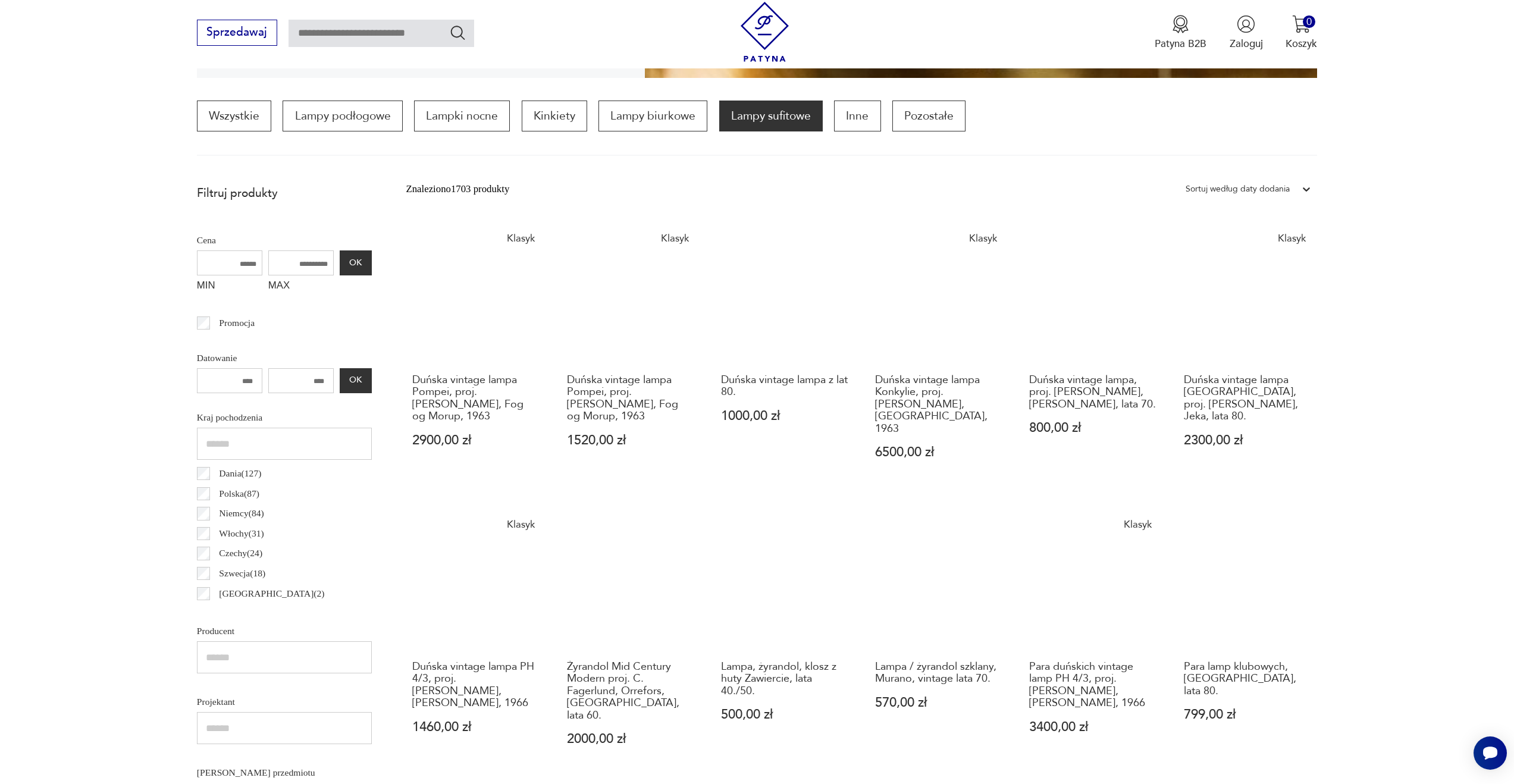
scroll to position [841, 0]
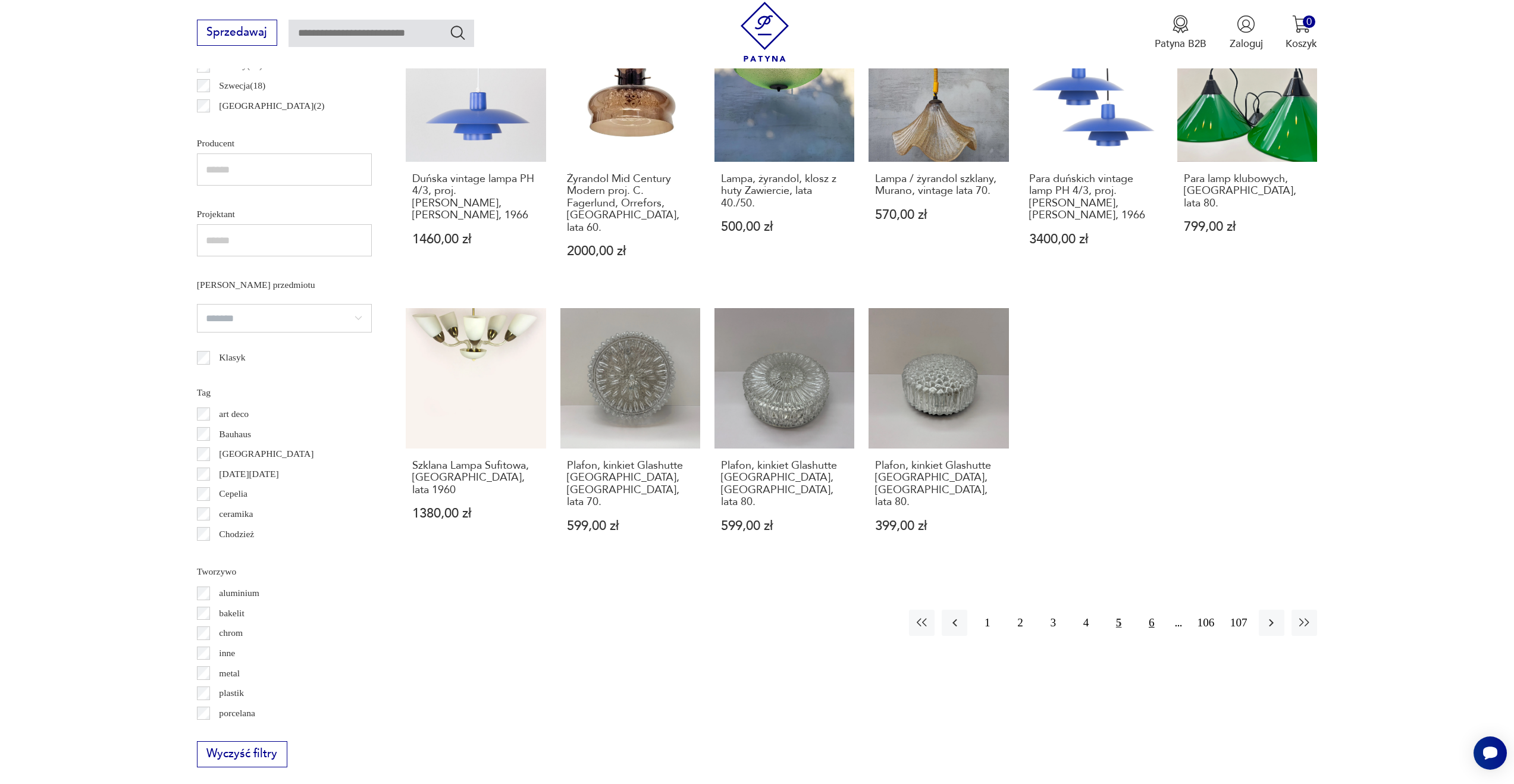
click at [1143, 610] on button "6" at bounding box center [1152, 623] width 26 height 26
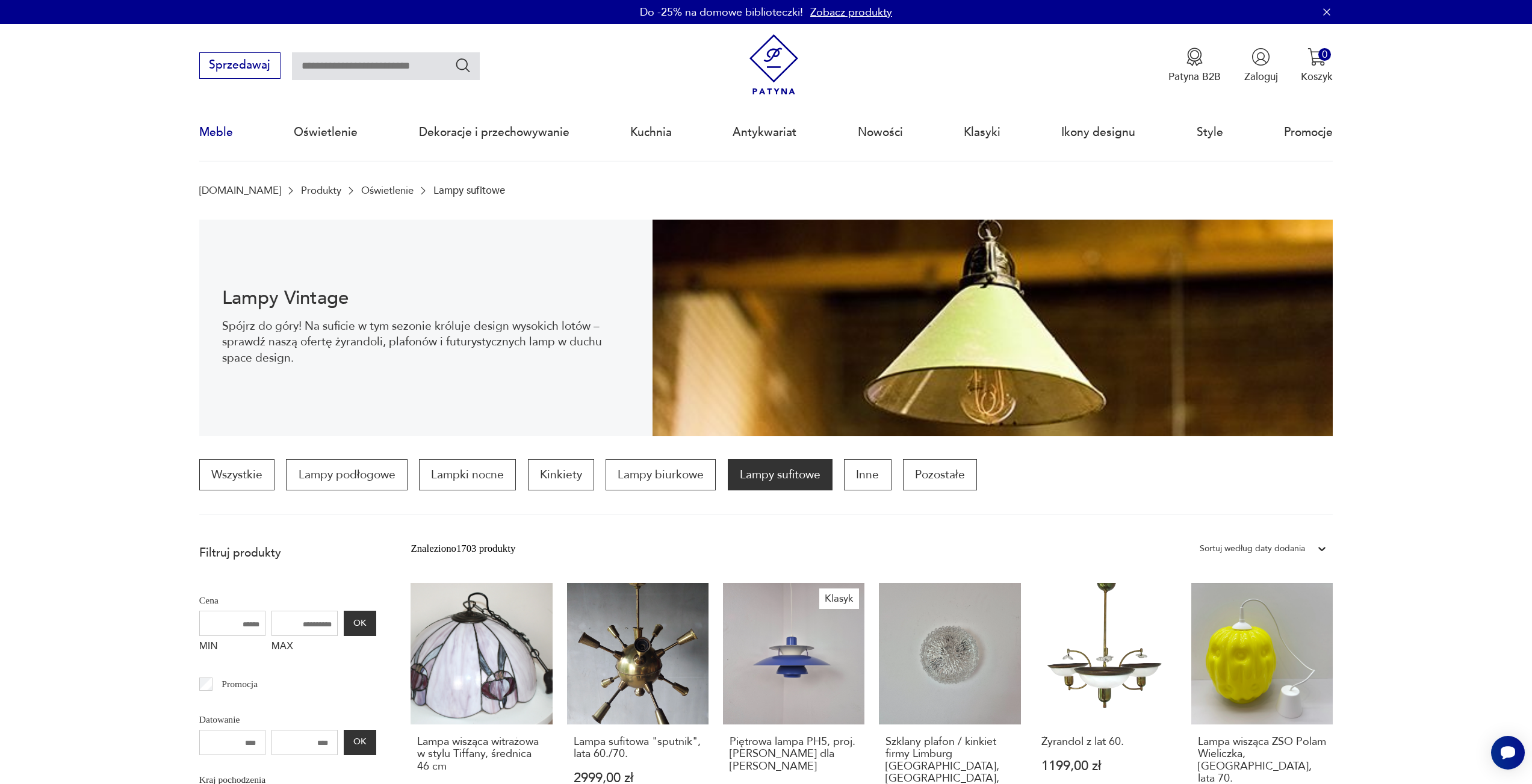
click at [231, 129] on link "Meble" at bounding box center [216, 132] width 34 height 55
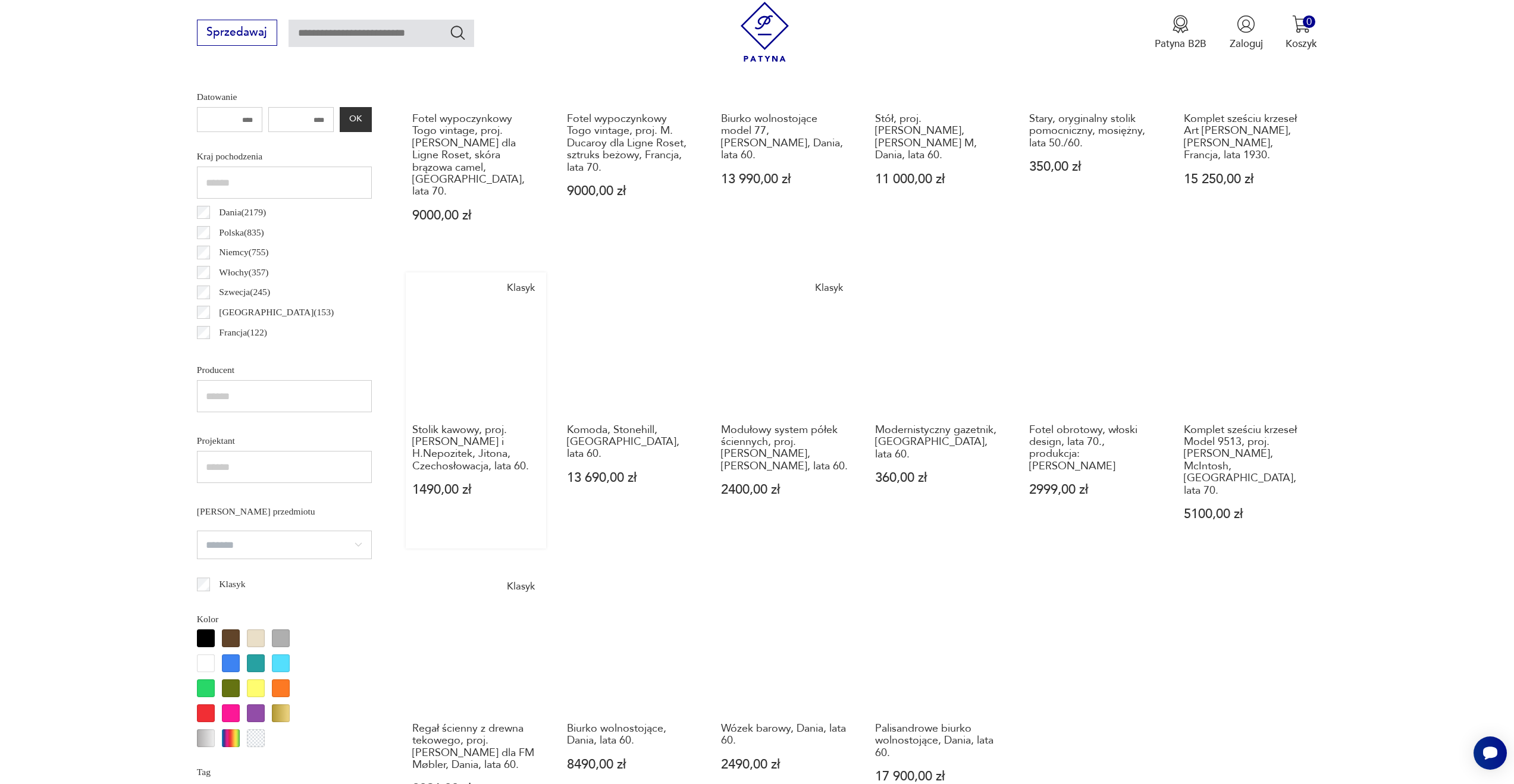
scroll to position [715, 0]
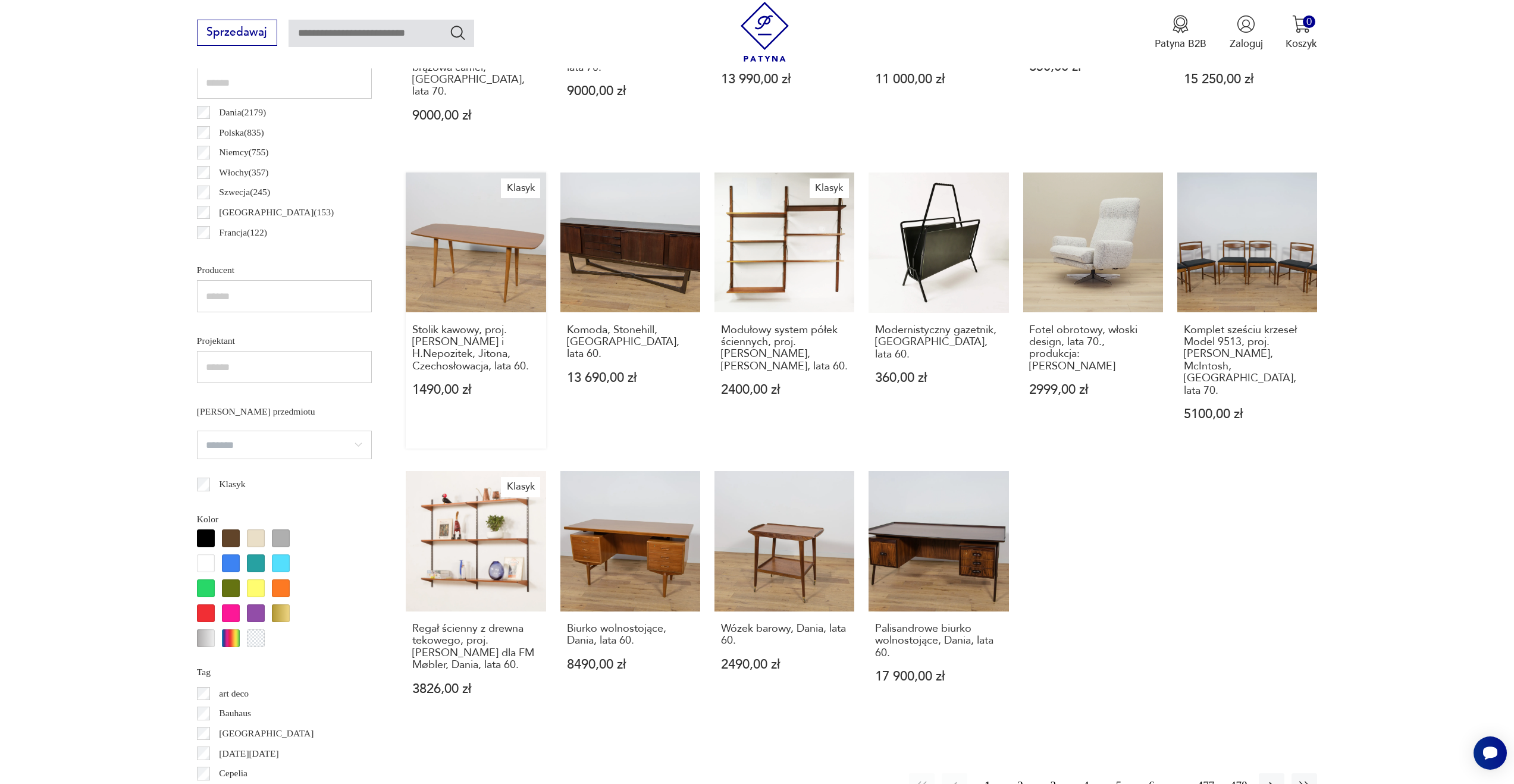
click at [485, 245] on link "Klasyk Stolik kawowy, proj. B. Landsman i H.Nepozitek, Jitona, Czechosłowacja, …" at bounding box center [476, 310] width 140 height 276
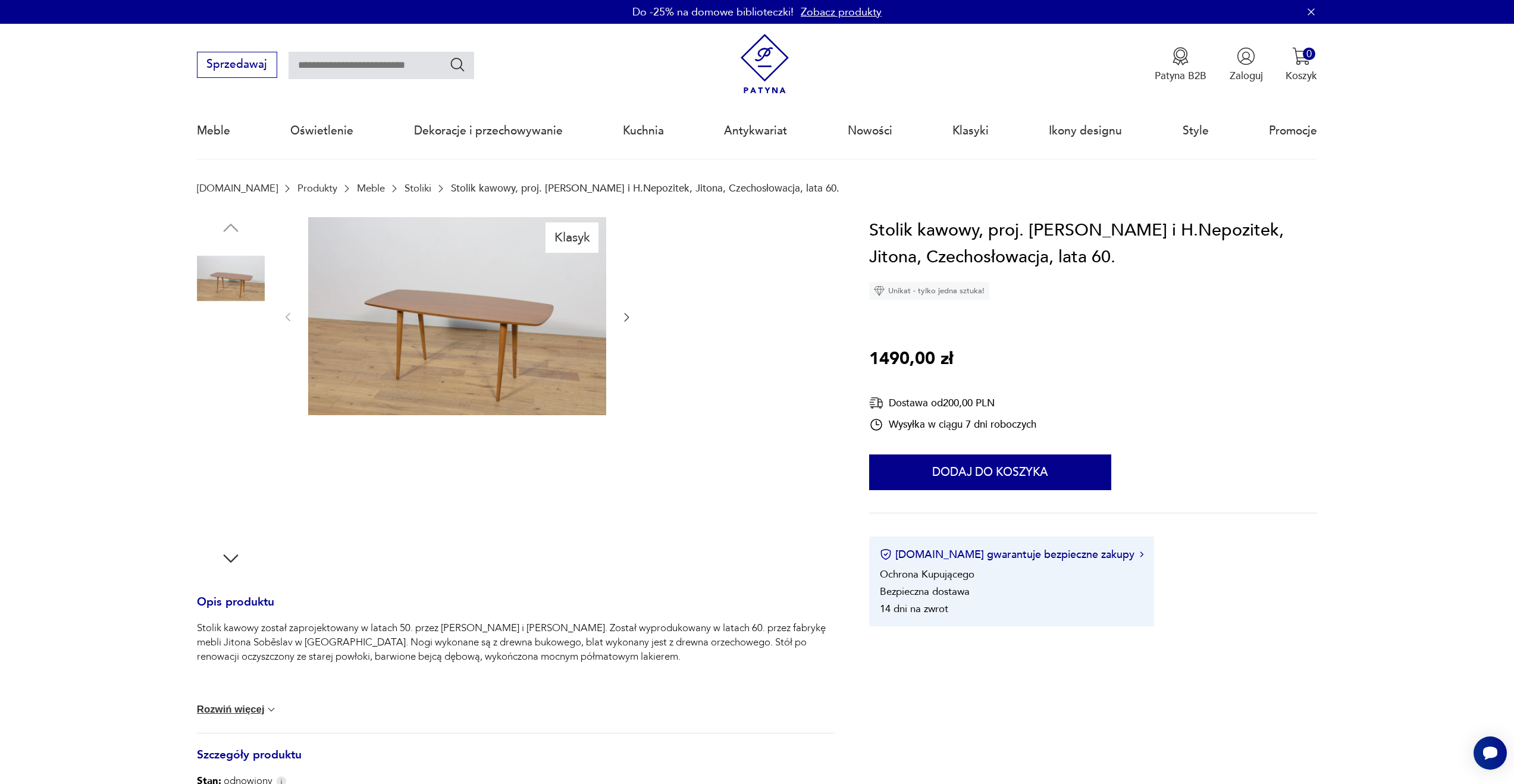
click at [560, 321] on img at bounding box center [458, 316] width 298 height 199
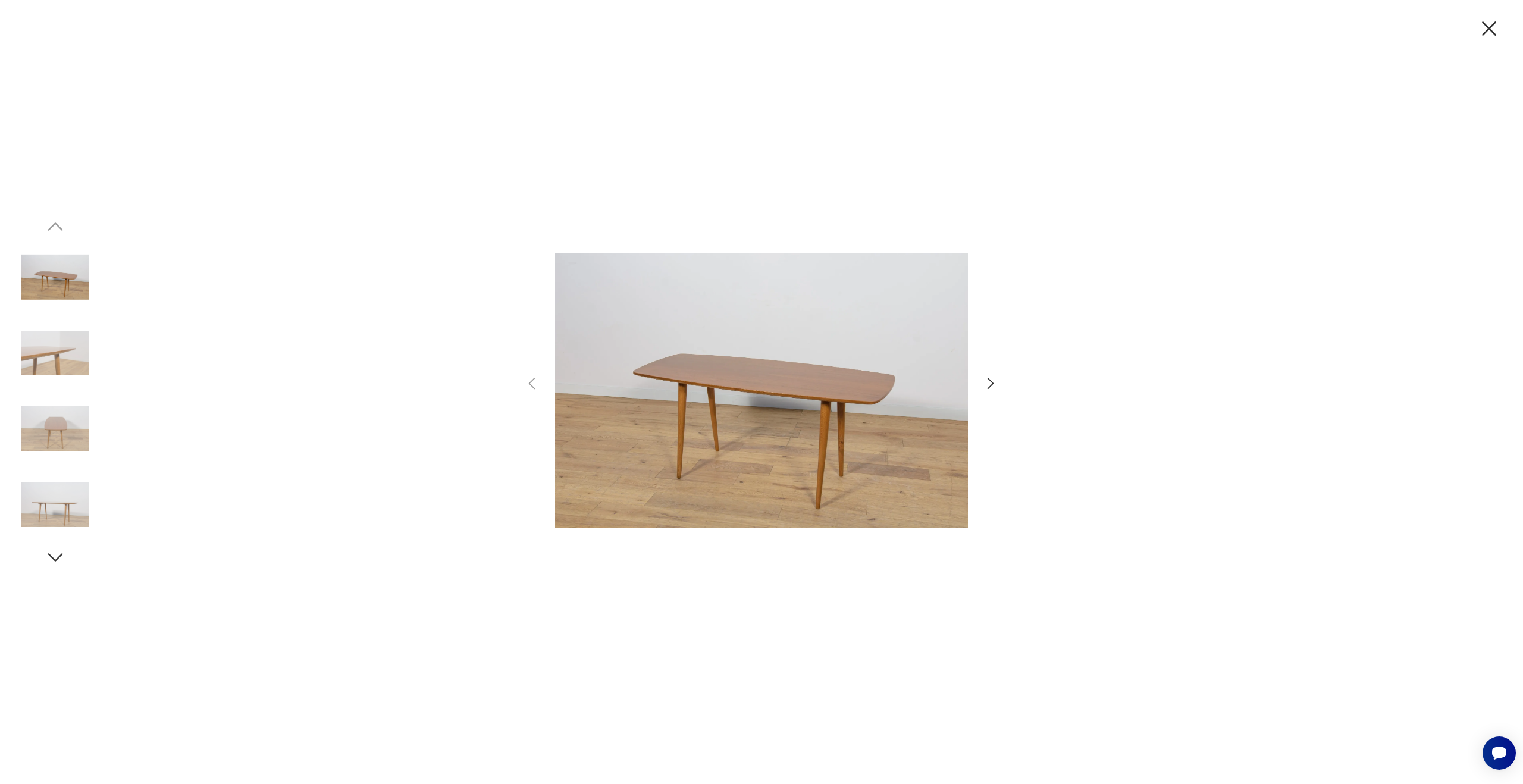
click at [990, 380] on icon "button" at bounding box center [991, 384] width 6 height 12
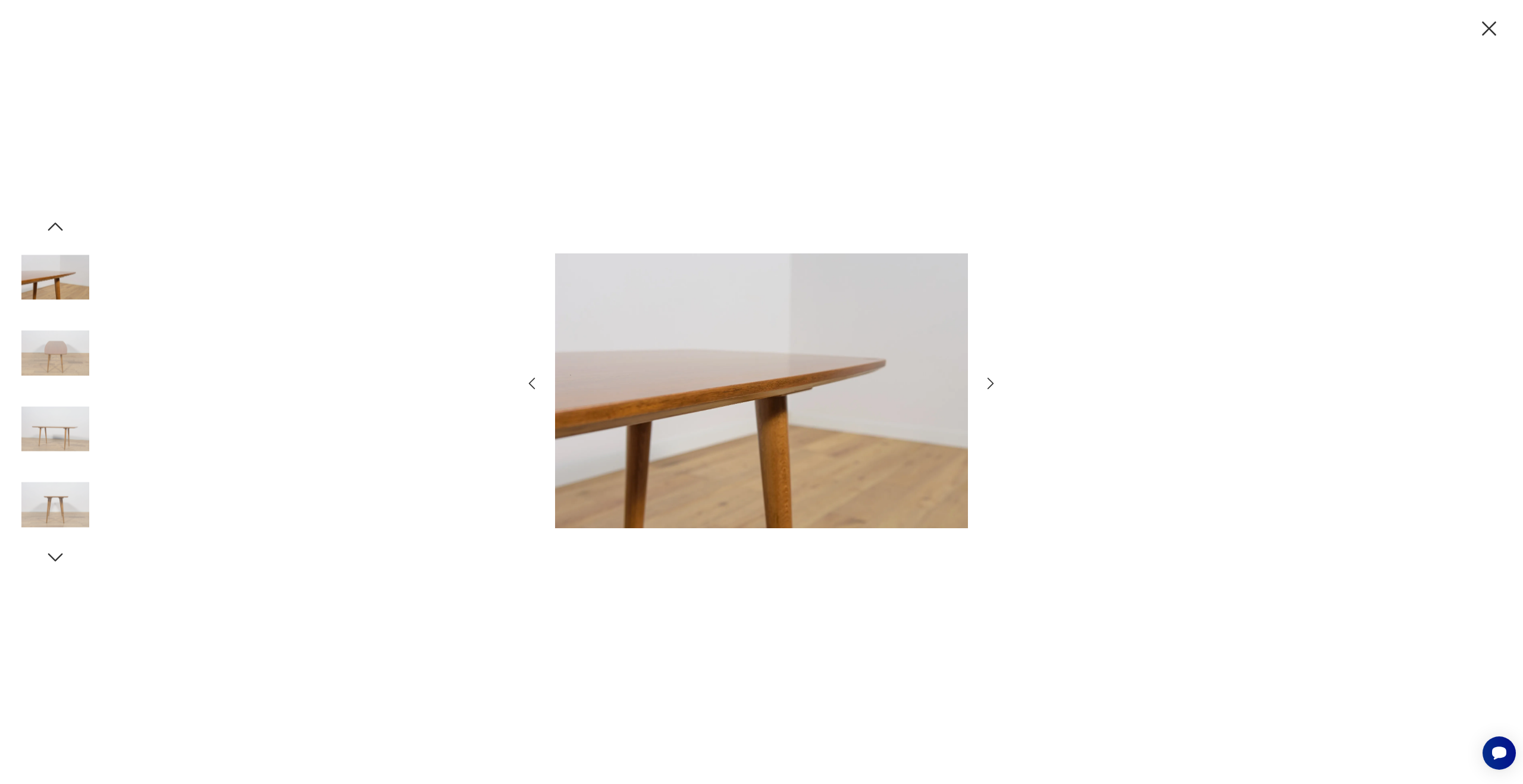
click at [990, 380] on icon "button" at bounding box center [991, 384] width 6 height 12
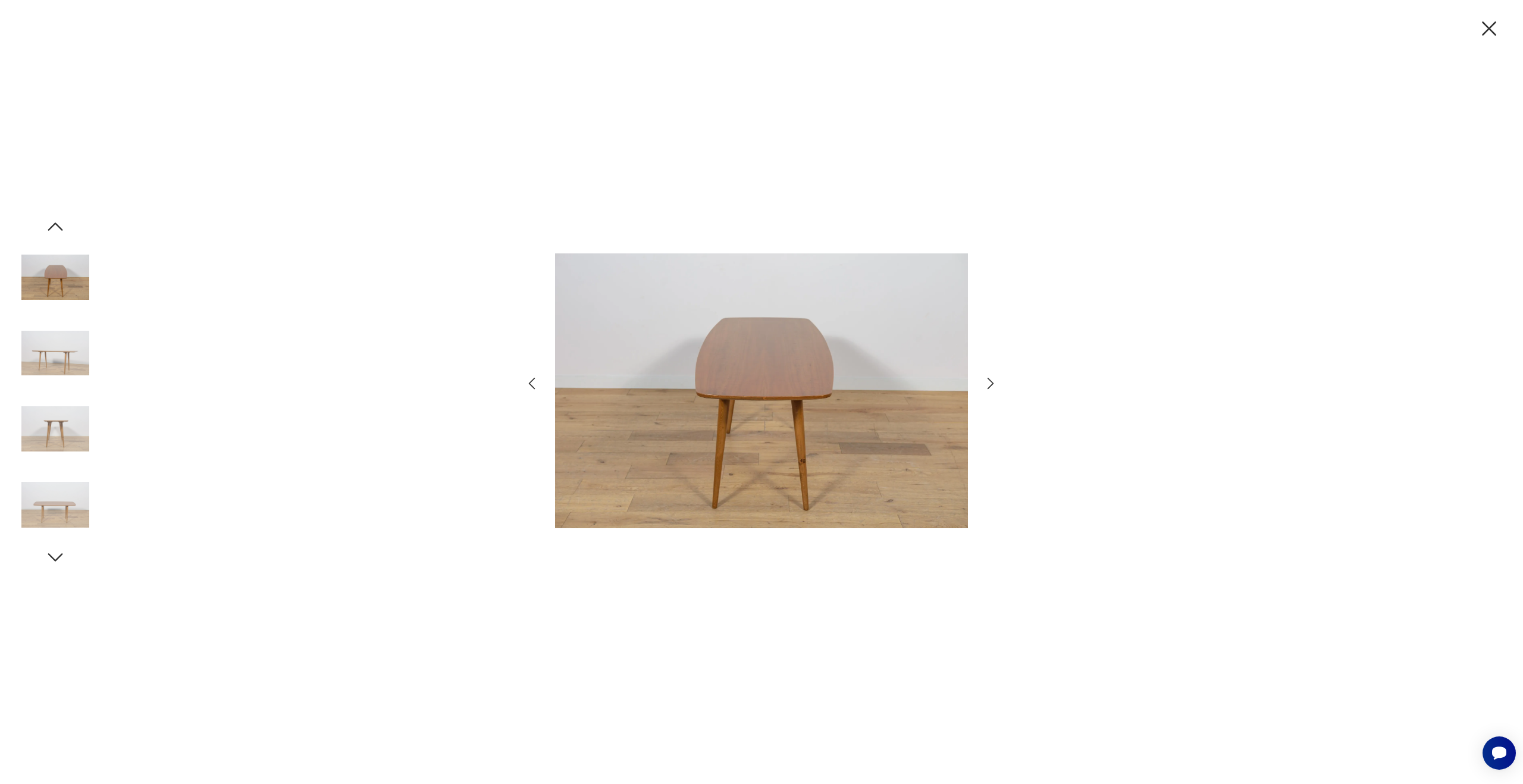
click at [990, 380] on icon "button" at bounding box center [991, 384] width 6 height 12
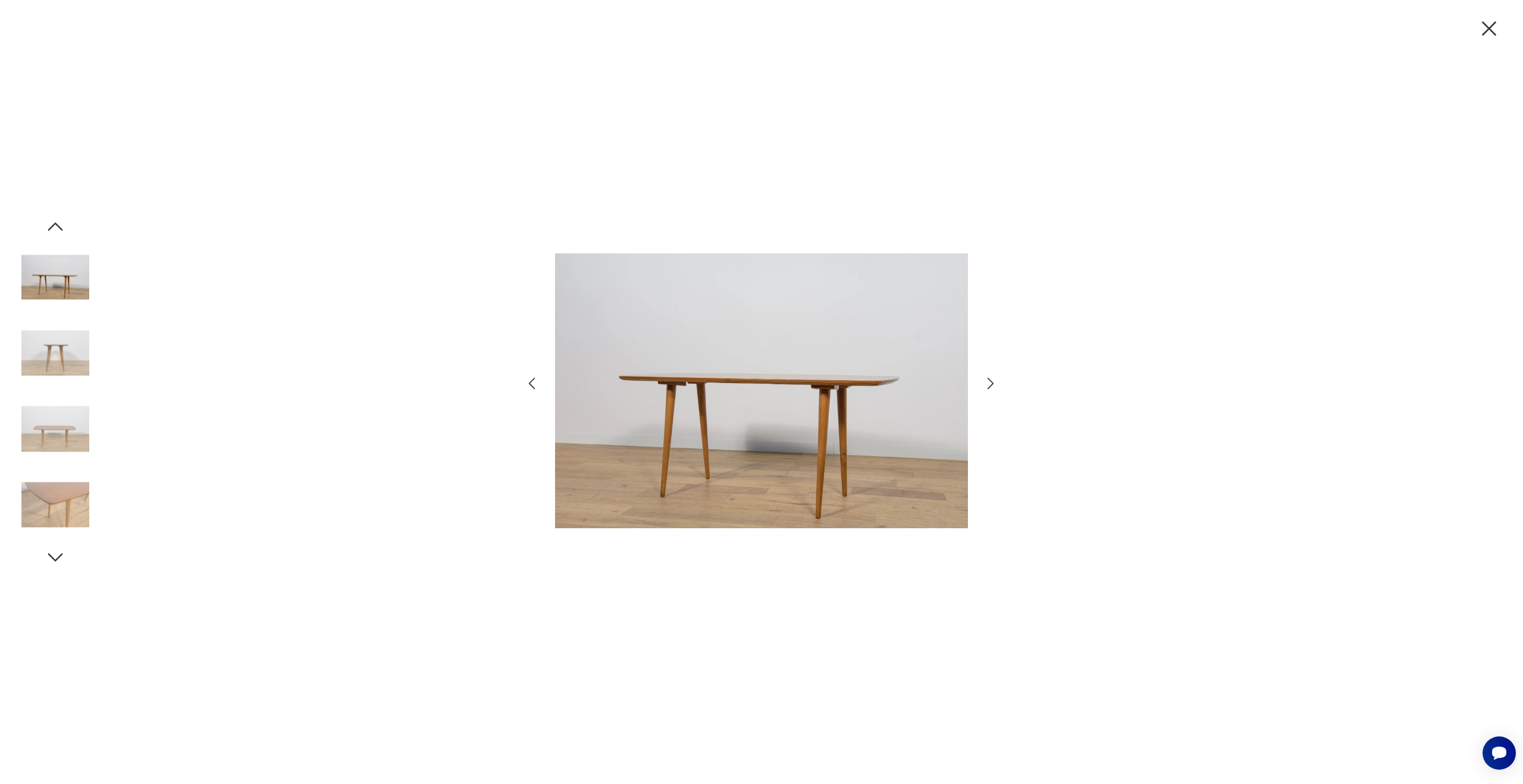
click at [990, 380] on icon "button" at bounding box center [991, 384] width 6 height 12
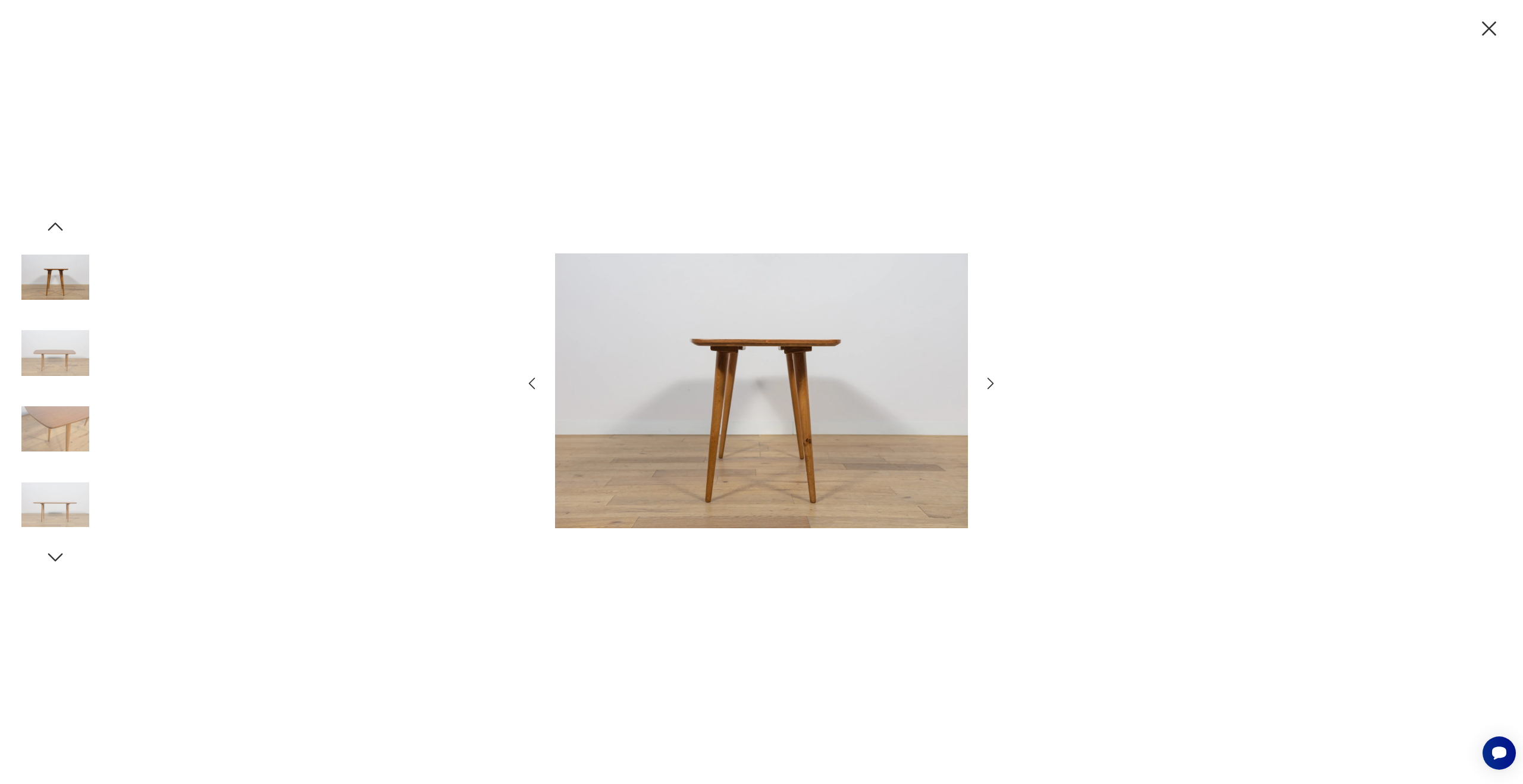
click at [990, 380] on icon "button" at bounding box center [991, 384] width 6 height 12
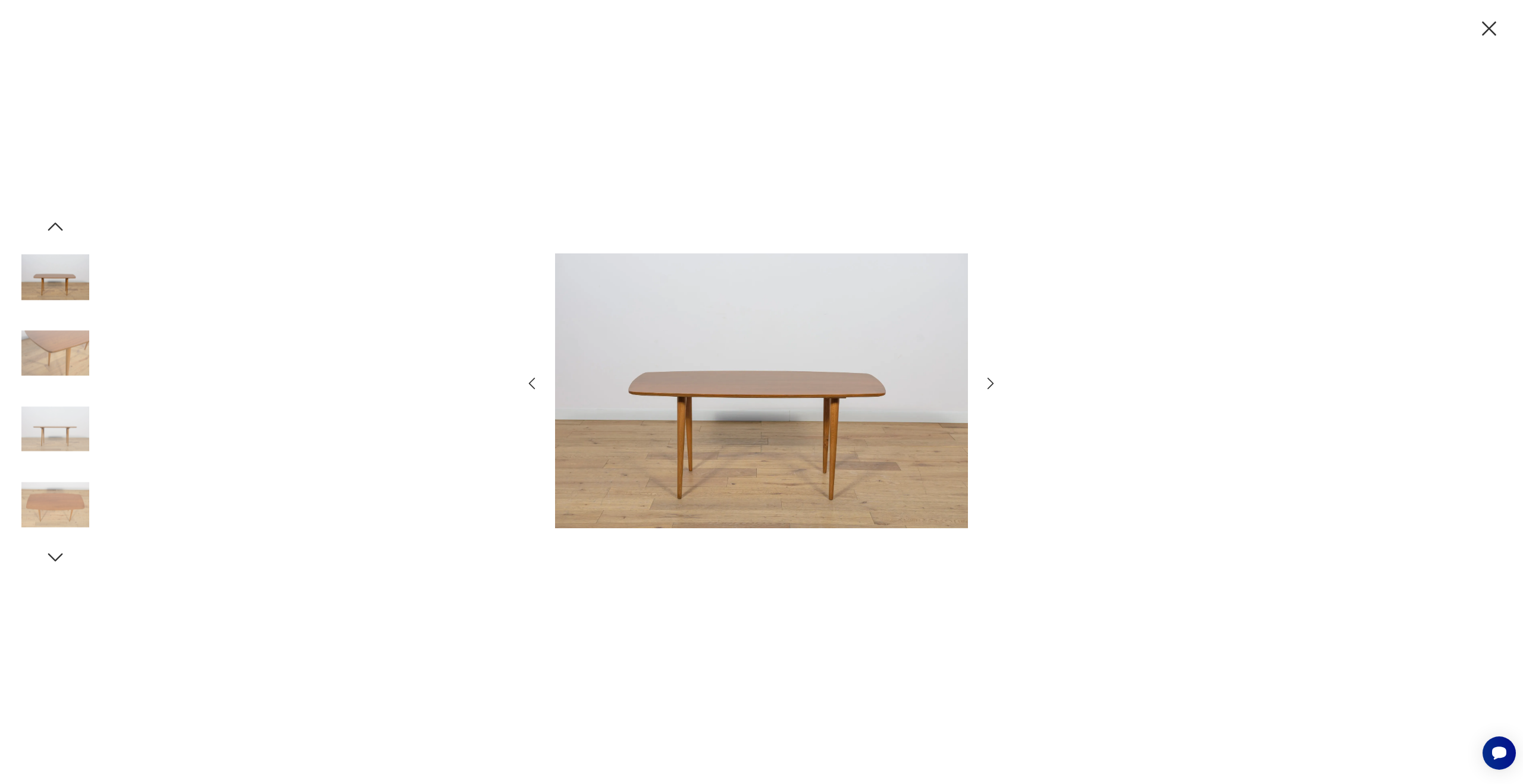
click at [990, 380] on icon "button" at bounding box center [991, 384] width 6 height 12
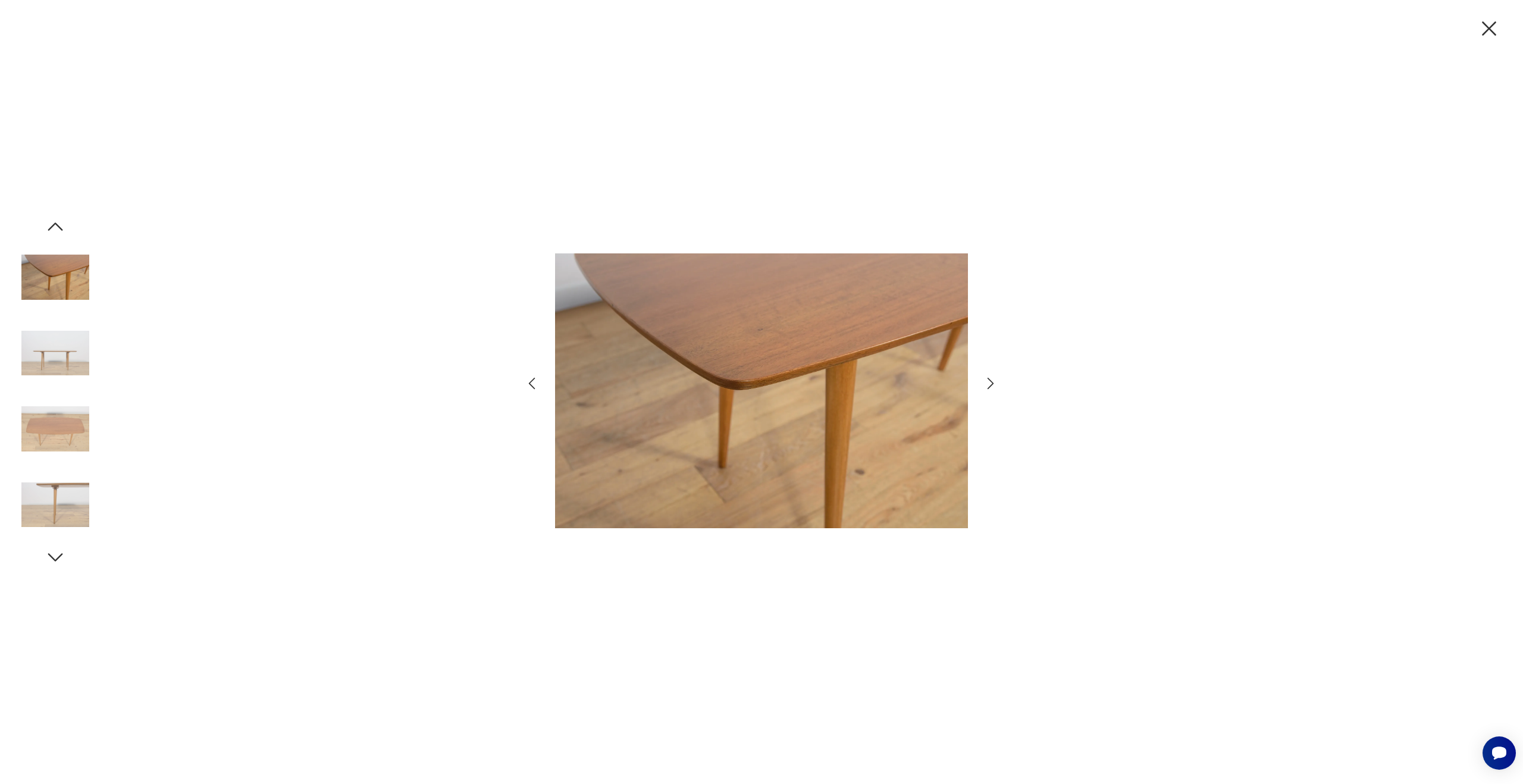
click at [1482, 31] on icon "button" at bounding box center [1489, 28] width 25 height 25
